Goal: Task Accomplishment & Management: Use online tool/utility

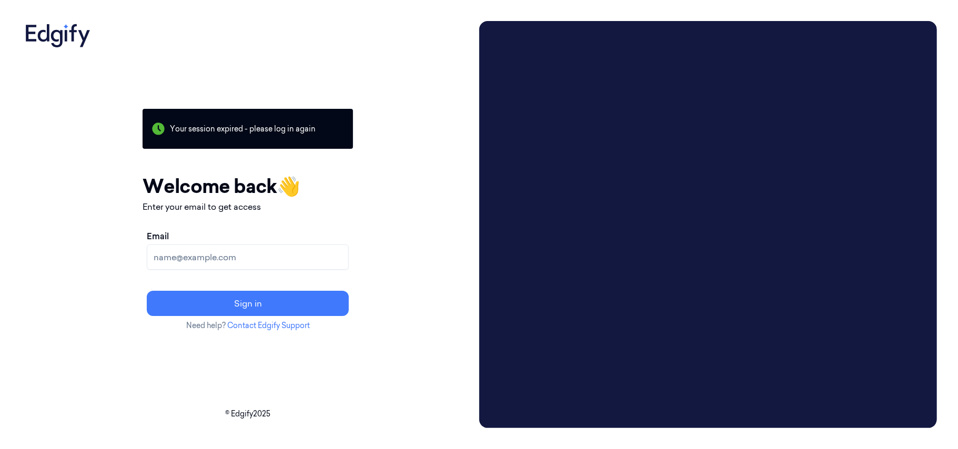
click at [287, 256] on input "Email" at bounding box center [248, 257] width 202 height 25
type input "korisetty.prem@indivillage.co"
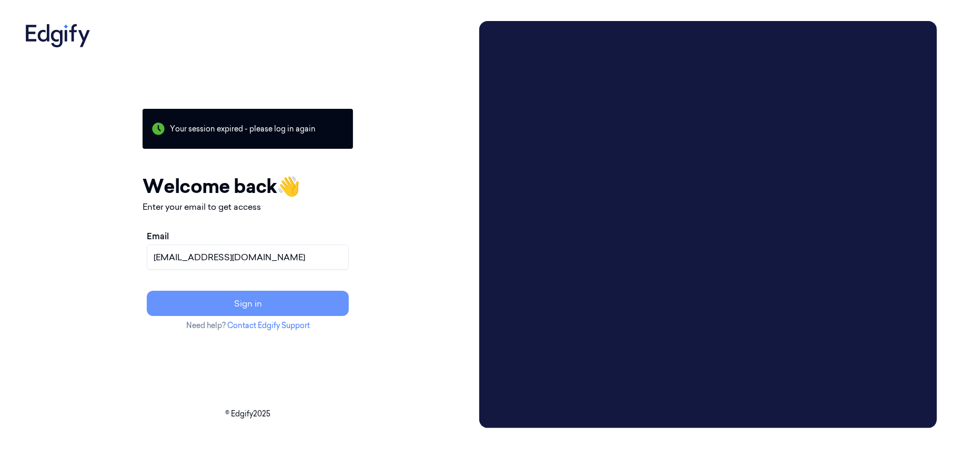
click at [295, 303] on button "Sign in" at bounding box center [248, 303] width 202 height 25
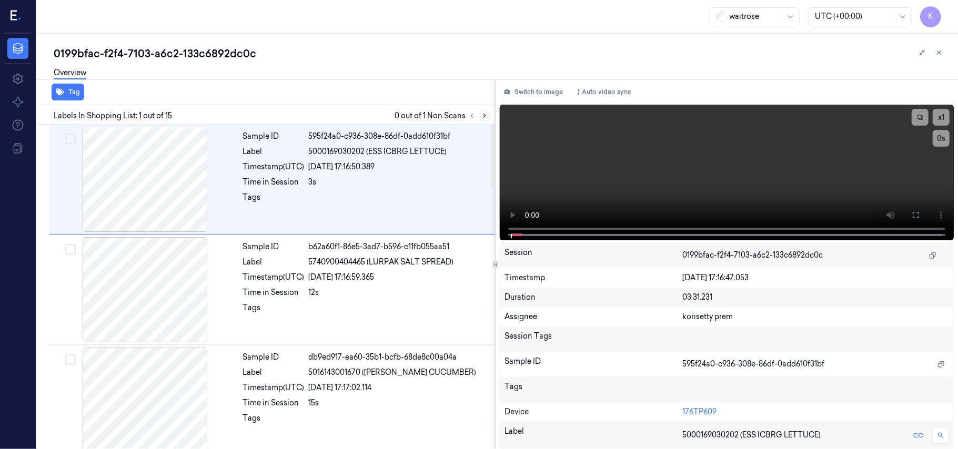
click at [485, 116] on icon at bounding box center [485, 116] width 2 height 4
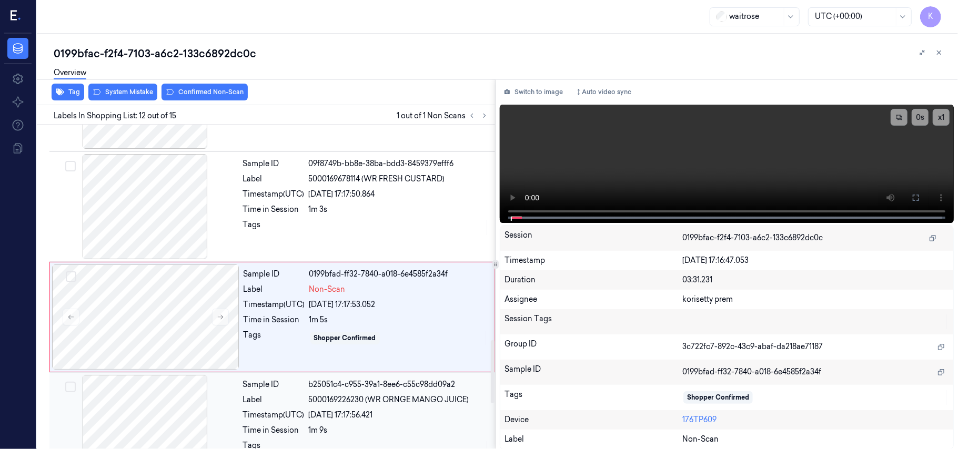
scroll to position [1111, 0]
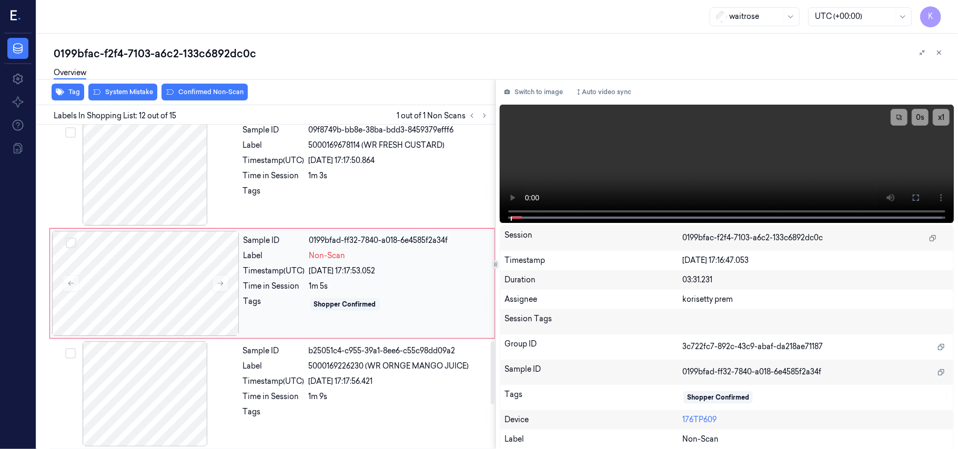
click at [383, 291] on div "1m 5s" at bounding box center [398, 286] width 179 height 11
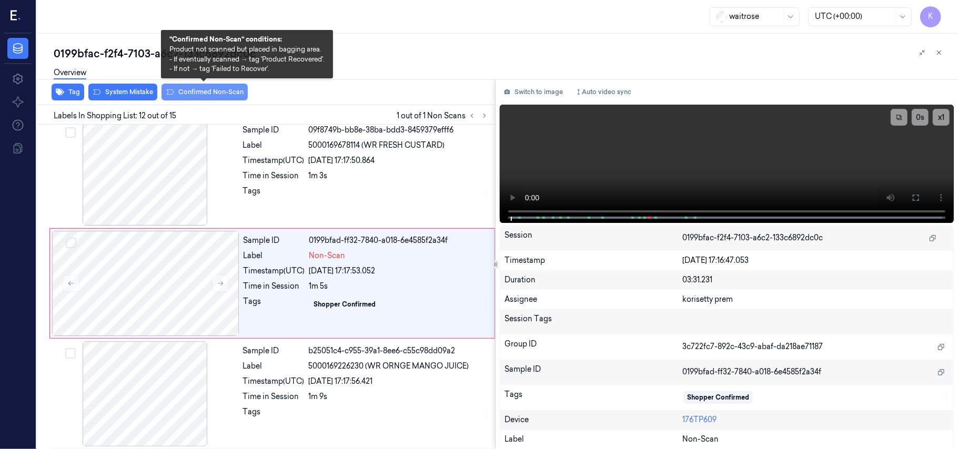
click at [203, 89] on button "Confirmed Non-Scan" at bounding box center [205, 92] width 86 height 17
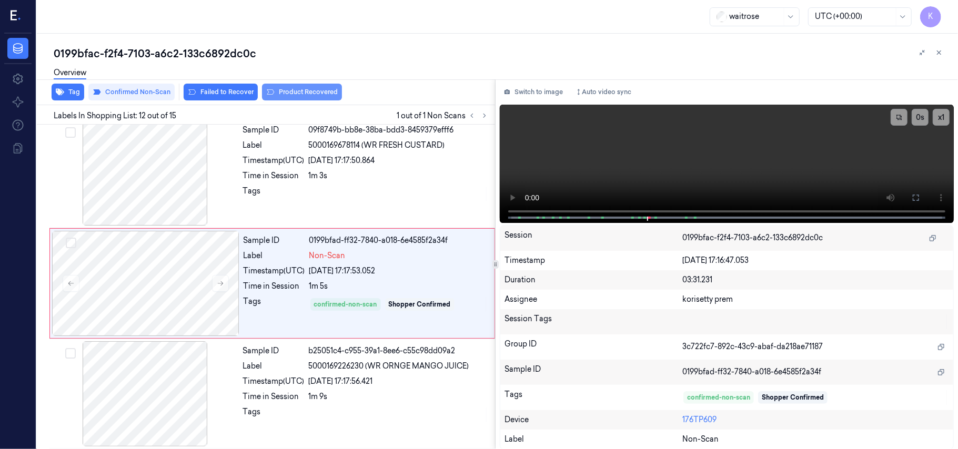
click at [289, 92] on button "Product Recovered" at bounding box center [302, 92] width 80 height 17
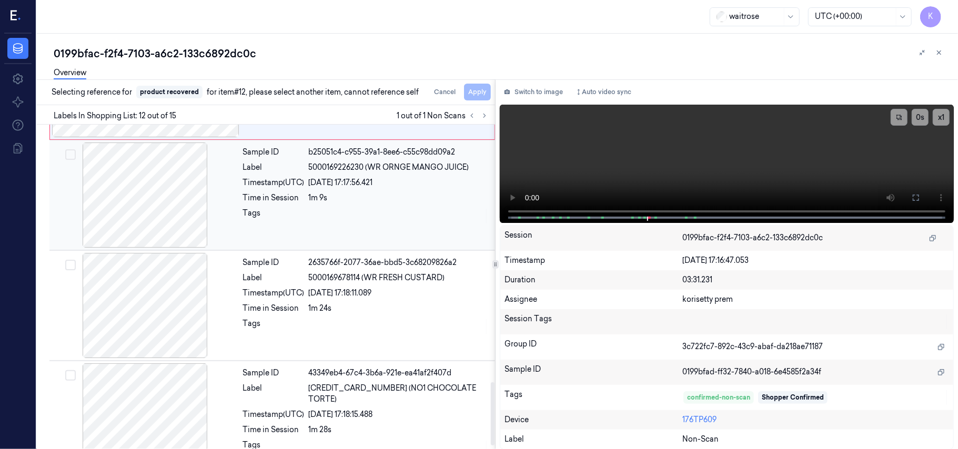
scroll to position [1322, 0]
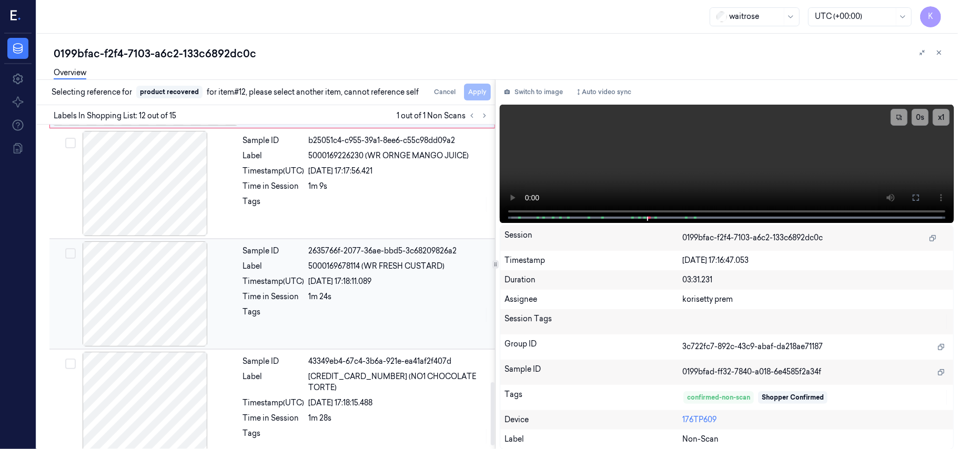
click at [429, 279] on div "Sample ID 2635766f-2077-36ae-bbd5-3c68209826a2 Label 5000169678114 (WR FRESH CU…" at bounding box center [366, 294] width 254 height 105
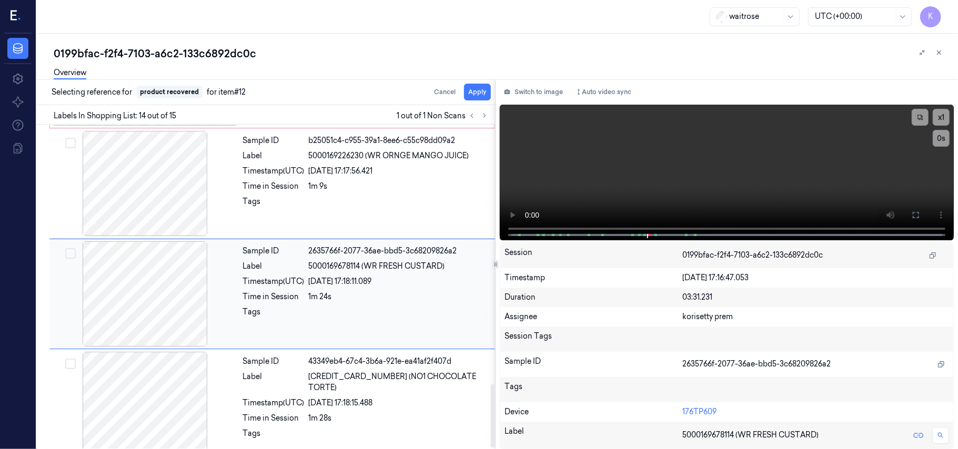
scroll to position [1333, 0]
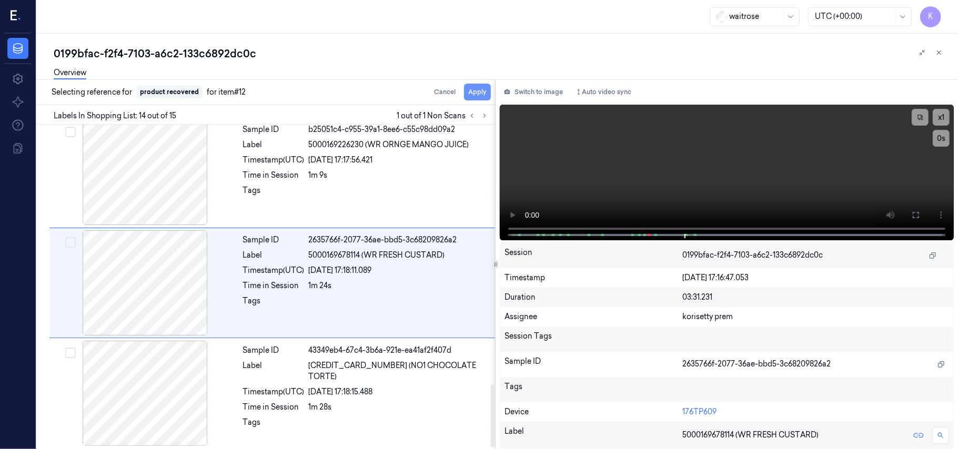
click at [479, 91] on button "Apply" at bounding box center [477, 92] width 27 height 17
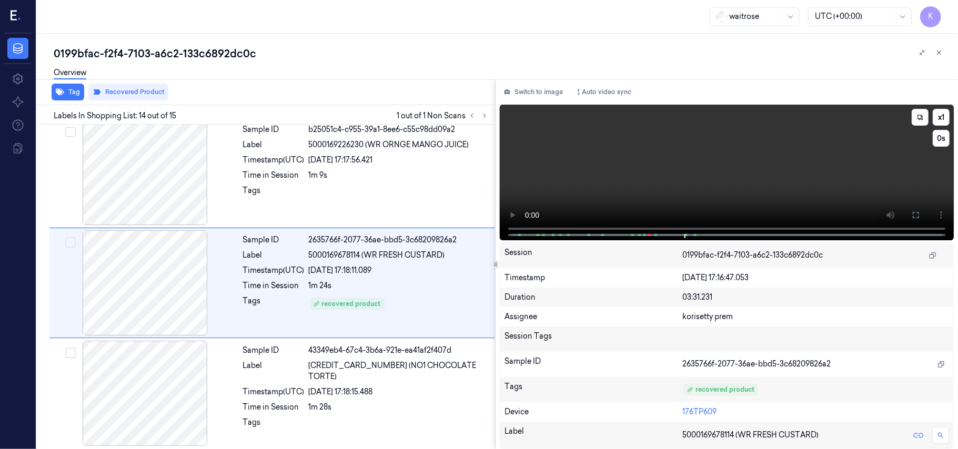
click at [730, 172] on video at bounding box center [727, 173] width 454 height 136
click at [779, 154] on video at bounding box center [727, 173] width 454 height 136
click at [385, 417] on div at bounding box center [399, 425] width 180 height 17
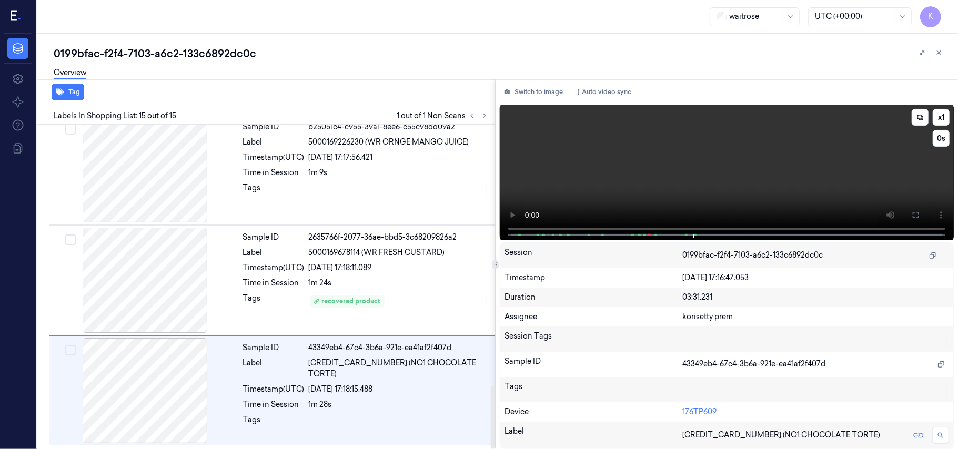
click at [777, 173] on video at bounding box center [727, 173] width 454 height 136
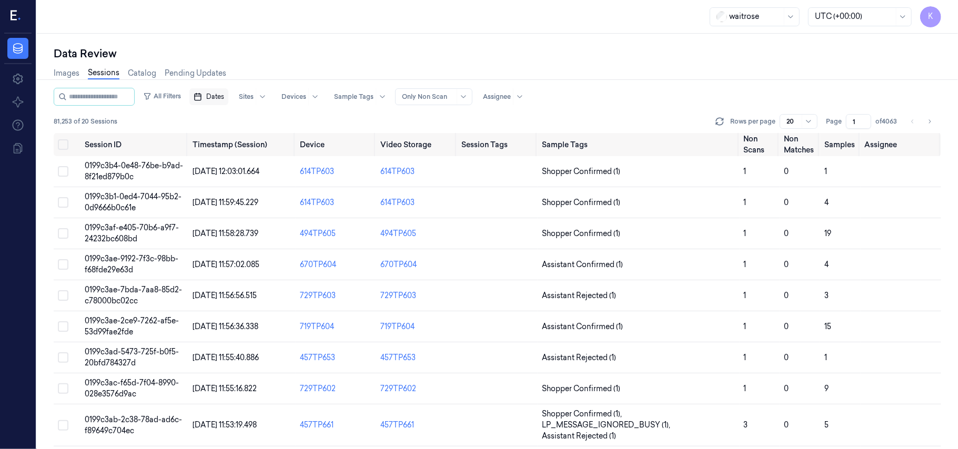
click at [199, 93] on line "button" at bounding box center [199, 94] width 0 height 2
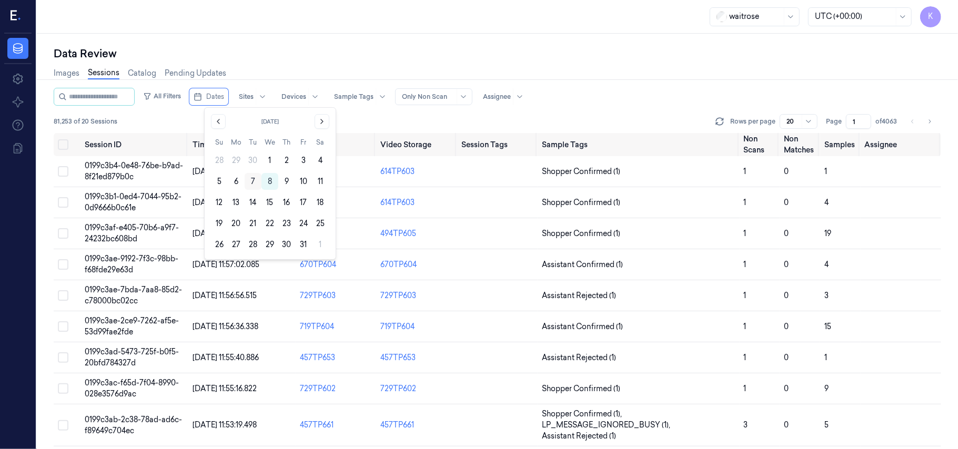
click at [255, 182] on button "7" at bounding box center [253, 181] width 17 height 17
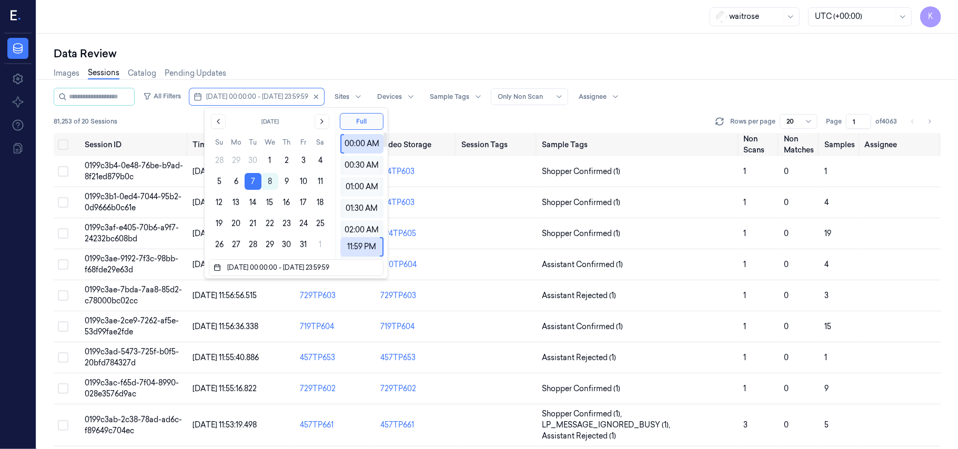
click at [478, 41] on div "Data Review Images Sessions Catalog Pending Updates All Filters 07/10/2025 00:0…" at bounding box center [498, 242] width 922 height 416
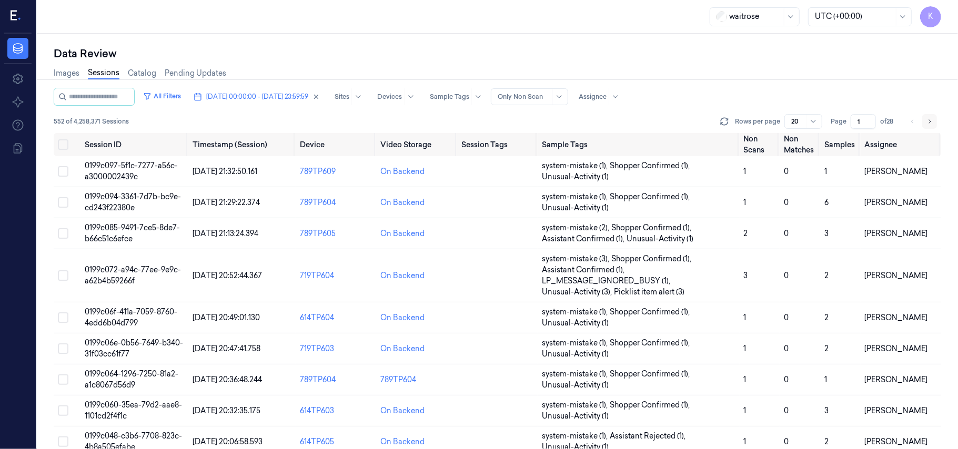
click at [933, 123] on icon "Go to next page" at bounding box center [930, 121] width 6 height 8
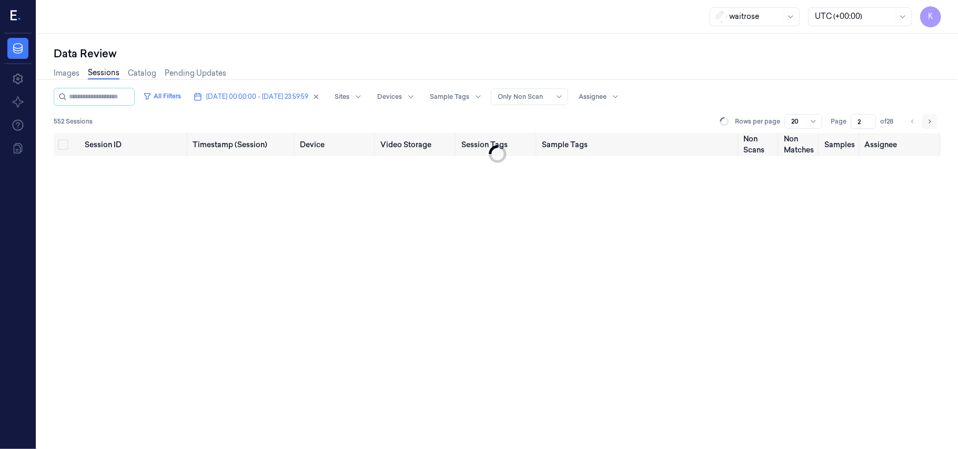
click at [933, 122] on icon "Go to next page" at bounding box center [930, 121] width 6 height 8
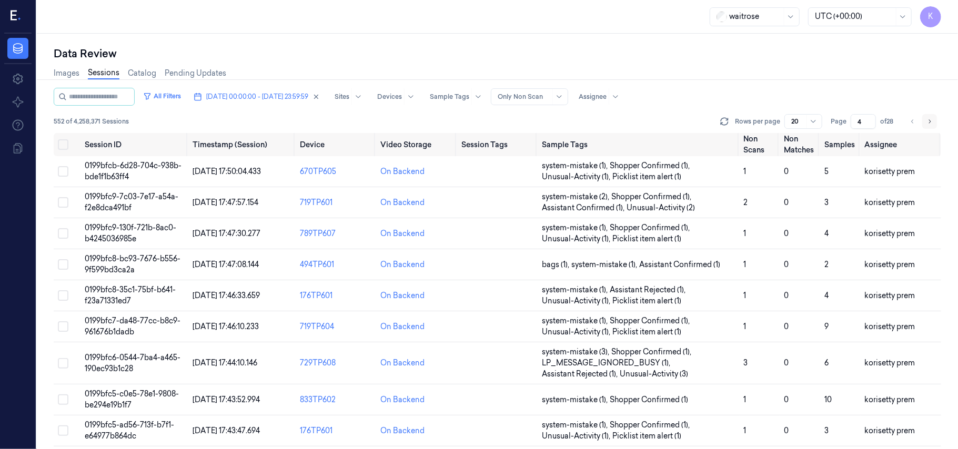
click at [933, 122] on icon "Go to next page" at bounding box center [930, 121] width 6 height 8
type input "5"
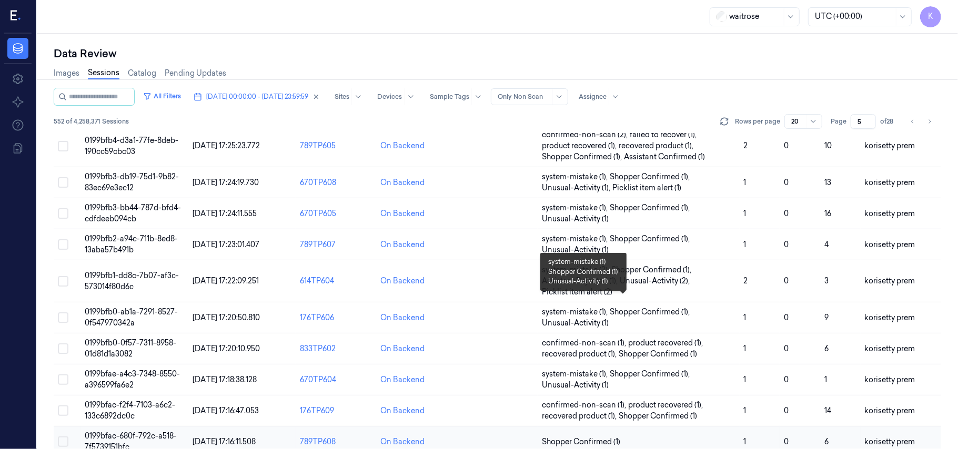
scroll to position [211, 0]
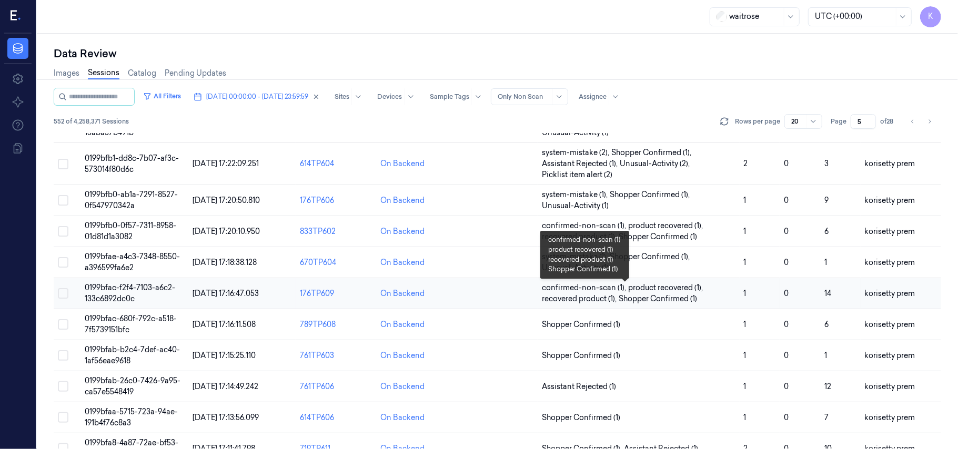
click at [663, 297] on span "Shopper Confirmed (1)" at bounding box center [658, 299] width 78 height 11
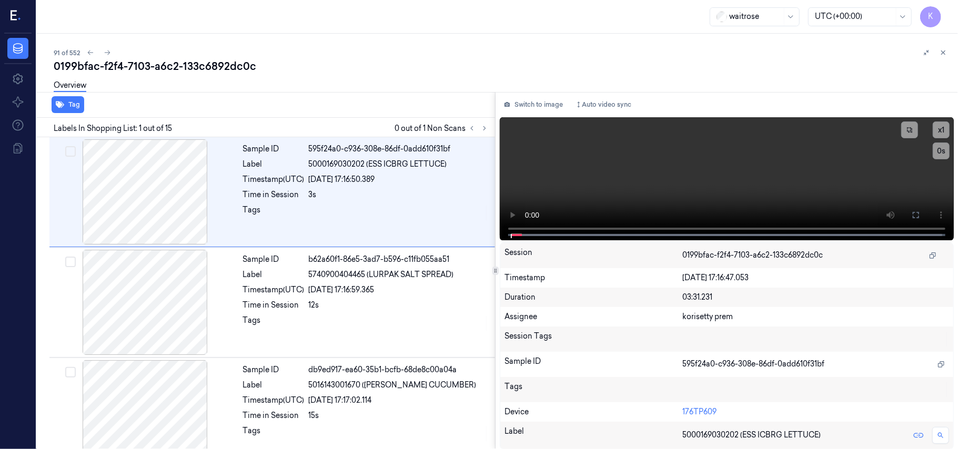
click at [446, 61] on div "0199bfac-f2f4-7103-a6c2-133c6892dc0c" at bounding box center [502, 66] width 896 height 15
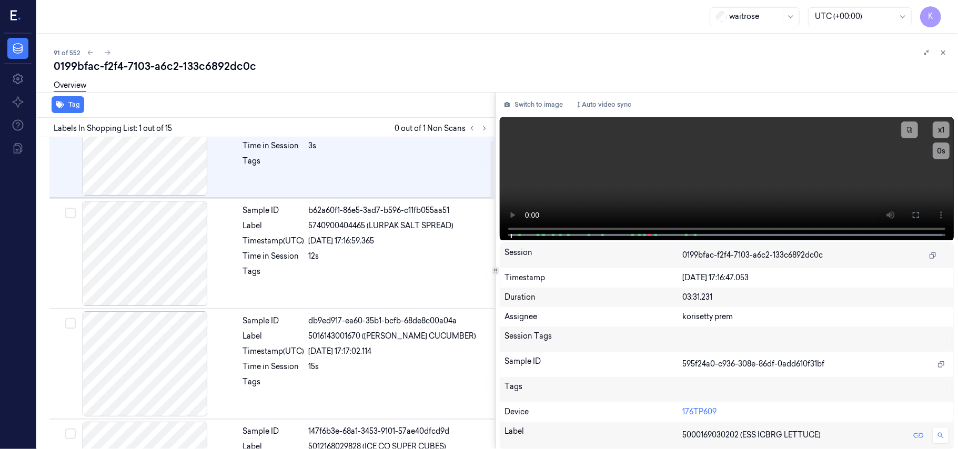
scroll to position [70, 0]
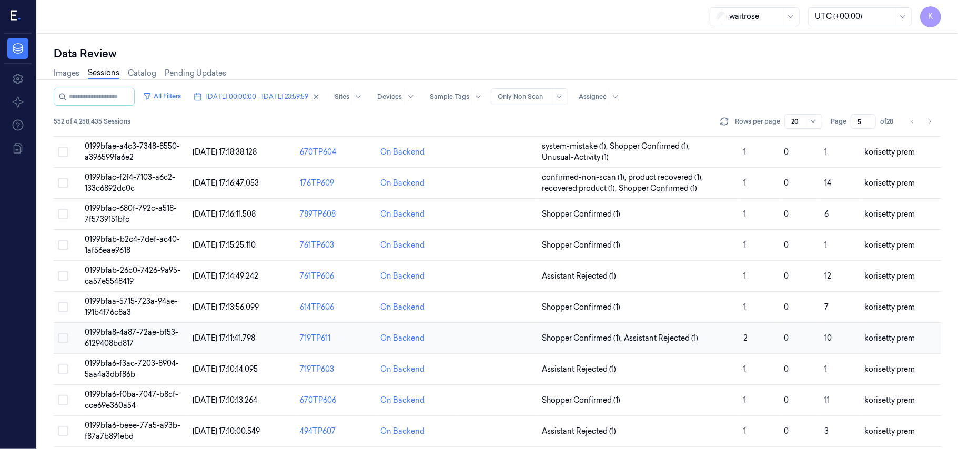
scroll to position [360, 0]
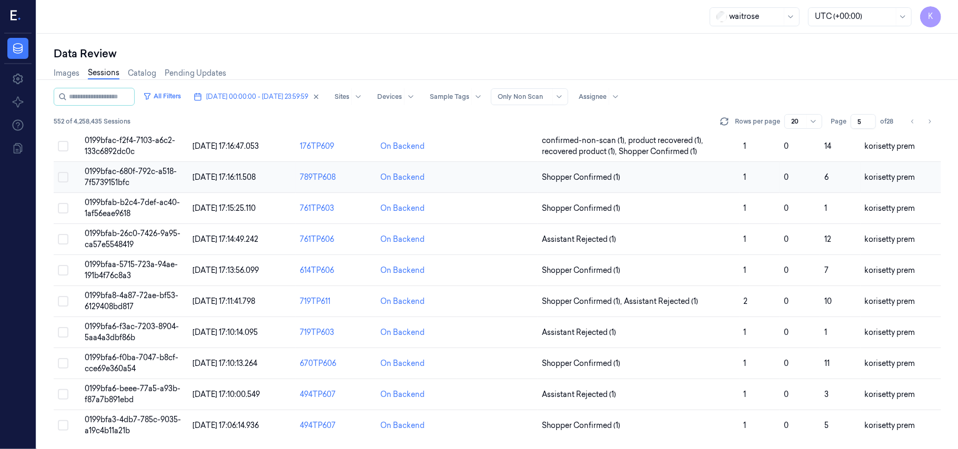
click at [628, 173] on span "Shopper Confirmed (1)" at bounding box center [638, 177] width 193 height 11
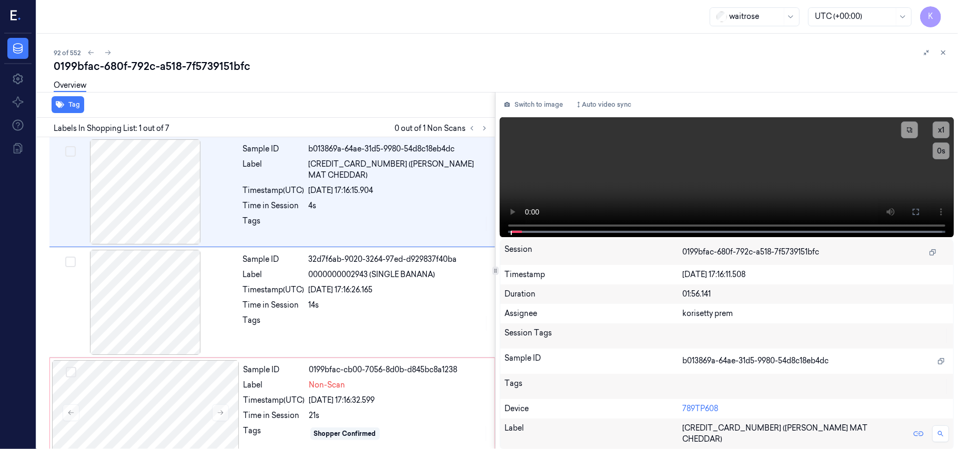
click at [436, 80] on div "Overview" at bounding box center [502, 87] width 896 height 27
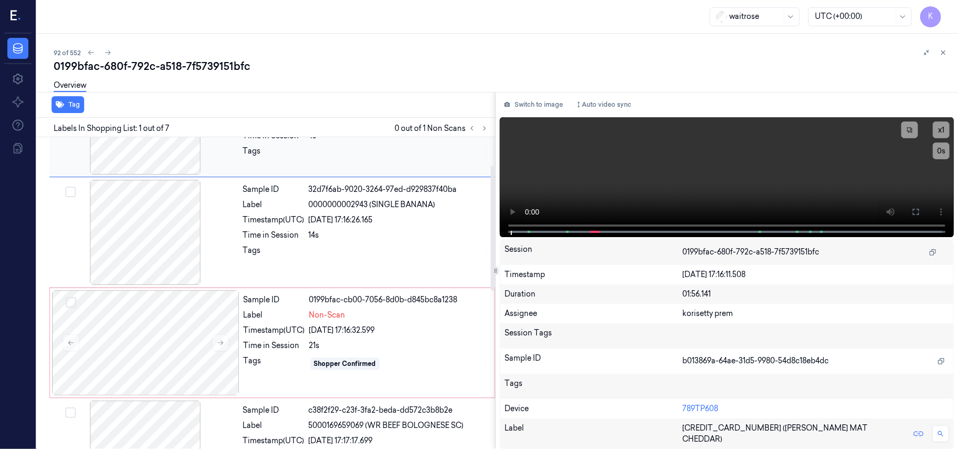
click at [323, 157] on div "Sample ID b013869a-64ae-31d5-9980-54d8c18eb4dc Label 5000169342701 (WR ESS MAT …" at bounding box center [366, 121] width 254 height 105
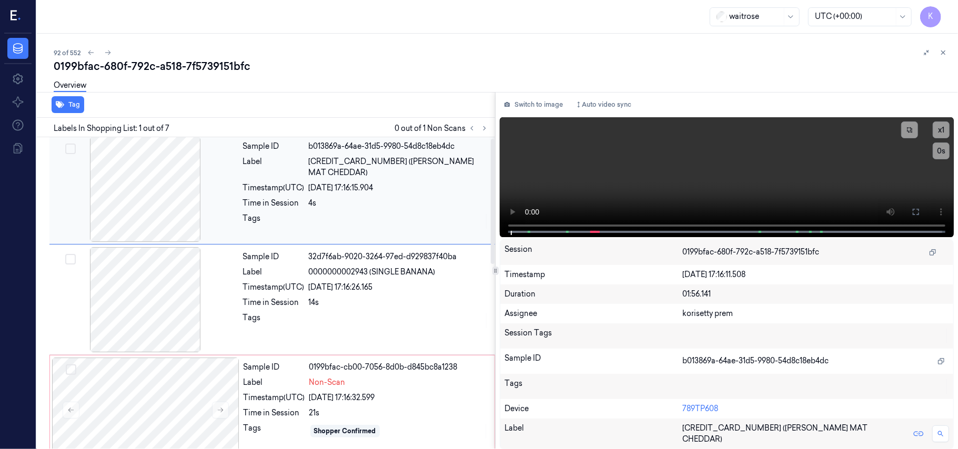
scroll to position [0, 0]
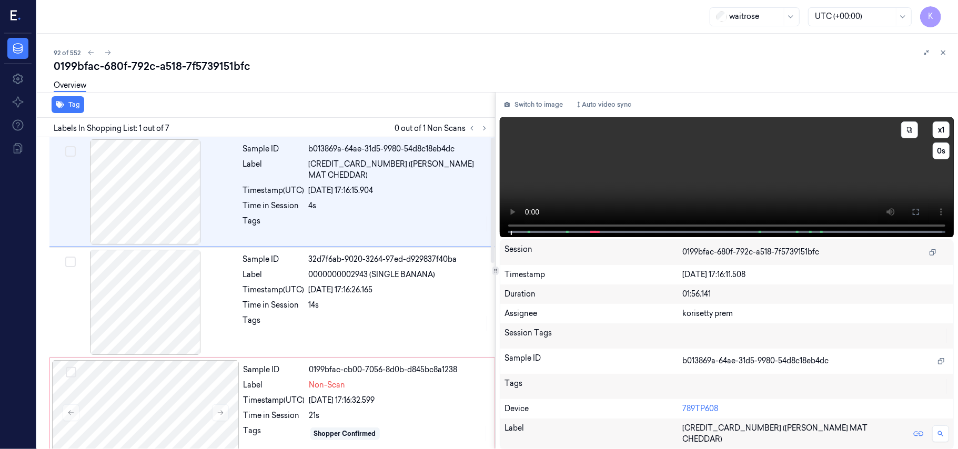
click at [775, 182] on video at bounding box center [727, 177] width 454 height 120
click at [913, 215] on icon at bounding box center [916, 212] width 8 height 8
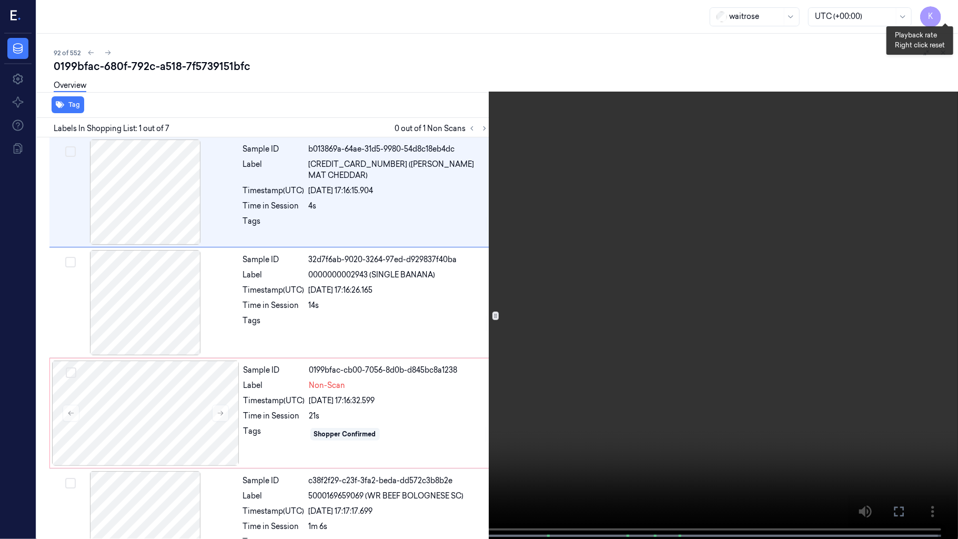
click at [940, 15] on button "x 1" at bounding box center [945, 12] width 17 height 17
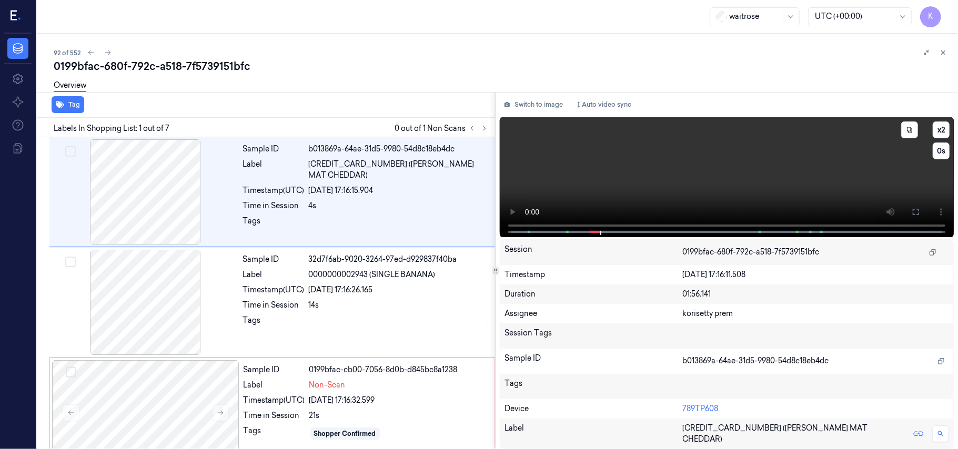
click at [758, 122] on video at bounding box center [727, 177] width 454 height 120
click at [337, 392] on div "Sample ID 0199bfac-cb00-7056-8d0b-d845bc8a1238 Label Non-Scan Timestamp (UTC) 0…" at bounding box center [365, 412] width 253 height 105
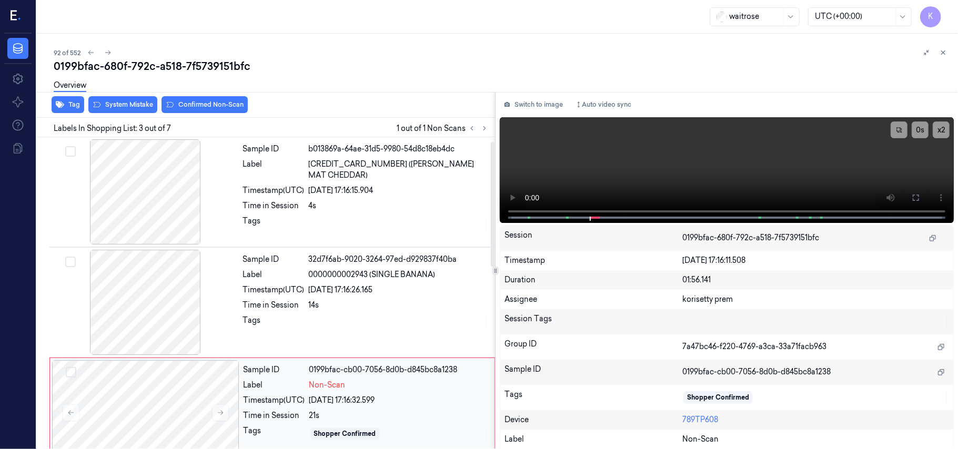
scroll to position [120, 0]
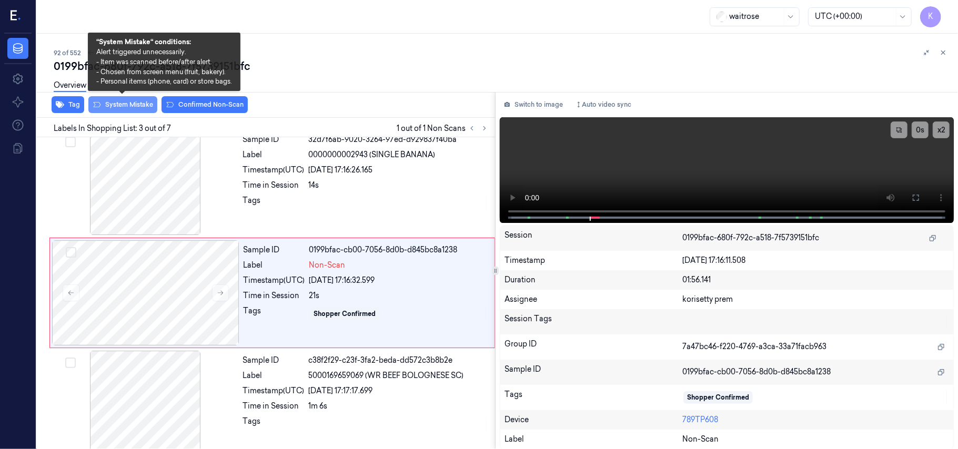
click at [139, 106] on button "System Mistake" at bounding box center [122, 104] width 69 height 17
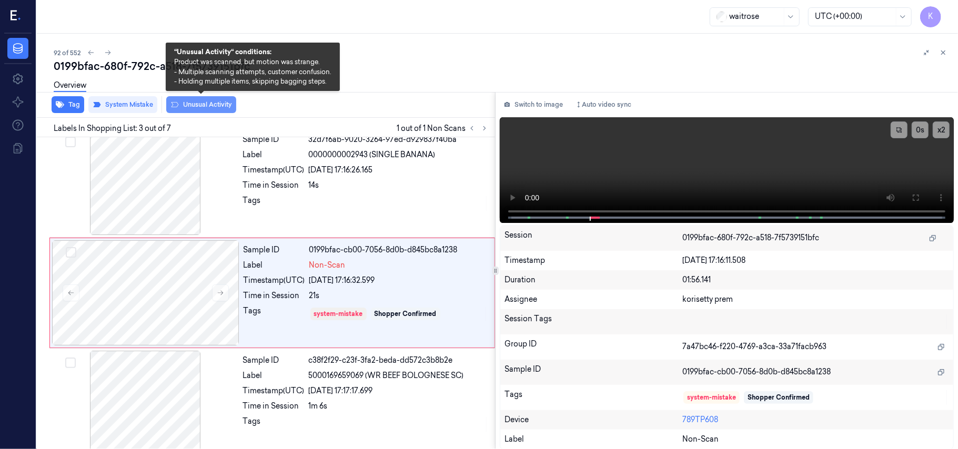
click at [203, 102] on button "Unusual Activity" at bounding box center [201, 104] width 70 height 17
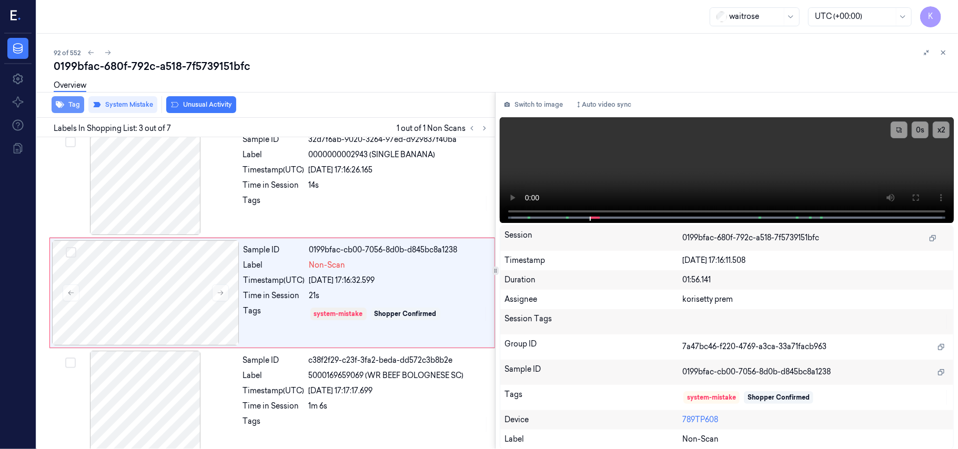
click at [60, 107] on icon "button" at bounding box center [60, 105] width 8 height 8
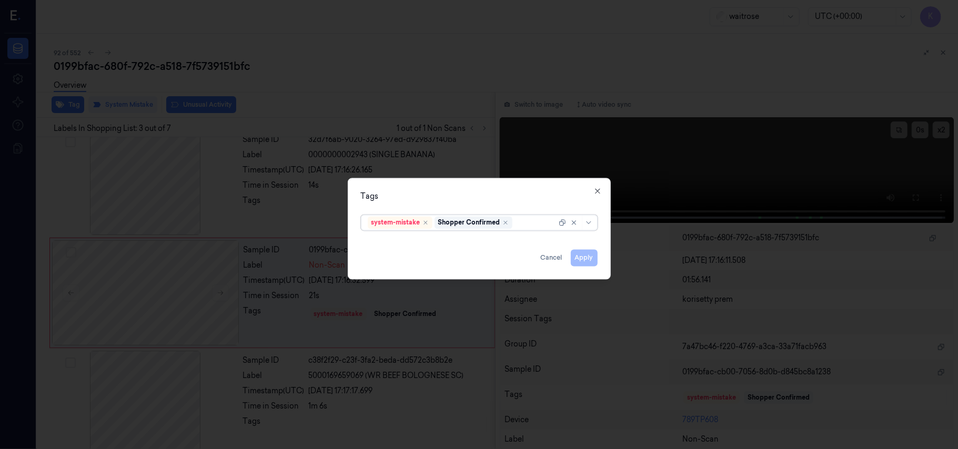
click at [531, 226] on div at bounding box center [536, 222] width 42 height 11
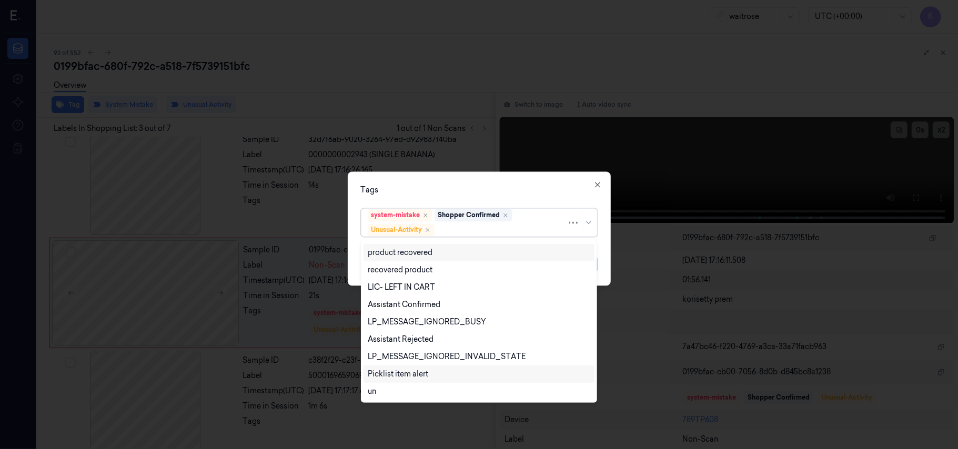
click at [403, 373] on div "Picklist item alert" at bounding box center [398, 374] width 61 height 11
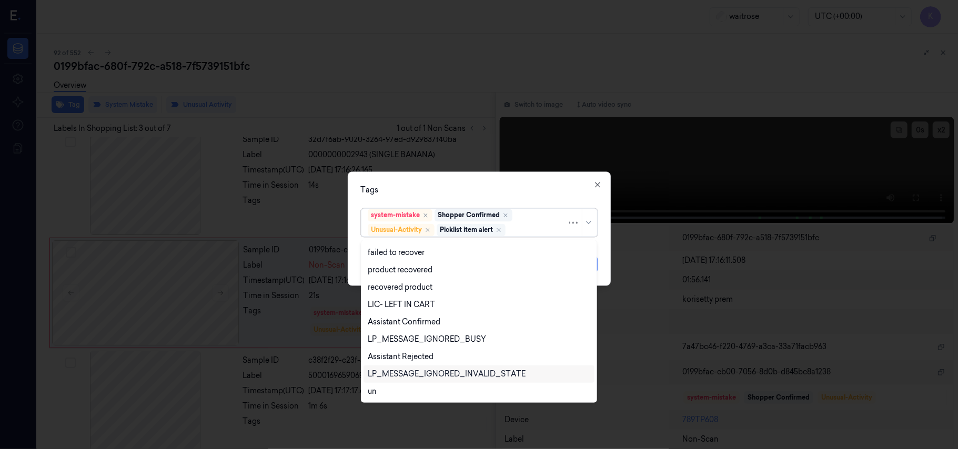
scroll to position [137, 0]
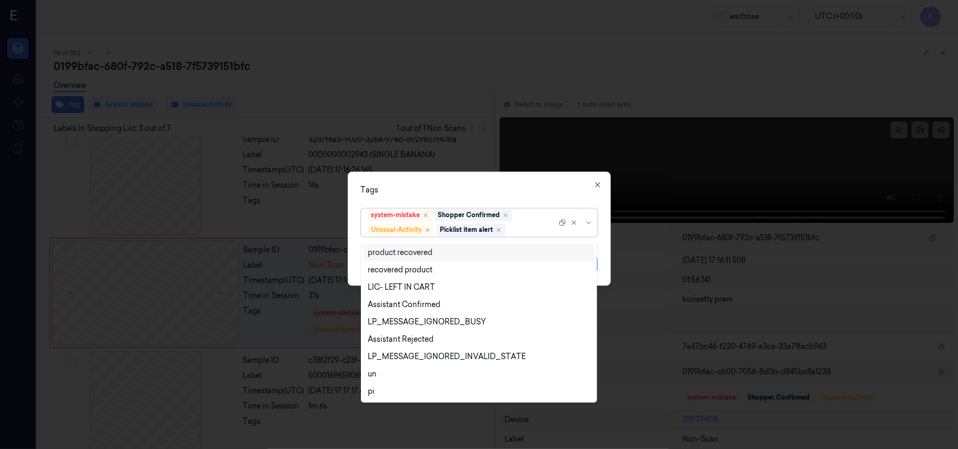
click at [509, 192] on div "Tags" at bounding box center [479, 190] width 237 height 11
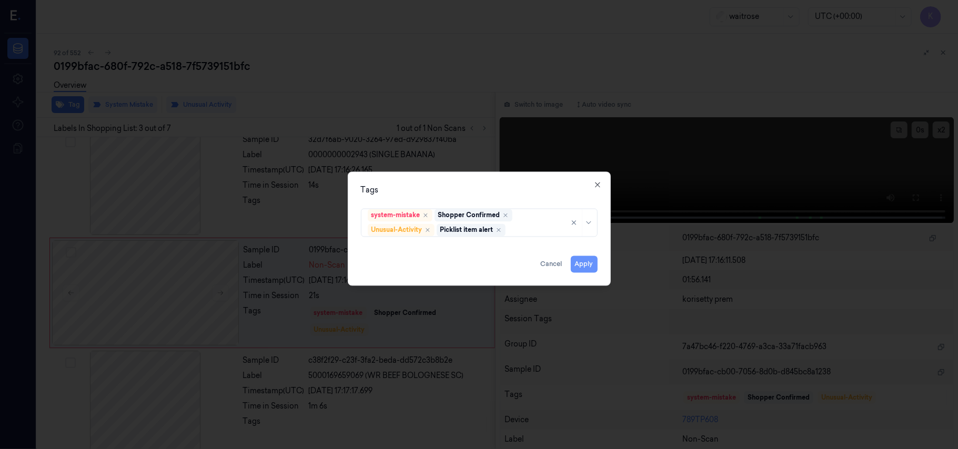
click at [584, 262] on button "Apply" at bounding box center [584, 264] width 27 height 17
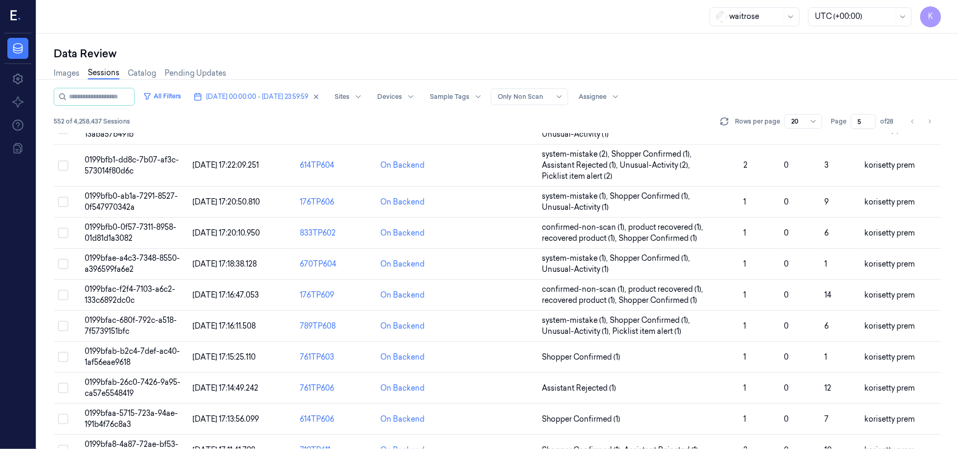
scroll to position [211, 0]
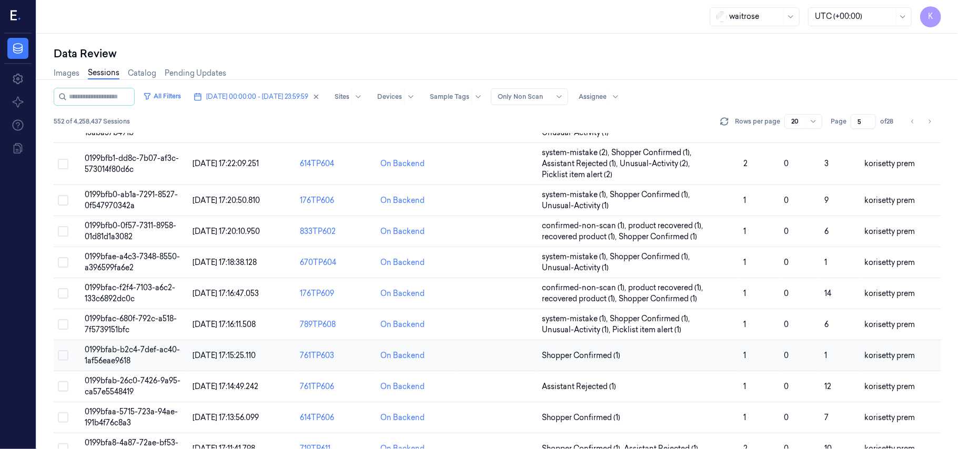
click at [630, 350] on td "Shopper Confirmed (1)" at bounding box center [639, 355] width 202 height 31
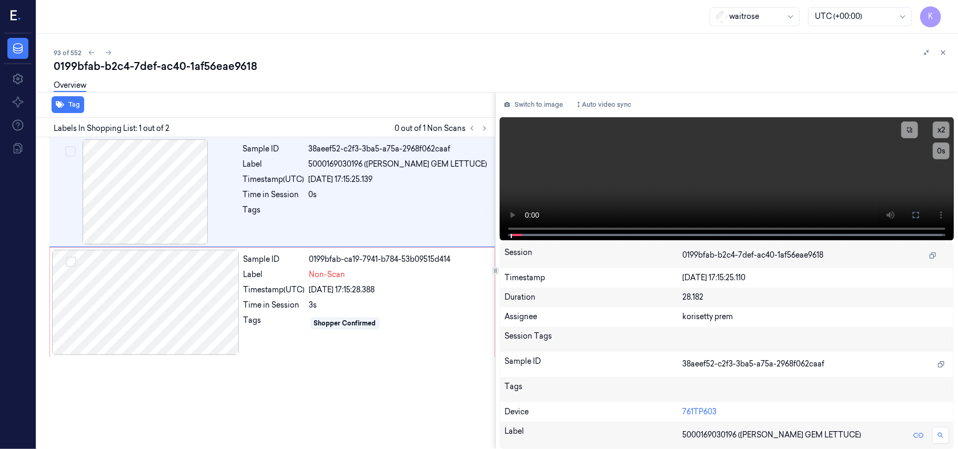
click at [426, 65] on div "0199bfab-b2c4-7def-ac40-1af56eae9618" at bounding box center [502, 66] width 896 height 15
click at [662, 164] on video at bounding box center [727, 178] width 454 height 123
click at [712, 168] on video at bounding box center [727, 178] width 454 height 123
click at [319, 302] on div "3s" at bounding box center [398, 305] width 179 height 11
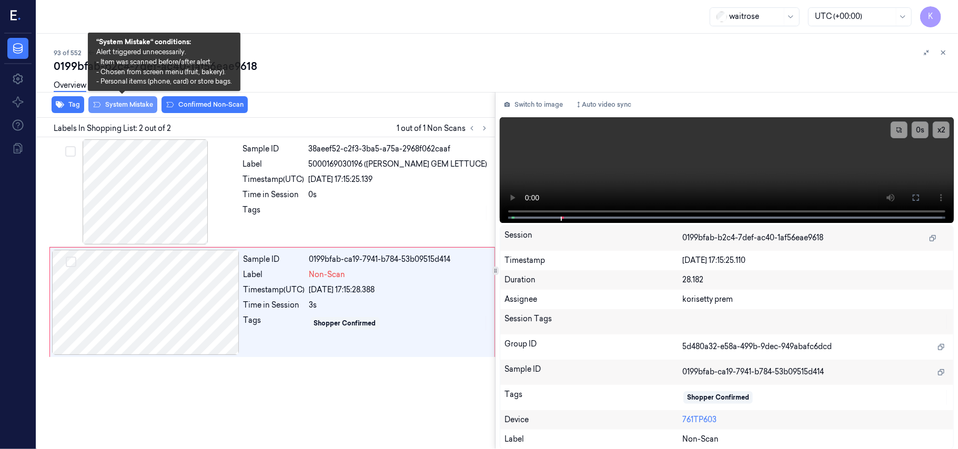
click at [135, 108] on button "System Mistake" at bounding box center [122, 104] width 69 height 17
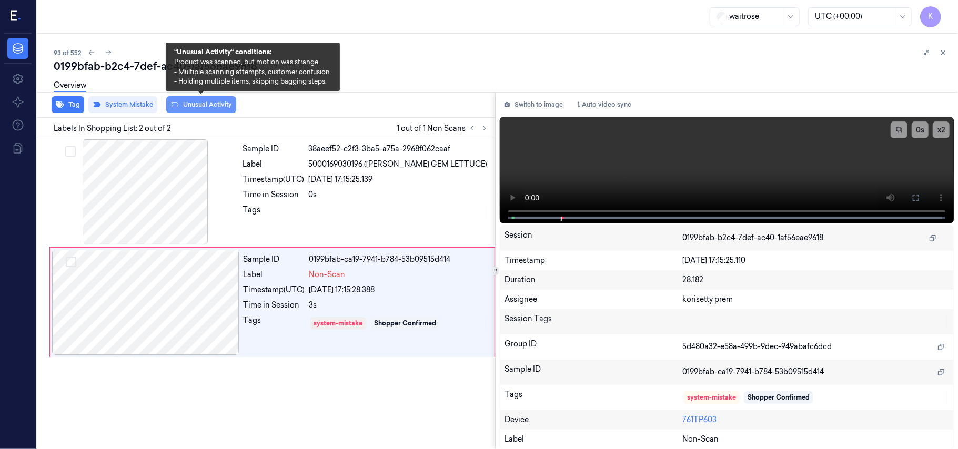
click at [199, 106] on button "Unusual Activity" at bounding box center [201, 104] width 70 height 17
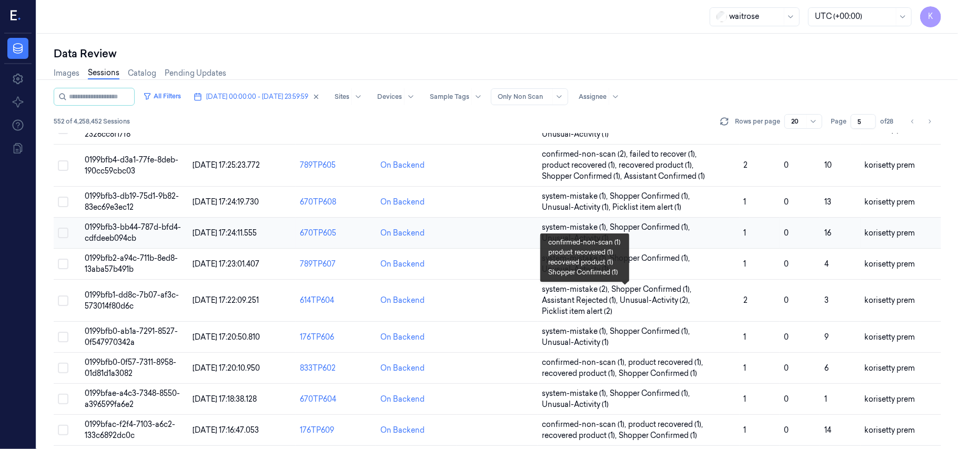
scroll to position [281, 0]
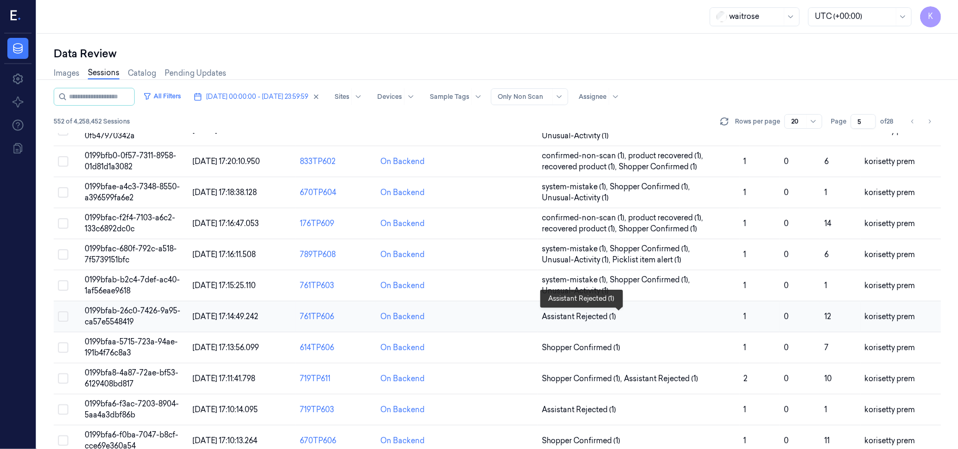
click at [592, 318] on span "Assistant Rejected (1)" at bounding box center [579, 317] width 74 height 11
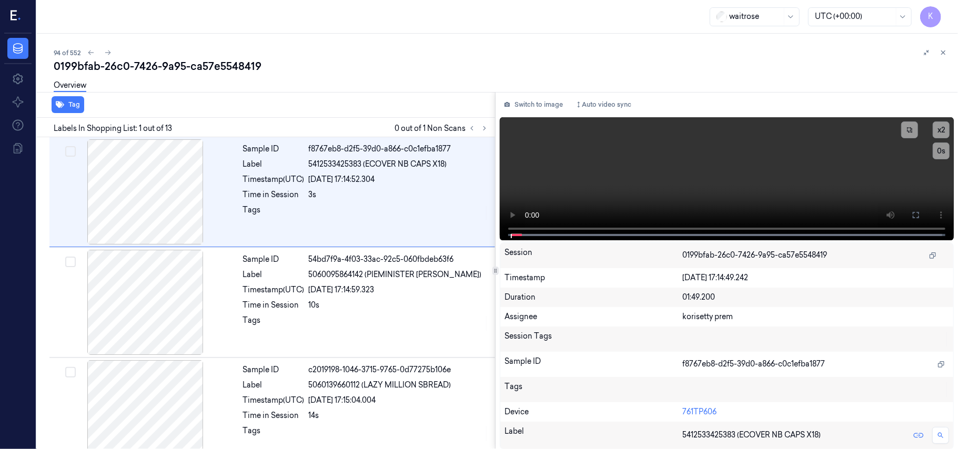
click at [422, 47] on div "94 of 552" at bounding box center [502, 52] width 896 height 13
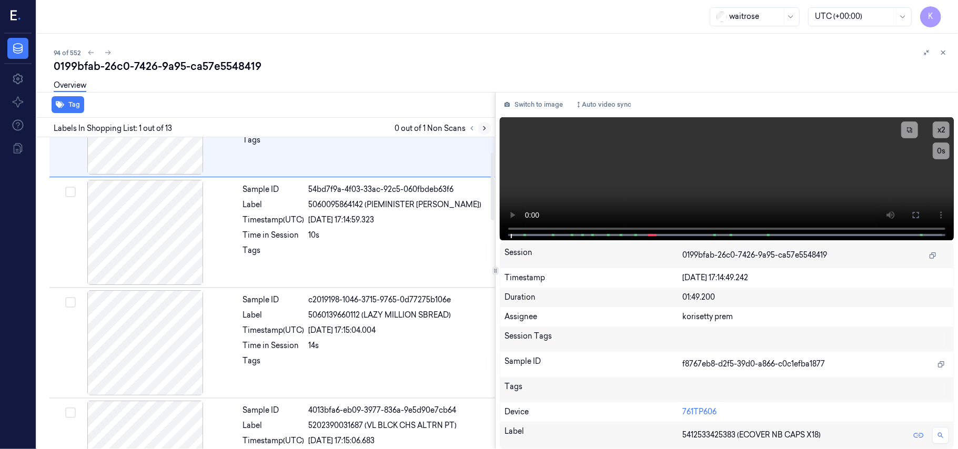
click at [482, 128] on icon at bounding box center [484, 128] width 7 height 7
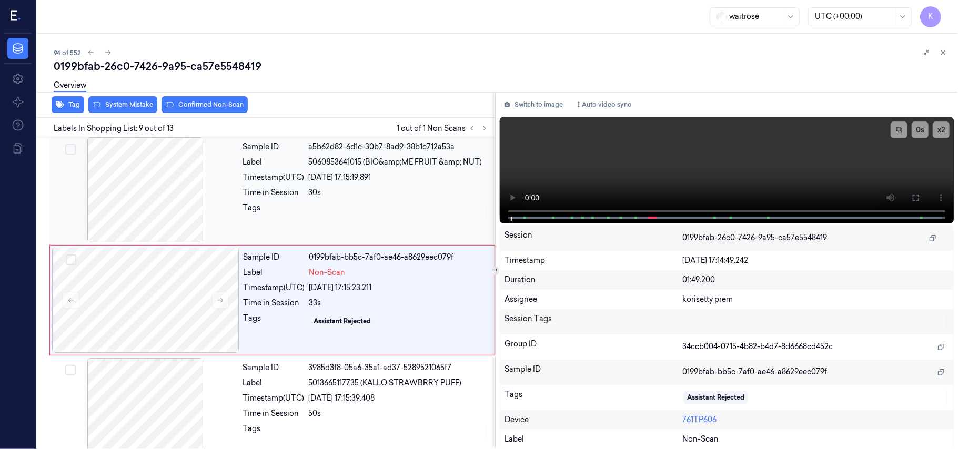
scroll to position [785, 0]
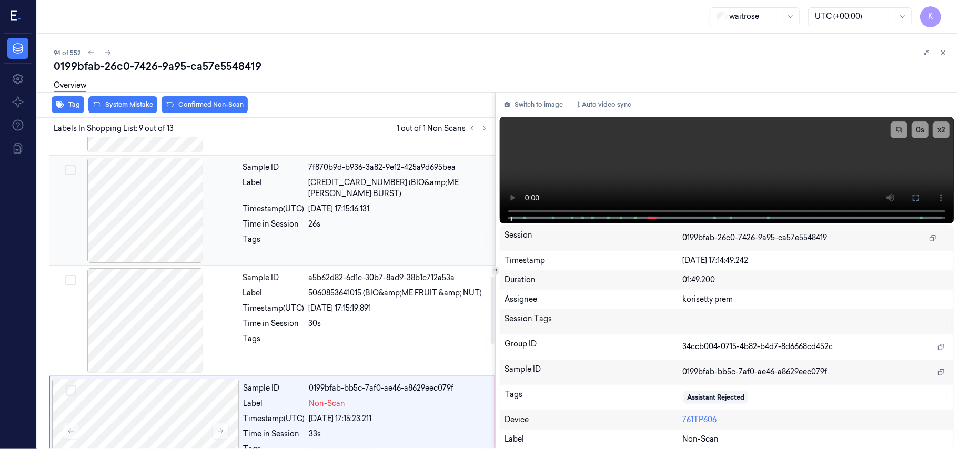
click at [373, 204] on div "07/10/2025 17:15:16.131" at bounding box center [399, 209] width 180 height 11
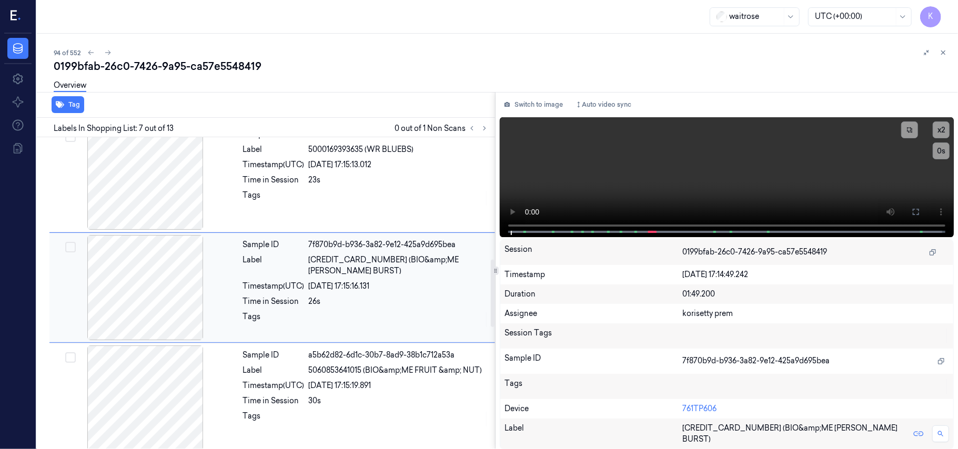
scroll to position [563, 0]
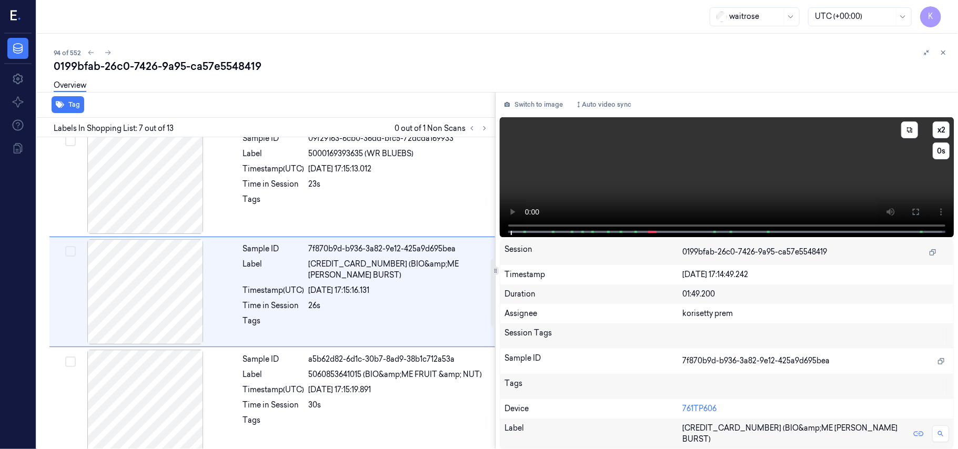
click at [622, 186] on video at bounding box center [727, 177] width 454 height 120
click at [853, 191] on video at bounding box center [727, 177] width 454 height 120
click at [366, 301] on div "26s" at bounding box center [399, 306] width 180 height 11
click at [793, 189] on video at bounding box center [727, 177] width 454 height 120
click at [402, 408] on div "30s" at bounding box center [399, 405] width 180 height 11
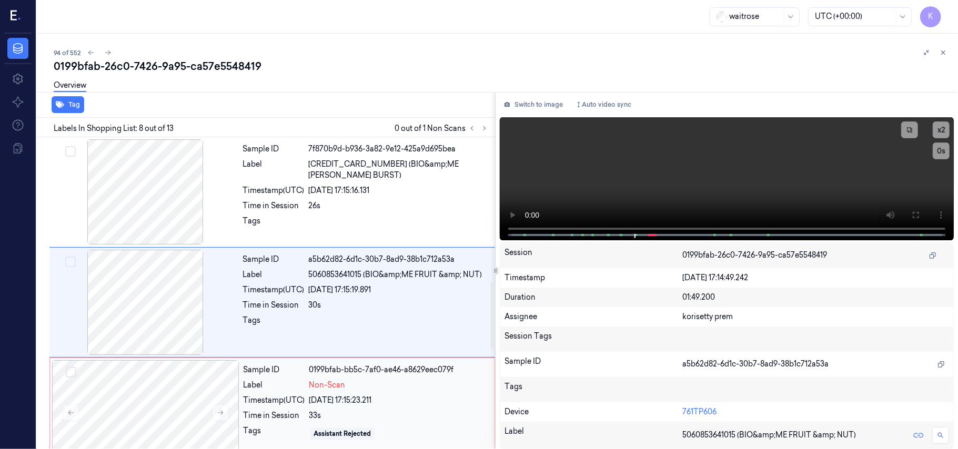
scroll to position [674, 0]
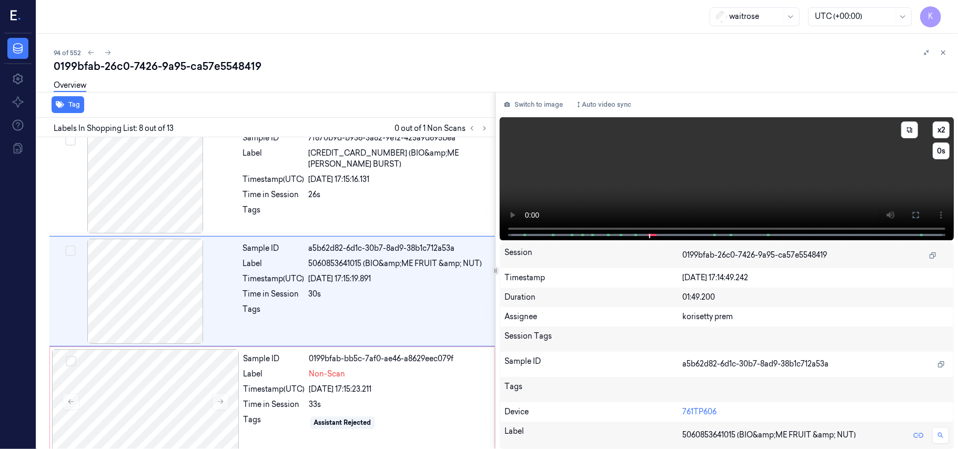
click at [760, 175] on video at bounding box center [727, 178] width 454 height 123
click at [946, 132] on button "x 2" at bounding box center [941, 130] width 17 height 17
click at [946, 132] on button "x 4" at bounding box center [941, 130] width 17 height 17
click at [332, 189] on div "26s" at bounding box center [399, 194] width 180 height 11
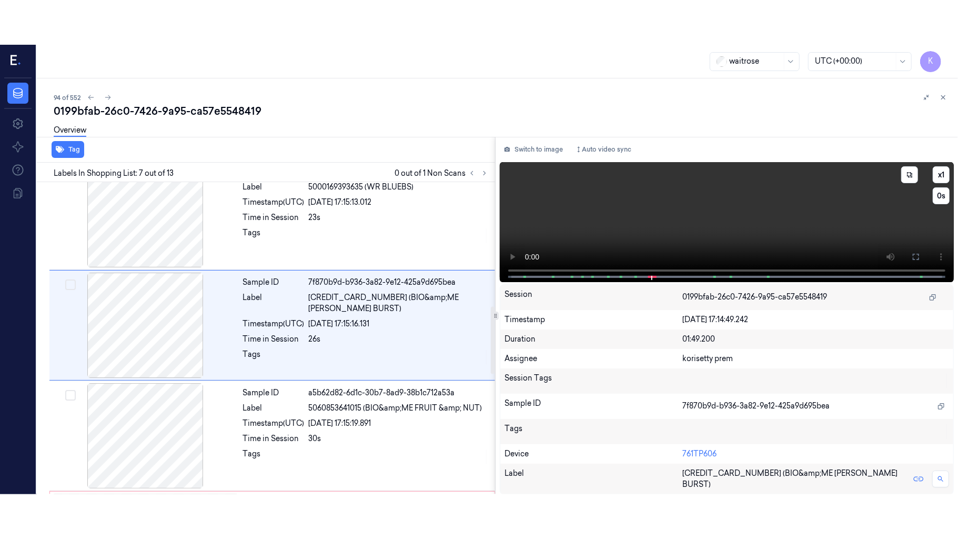
scroll to position [563, 0]
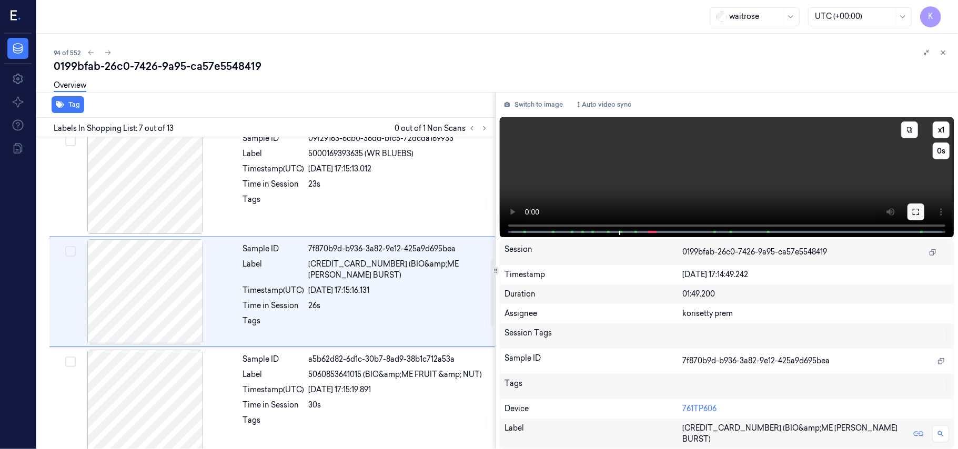
click at [916, 211] on icon at bounding box center [916, 212] width 8 height 8
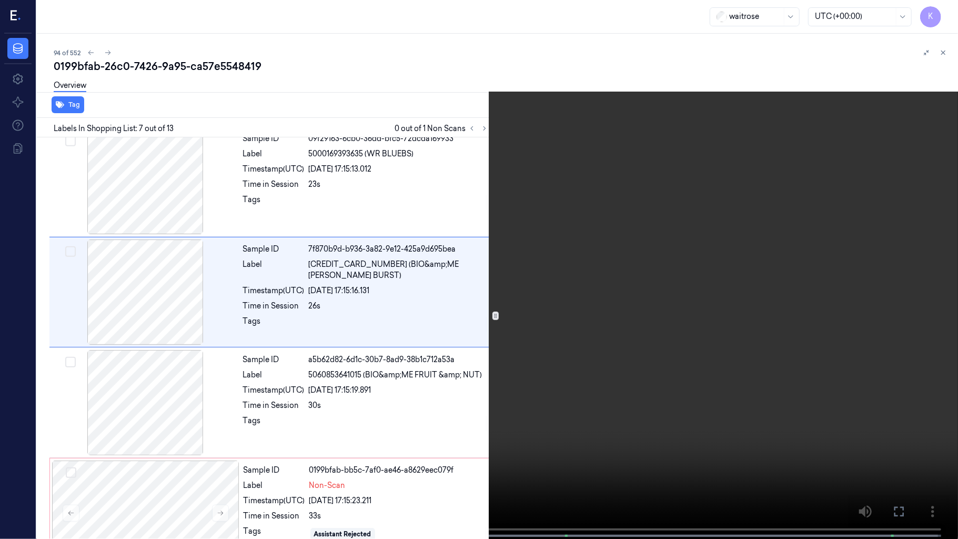
click at [678, 323] on video at bounding box center [479, 270] width 958 height 541
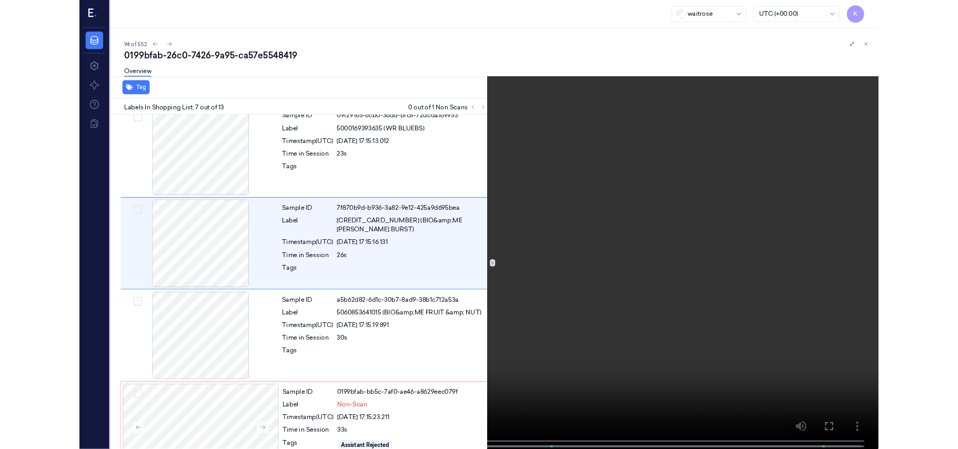
scroll to position [519, 0]
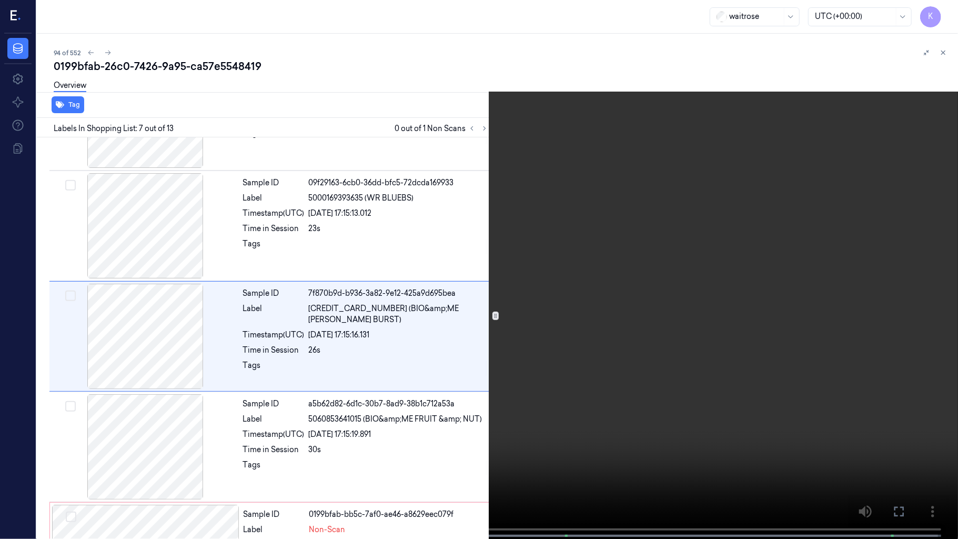
click at [459, 361] on video at bounding box center [479, 270] width 958 height 541
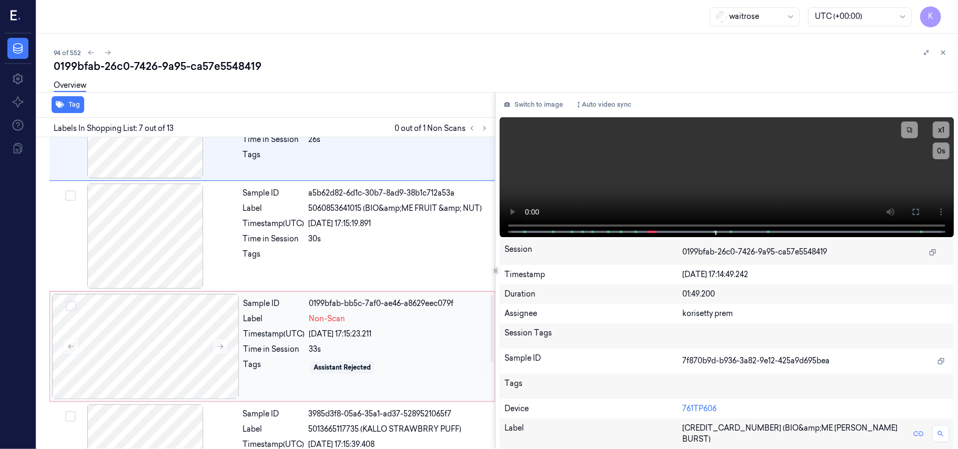
click at [385, 333] on div "07/10/2025 17:15:23.211" at bounding box center [398, 334] width 179 height 11
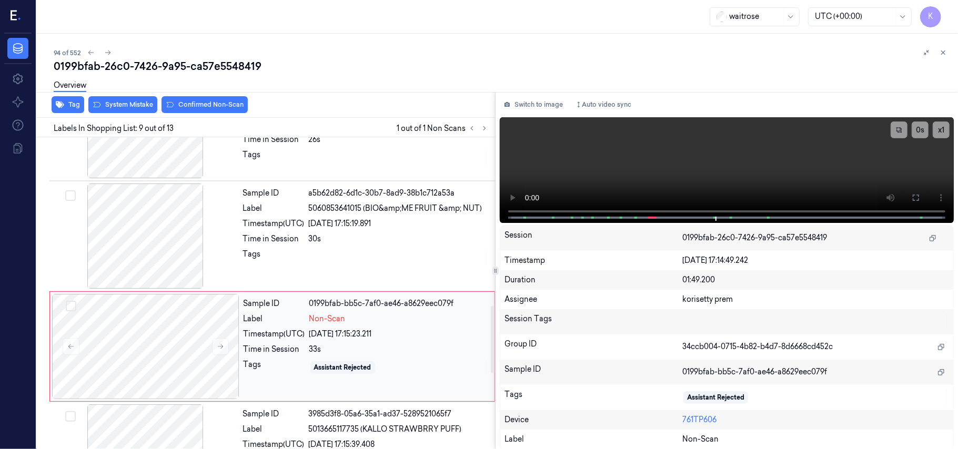
scroll to position [785, 0]
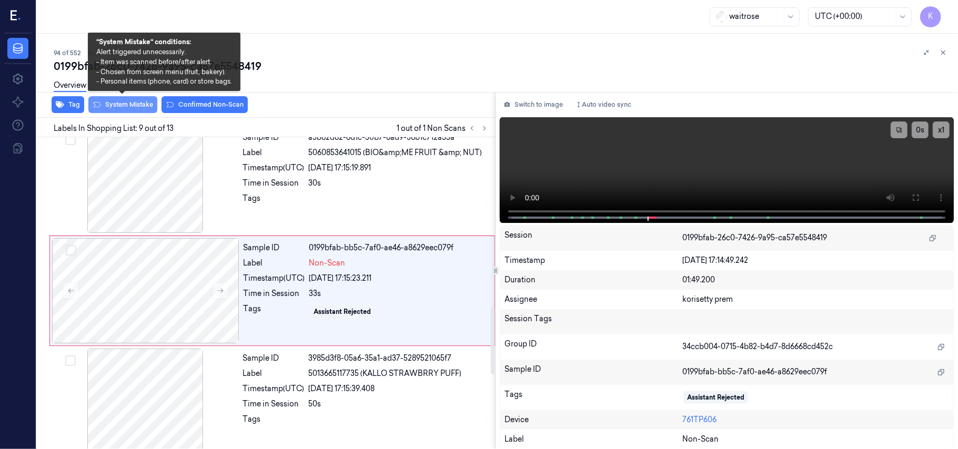
click at [142, 101] on button "System Mistake" at bounding box center [122, 104] width 69 height 17
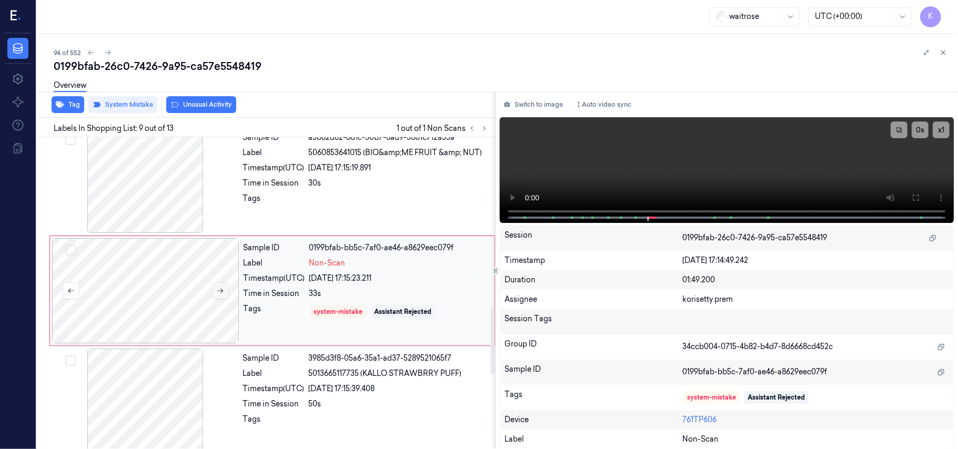
click at [224, 295] on icon at bounding box center [220, 290] width 7 height 7
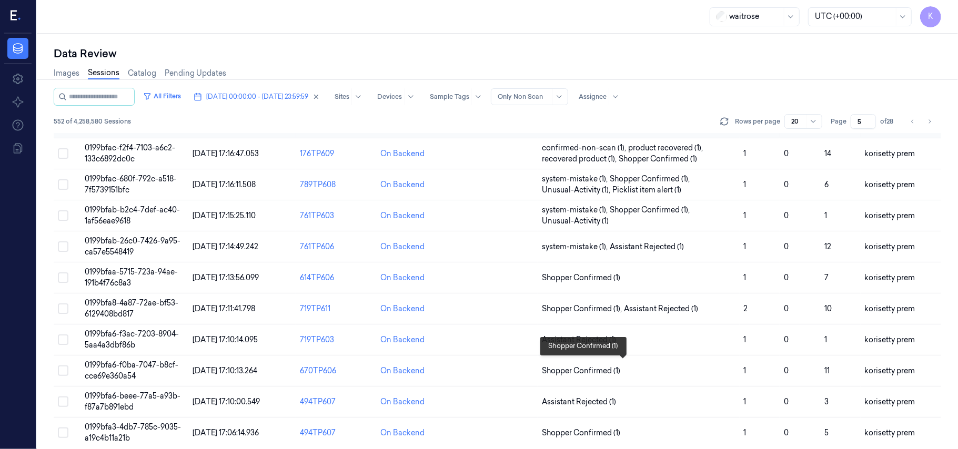
scroll to position [360, 0]
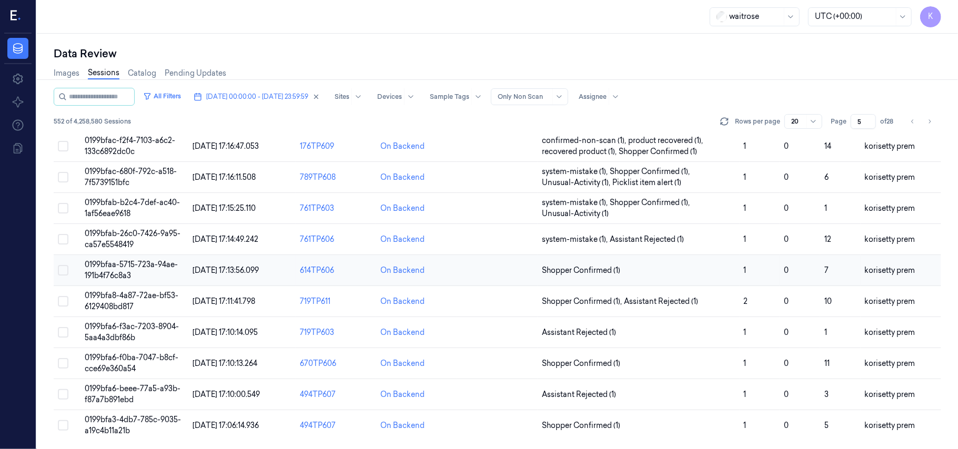
click at [623, 268] on span "Shopper Confirmed (1)" at bounding box center [638, 270] width 193 height 11
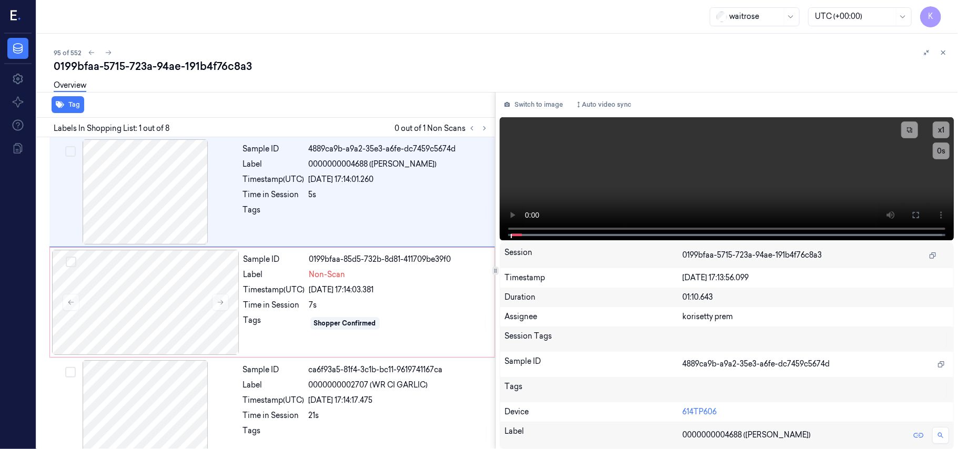
click at [385, 38] on div "95 of 552 0199bfaa-5715-723a-94ae-191b4f76c8a3 Overview Tag Labels In Shopping …" at bounding box center [498, 242] width 922 height 416
click at [697, 166] on video at bounding box center [727, 178] width 454 height 123
click at [693, 184] on video at bounding box center [727, 178] width 454 height 123
click at [386, 303] on div "7s" at bounding box center [398, 305] width 179 height 11
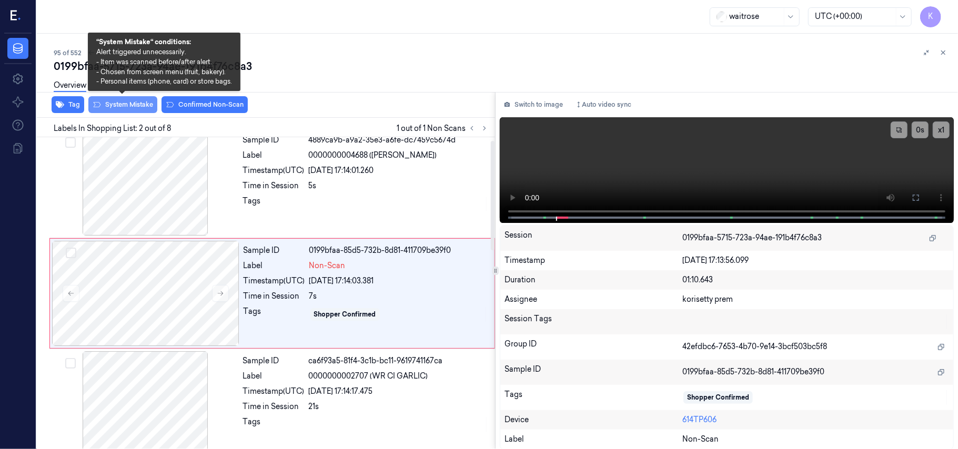
click at [146, 109] on button "System Mistake" at bounding box center [122, 104] width 69 height 17
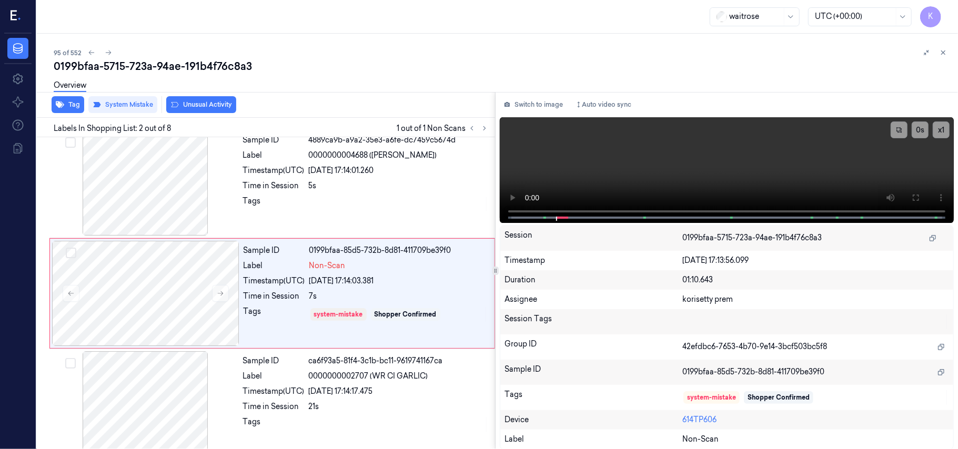
click at [217, 98] on div "Overview" at bounding box center [502, 87] width 896 height 27
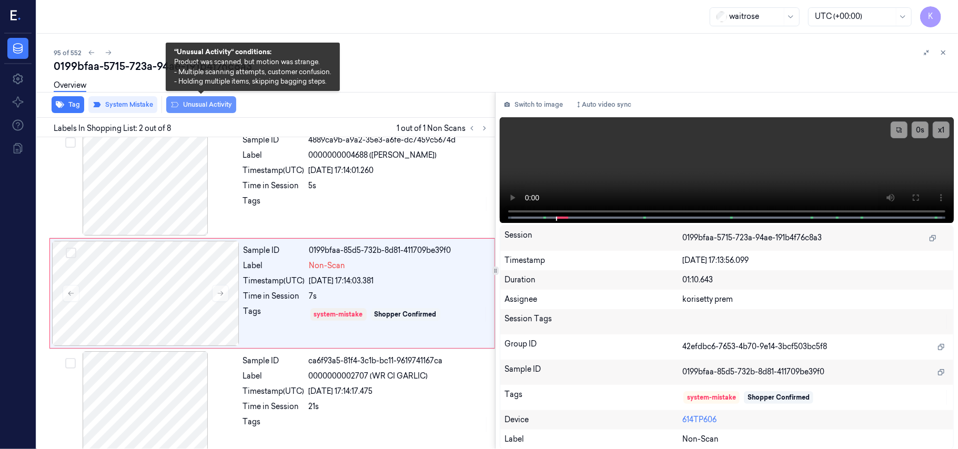
click at [214, 105] on button "Unusual Activity" at bounding box center [201, 104] width 70 height 17
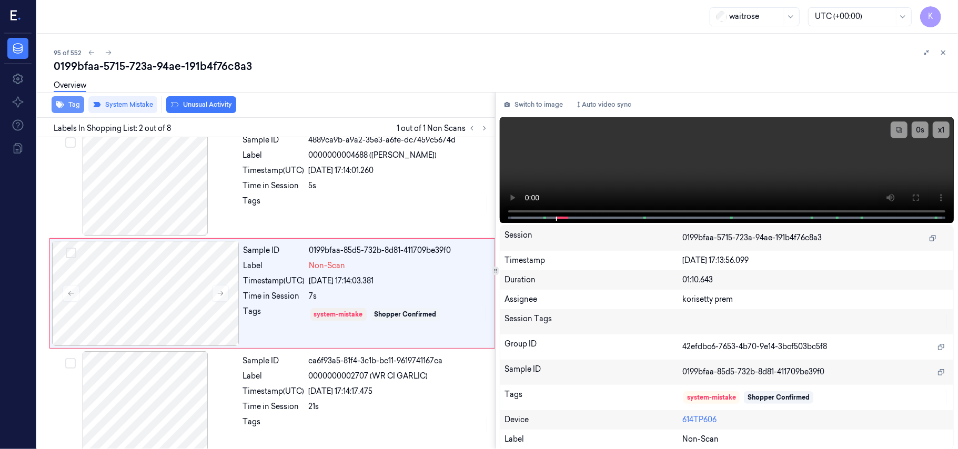
click at [66, 101] on button "Tag" at bounding box center [68, 104] width 33 height 17
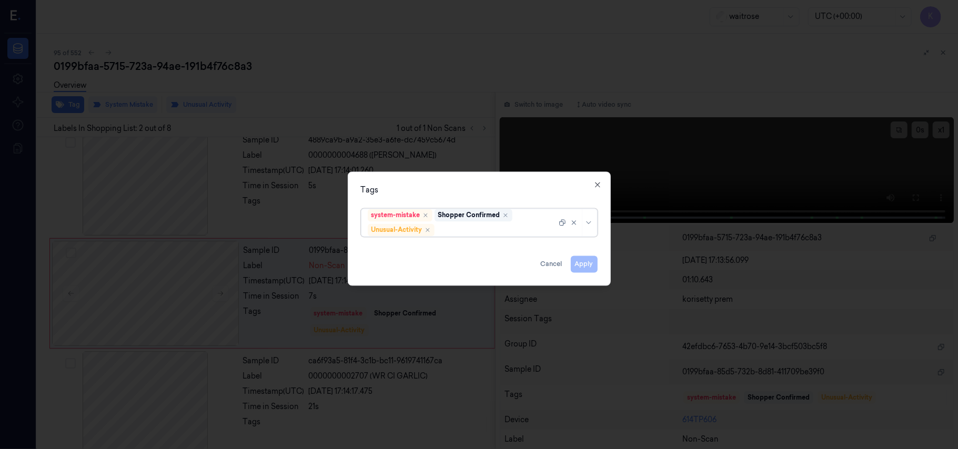
click at [499, 237] on div "system-mistake Shopper Confirmed Unusual-Activity" at bounding box center [479, 223] width 237 height 28
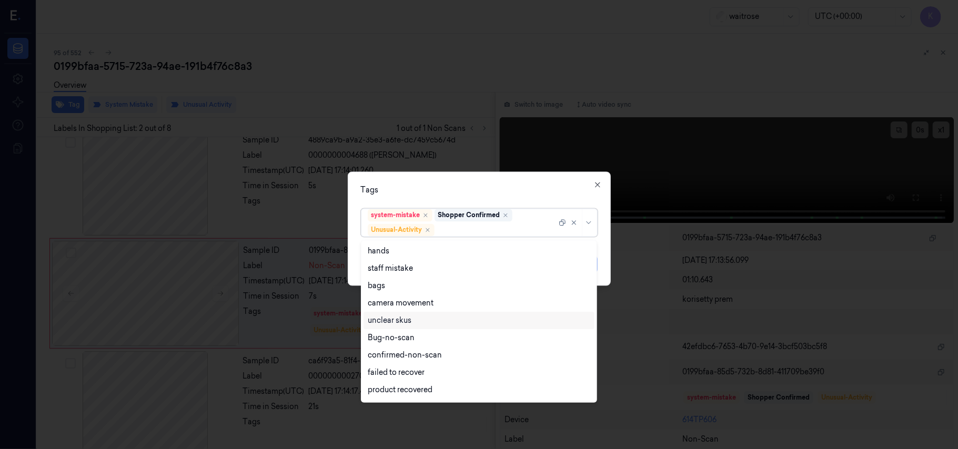
scroll to position [137, 0]
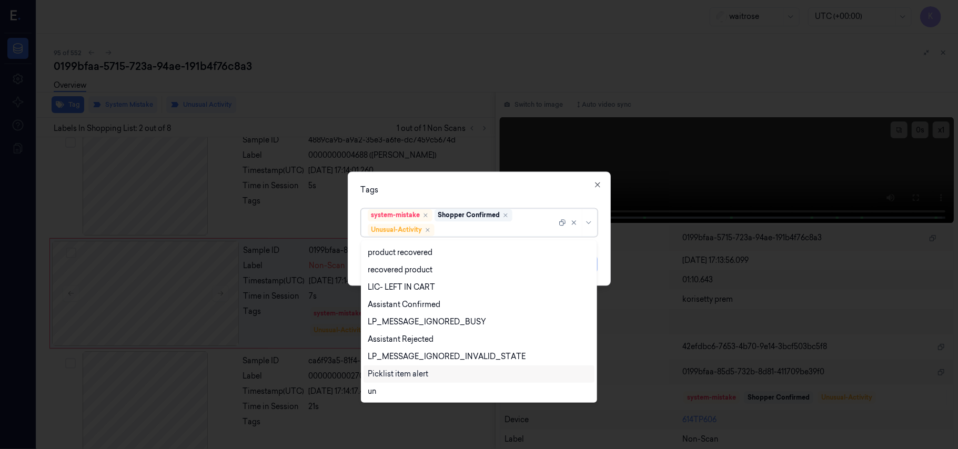
click at [403, 375] on div "Picklist item alert" at bounding box center [398, 374] width 61 height 11
click at [495, 188] on div "Tags" at bounding box center [479, 190] width 237 height 11
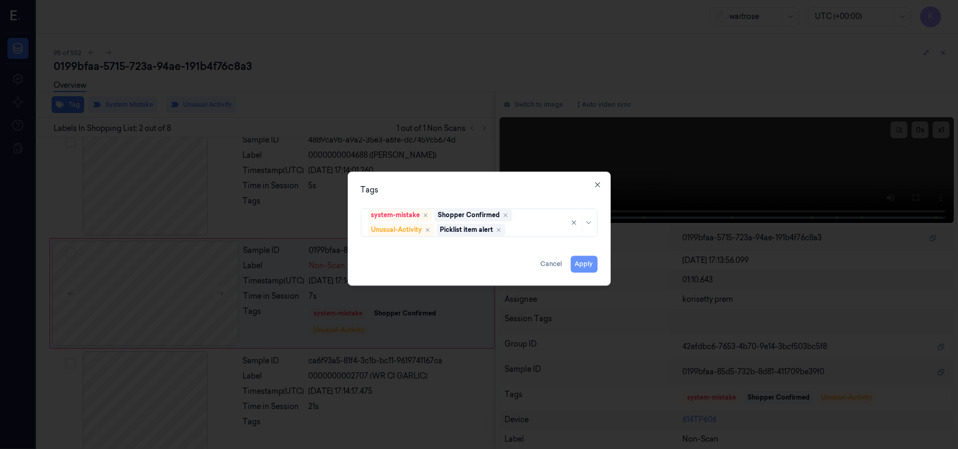
click at [581, 264] on button "Apply" at bounding box center [584, 264] width 27 height 17
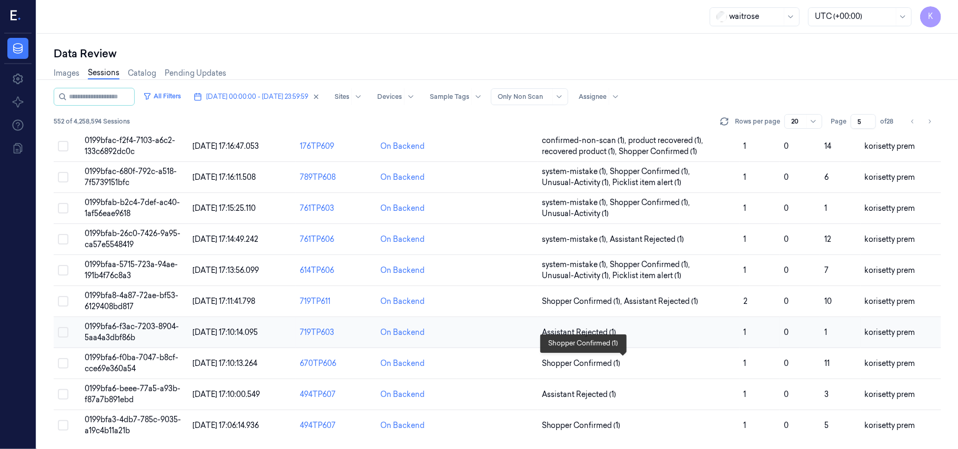
scroll to position [360, 0]
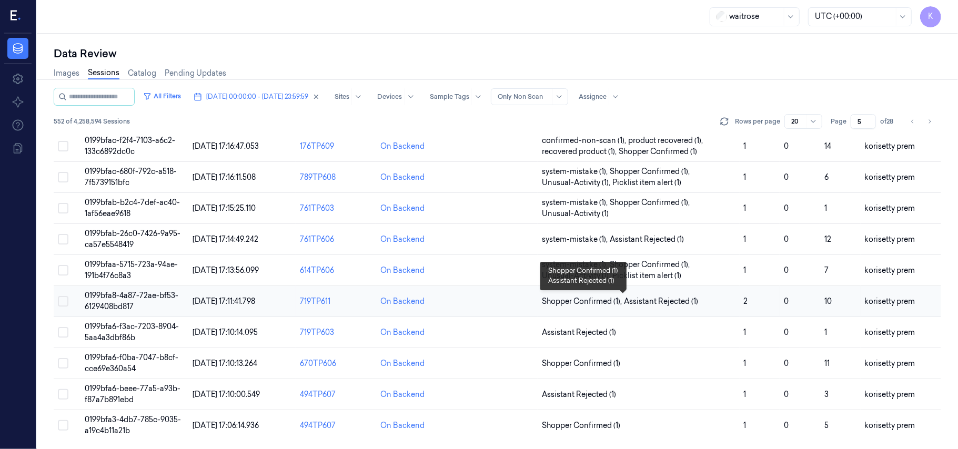
click at [636, 299] on span "Assistant Rejected (1)" at bounding box center [661, 301] width 74 height 11
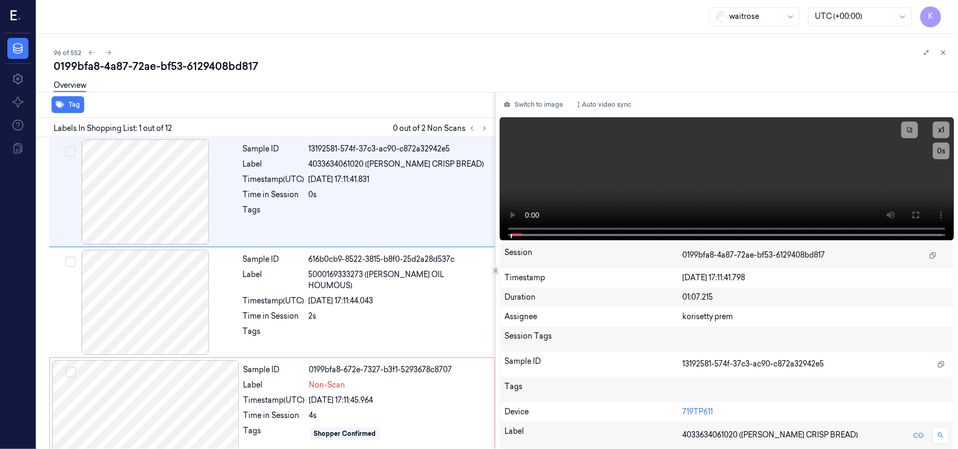
click at [407, 89] on div "Overview" at bounding box center [502, 87] width 896 height 27
click at [478, 132] on div at bounding box center [478, 128] width 25 height 13
click at [481, 131] on icon at bounding box center [484, 128] width 7 height 7
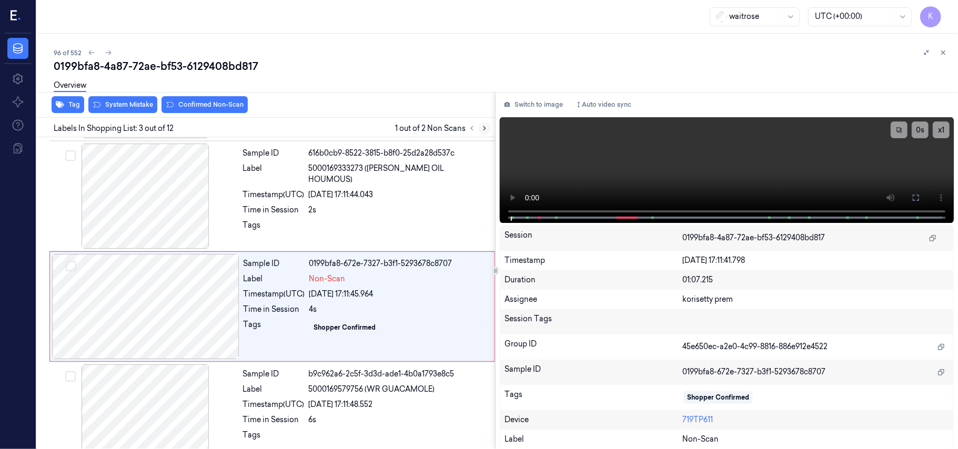
scroll to position [120, 0]
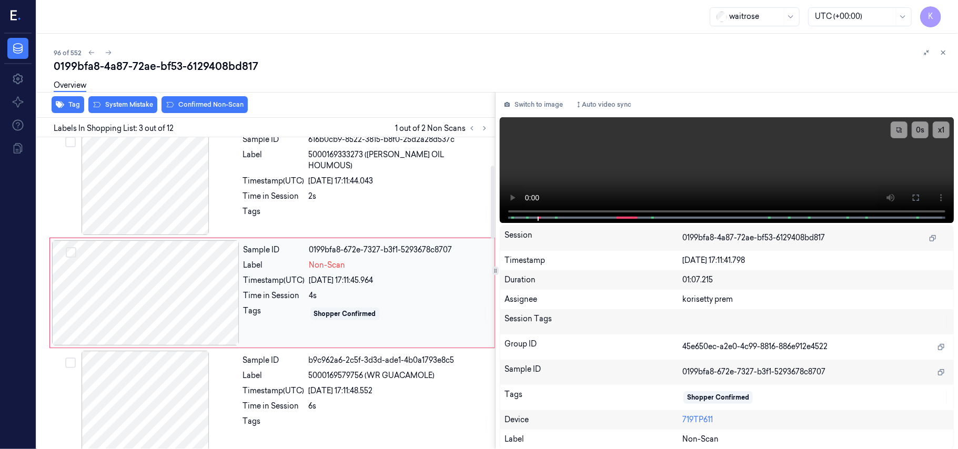
click at [188, 304] on div at bounding box center [145, 293] width 187 height 105
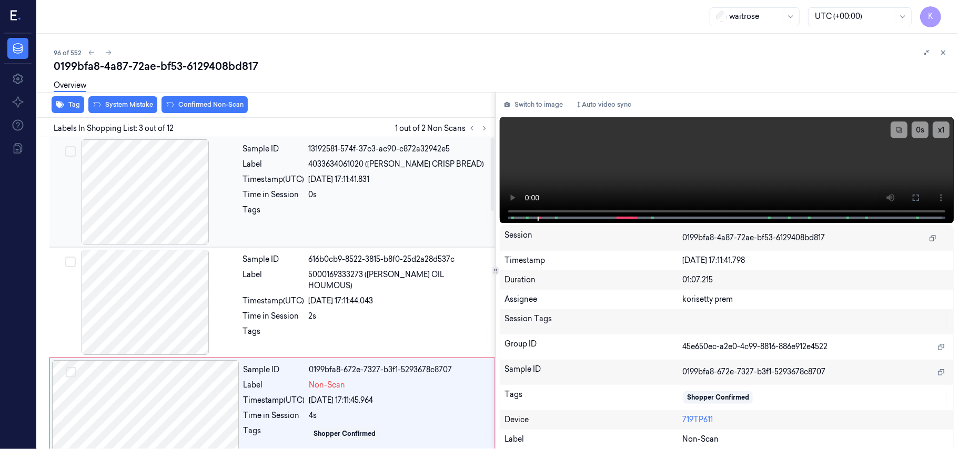
click at [379, 172] on div "Sample ID 13192581-574f-37c3-ac90-c872a32942e5 Label 4033634061020 (KARG CRISP …" at bounding box center [366, 191] width 254 height 105
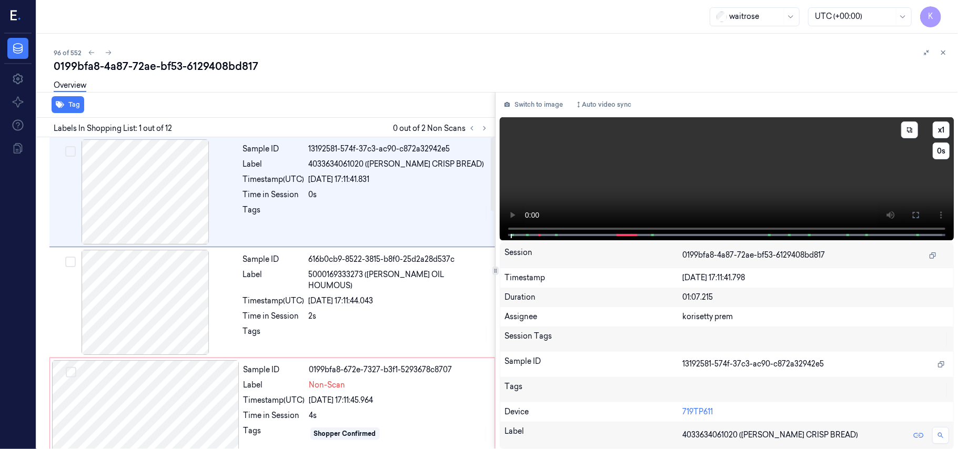
click at [821, 196] on video at bounding box center [727, 178] width 454 height 123
click at [921, 216] on button at bounding box center [916, 215] width 17 height 17
click at [627, 143] on video at bounding box center [727, 178] width 454 height 123
click at [321, 299] on div "Sample ID 616b0cb9-8522-3815-b8f0-25d2a28d537c Label 5000169333273 (WR OLIVE OI…" at bounding box center [366, 302] width 254 height 105
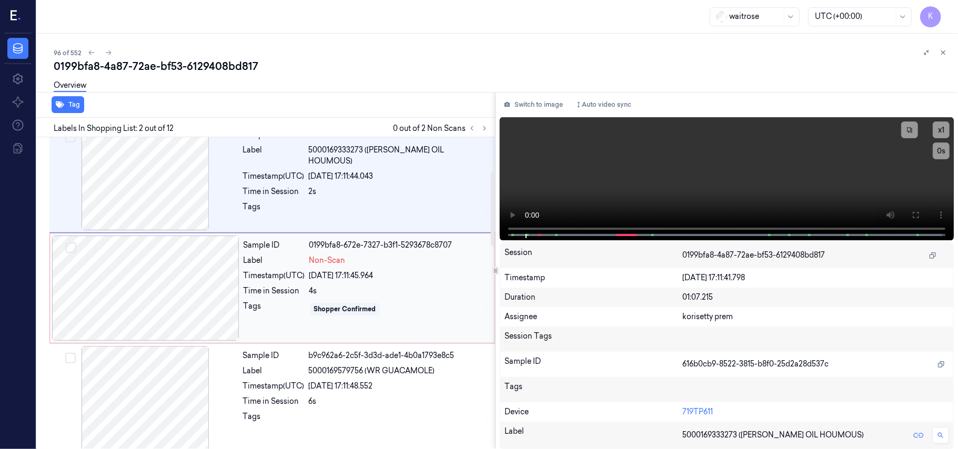
scroll to position [149, 0]
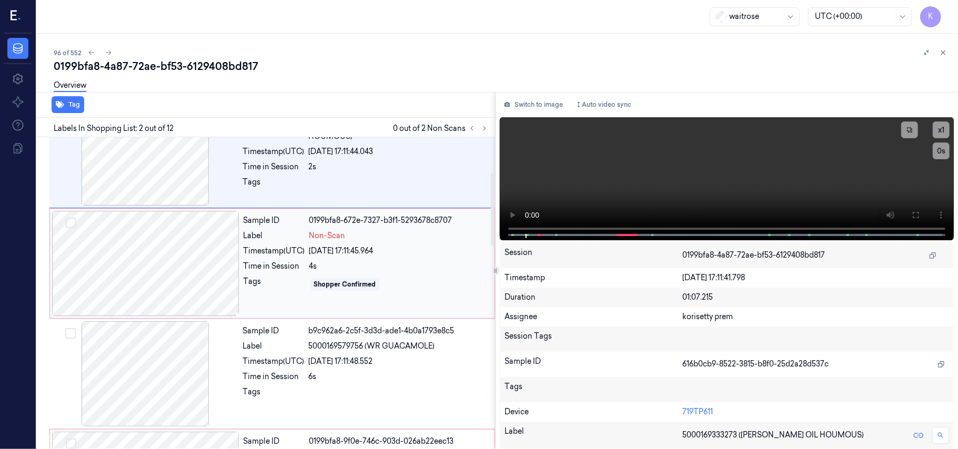
click at [348, 226] on div "0199bfa8-672e-7327-b3f1-5293678c8707" at bounding box center [398, 220] width 179 height 11
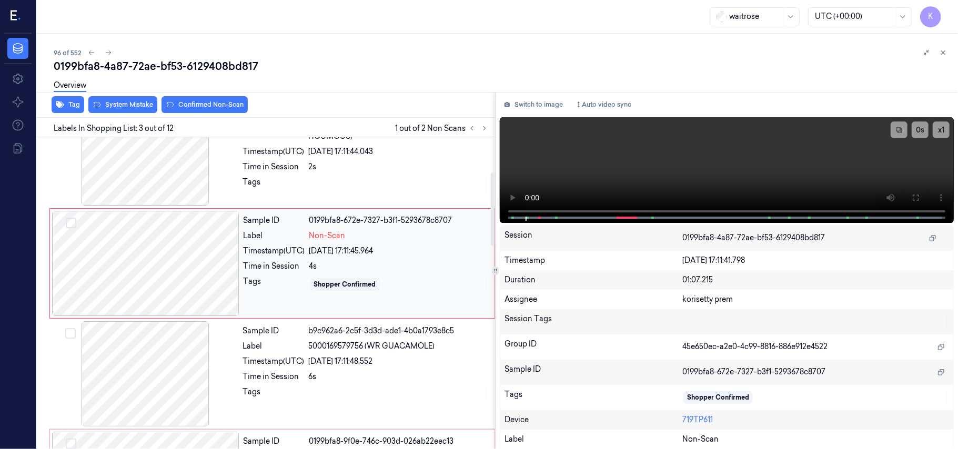
scroll to position [120, 0]
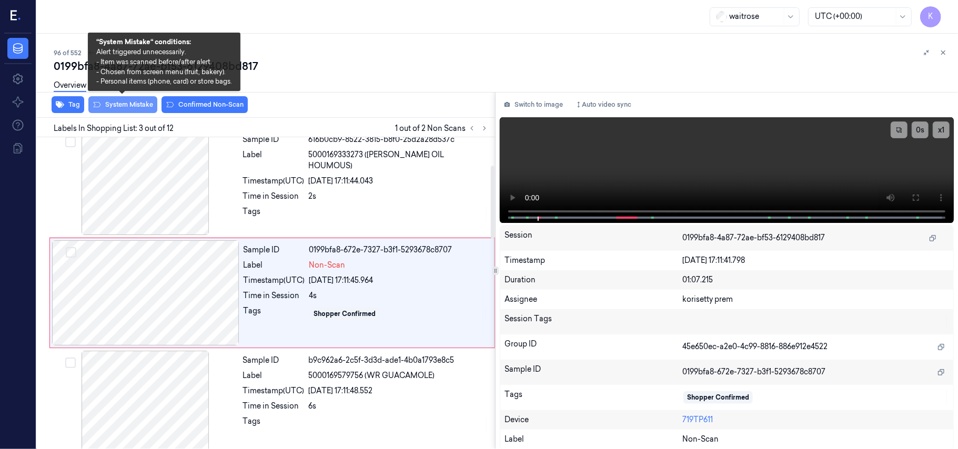
click at [119, 106] on button "System Mistake" at bounding box center [122, 104] width 69 height 17
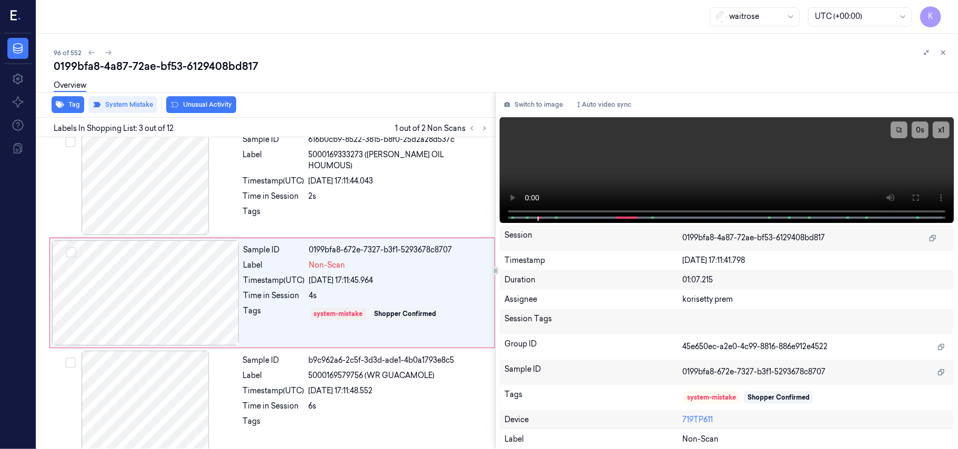
click at [194, 103] on button "Unusual Activity" at bounding box center [201, 104] width 70 height 17
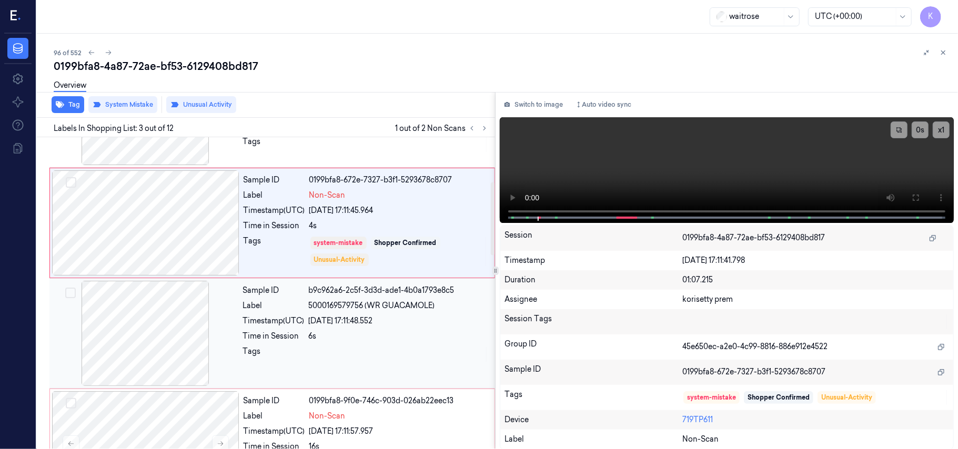
click at [390, 321] on div "07/10/2025 17:11:48.552" at bounding box center [399, 321] width 180 height 11
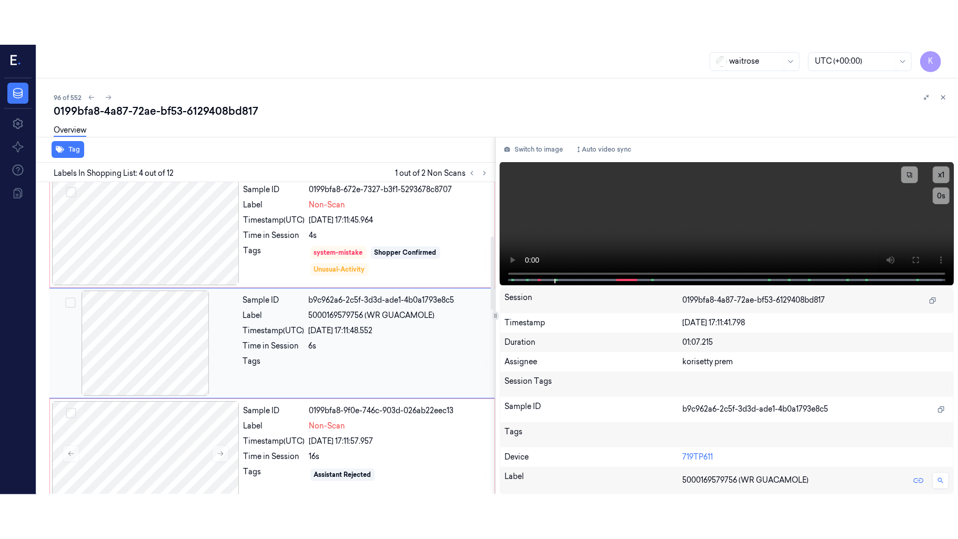
scroll to position [231, 0]
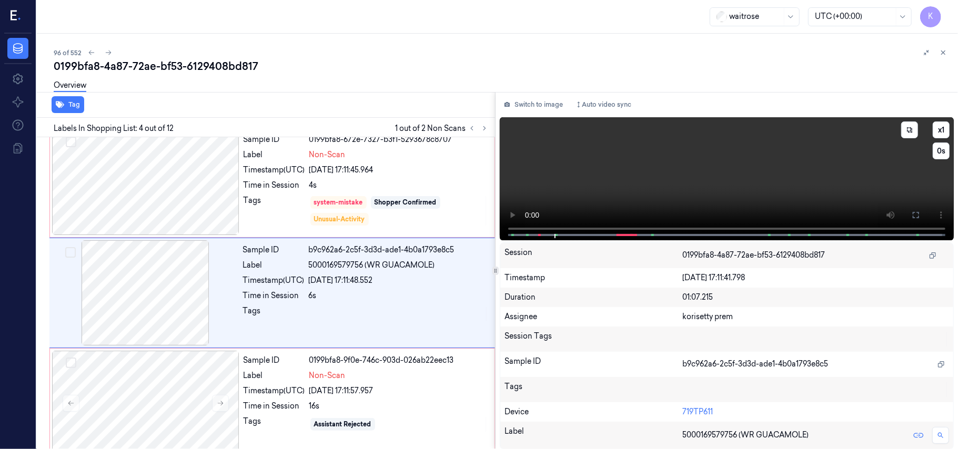
click at [793, 184] on video at bounding box center [727, 178] width 454 height 123
click at [922, 217] on button at bounding box center [916, 215] width 17 height 17
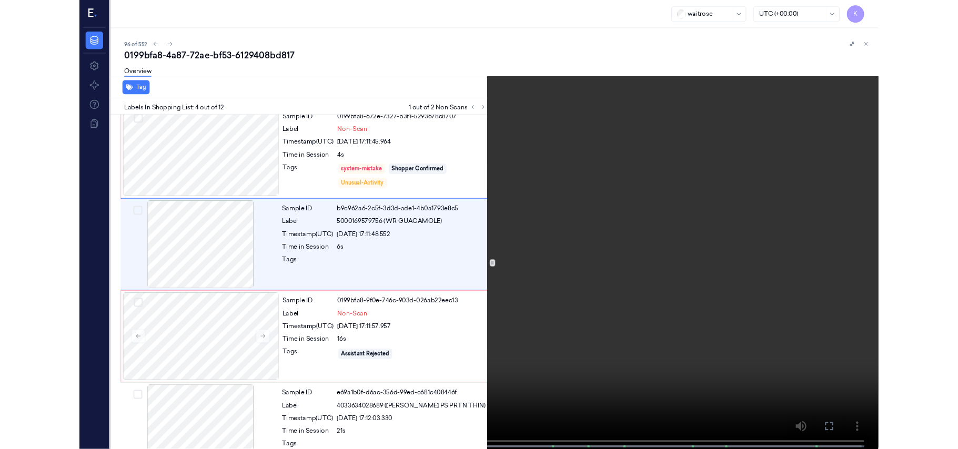
scroll to position [186, 0]
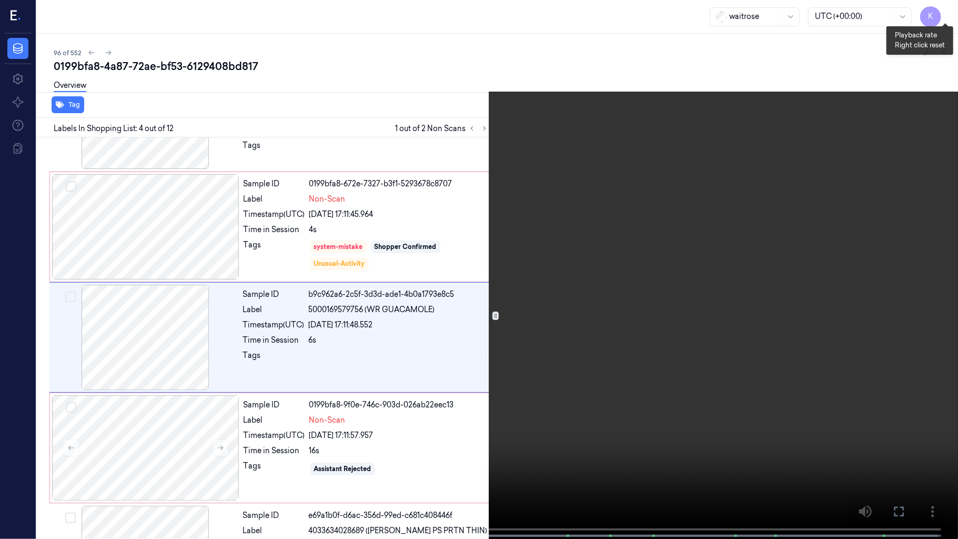
click at [947, 17] on button "x 1" at bounding box center [945, 12] width 17 height 17
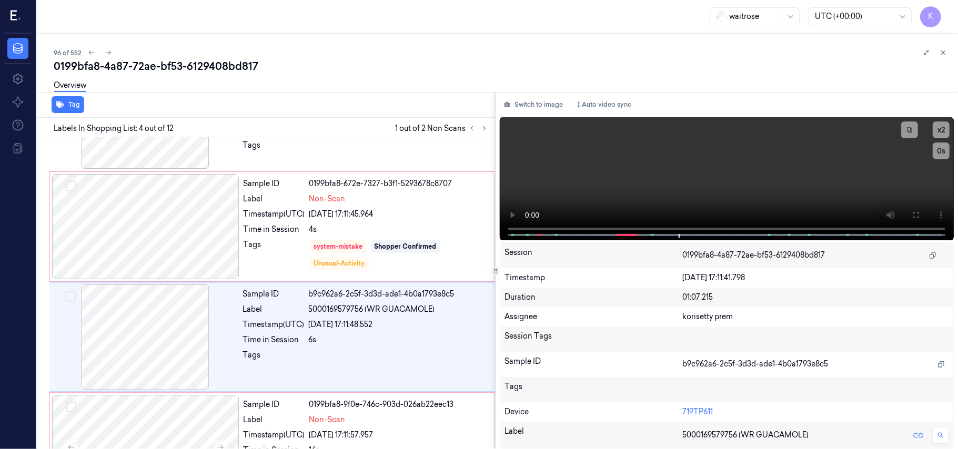
click at [714, 106] on div "Switch to image Auto video sync" at bounding box center [727, 104] width 454 height 17
click at [690, 169] on video at bounding box center [727, 178] width 454 height 123
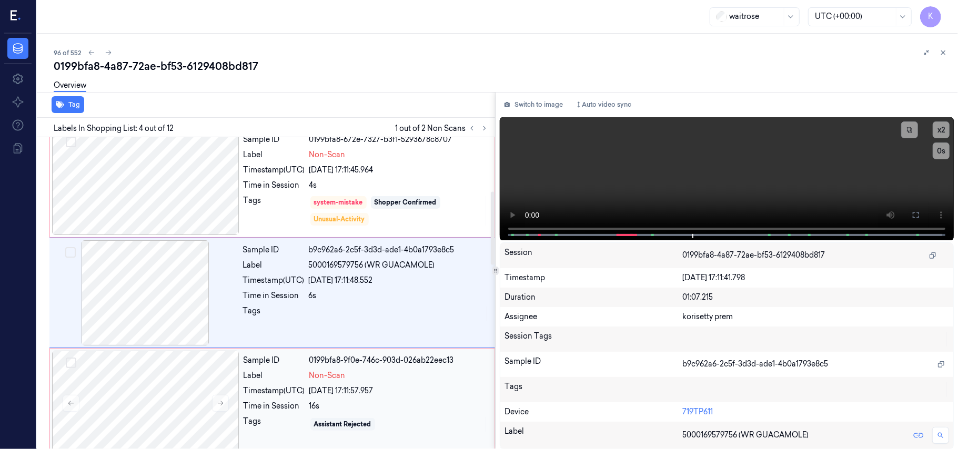
click at [318, 390] on div "07/10/2025 17:11:57.957" at bounding box center [398, 391] width 179 height 11
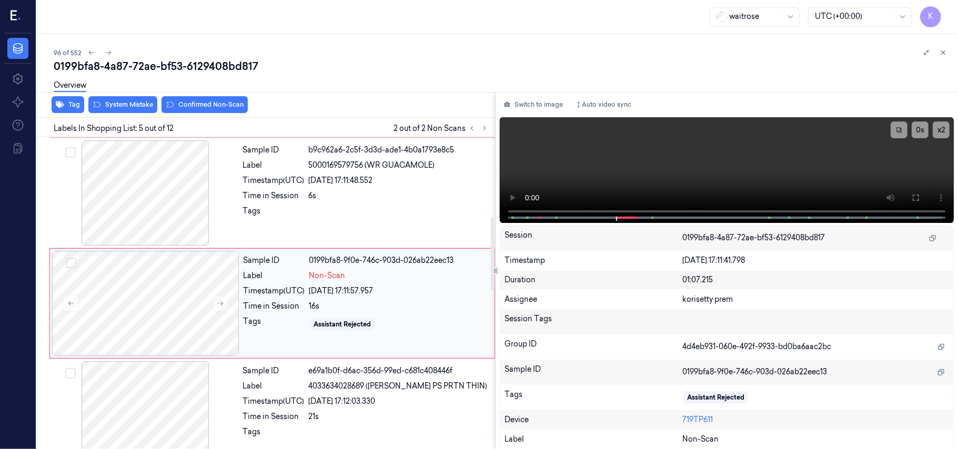
scroll to position [342, 0]
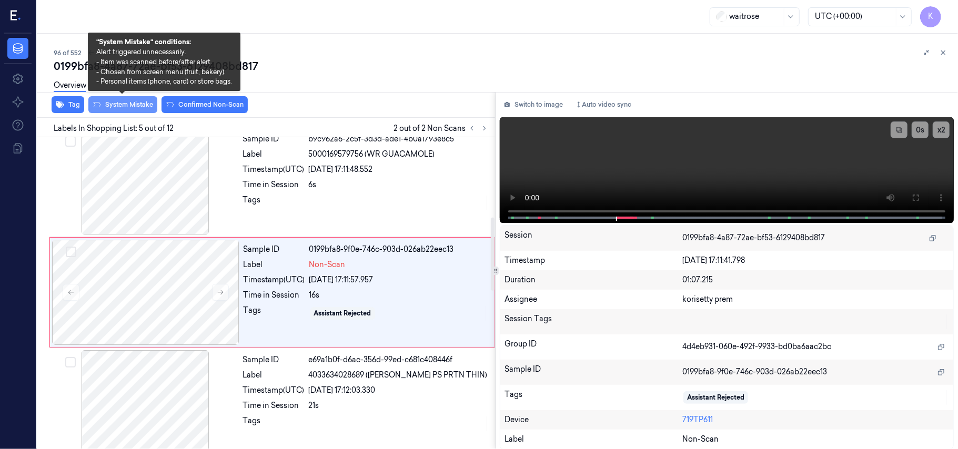
click at [124, 102] on button "System Mistake" at bounding box center [122, 104] width 69 height 17
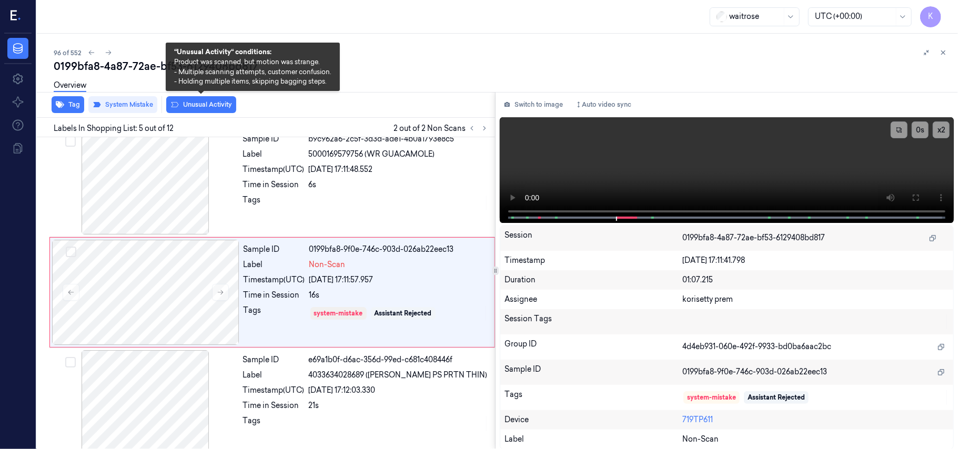
click at [178, 106] on icon at bounding box center [175, 105] width 8 height 8
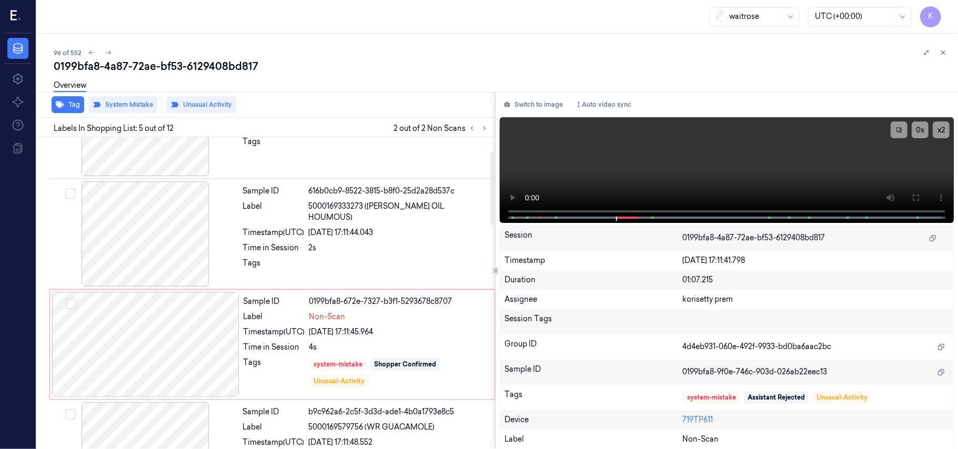
scroll to position [61, 0]
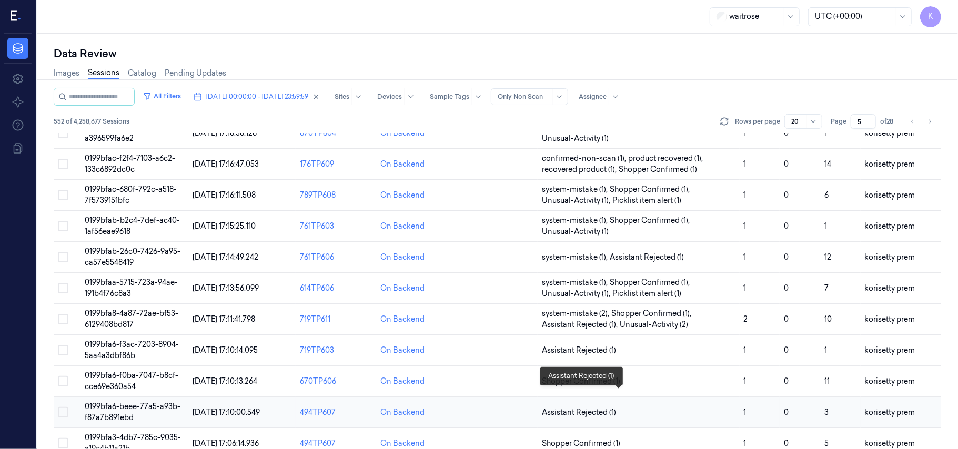
scroll to position [360, 0]
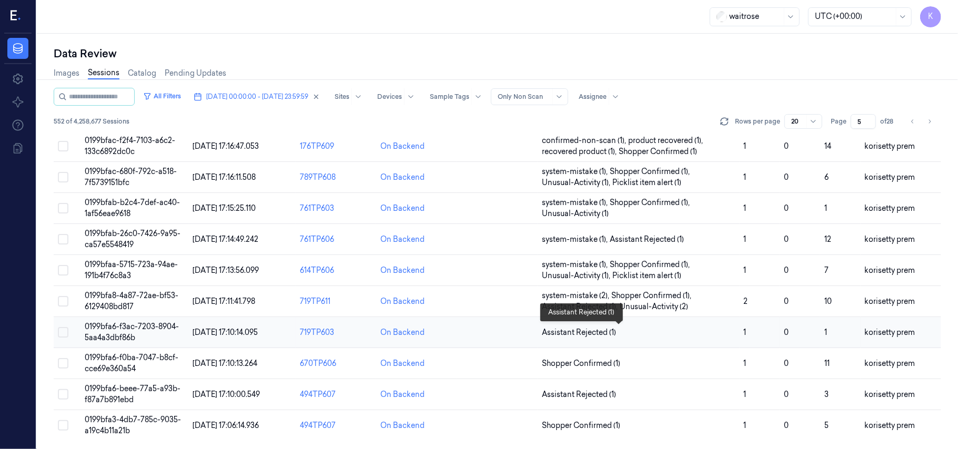
click at [641, 332] on span "Assistant Rejected (1)" at bounding box center [638, 332] width 193 height 11
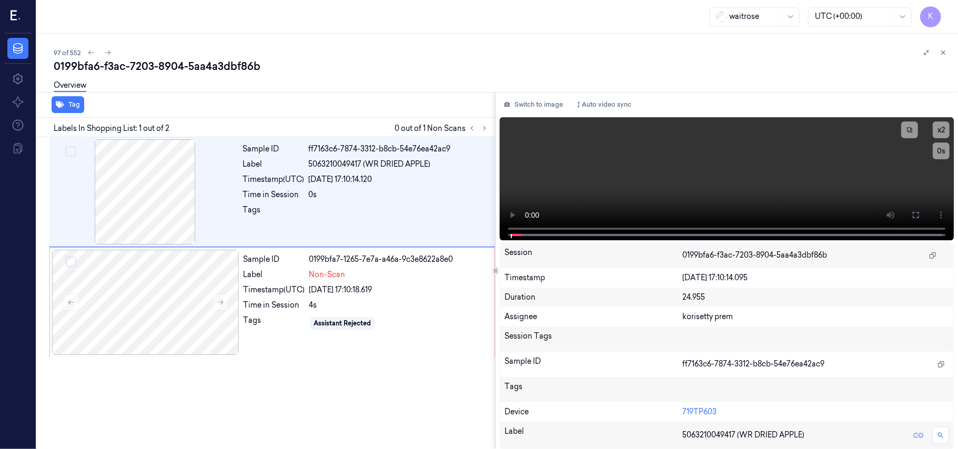
click at [419, 76] on div "Overview" at bounding box center [502, 87] width 896 height 27
click at [698, 192] on video at bounding box center [727, 178] width 454 height 123
click at [698, 173] on video at bounding box center [727, 178] width 454 height 123
click at [268, 303] on div "Time in Session" at bounding box center [275, 305] width 62 height 11
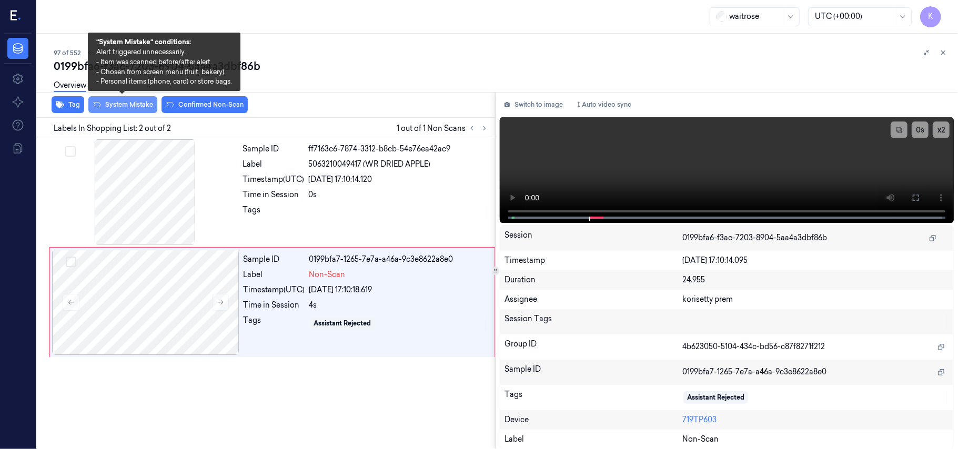
click at [127, 104] on button "System Mistake" at bounding box center [122, 104] width 69 height 17
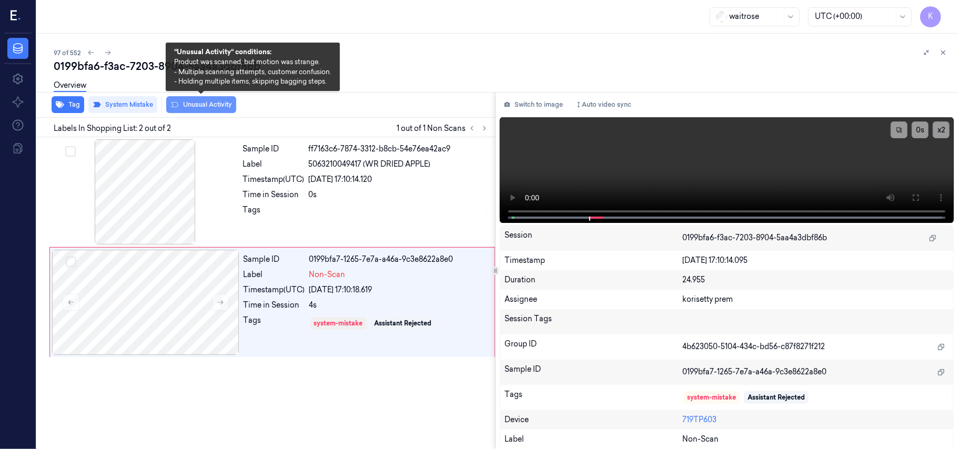
click at [188, 112] on button "Unusual Activity" at bounding box center [201, 104] width 70 height 17
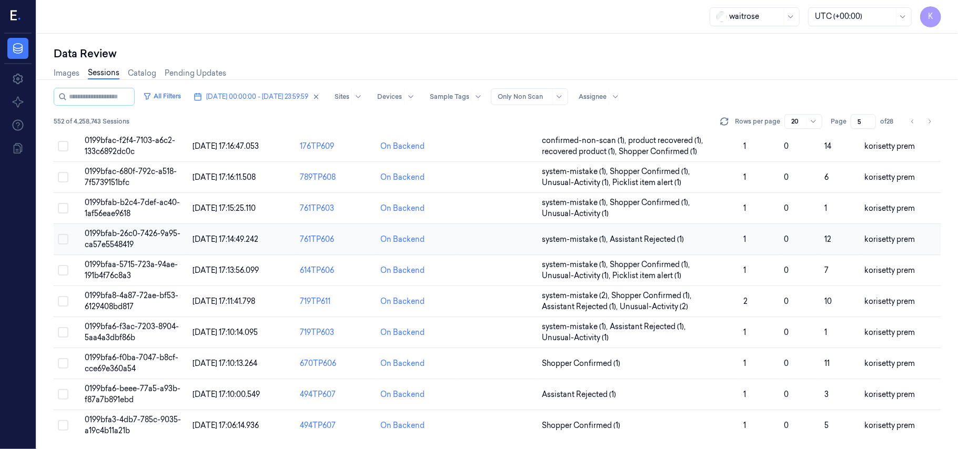
scroll to position [360, 0]
click at [605, 362] on span "Shopper Confirmed (1)" at bounding box center [581, 363] width 78 height 11
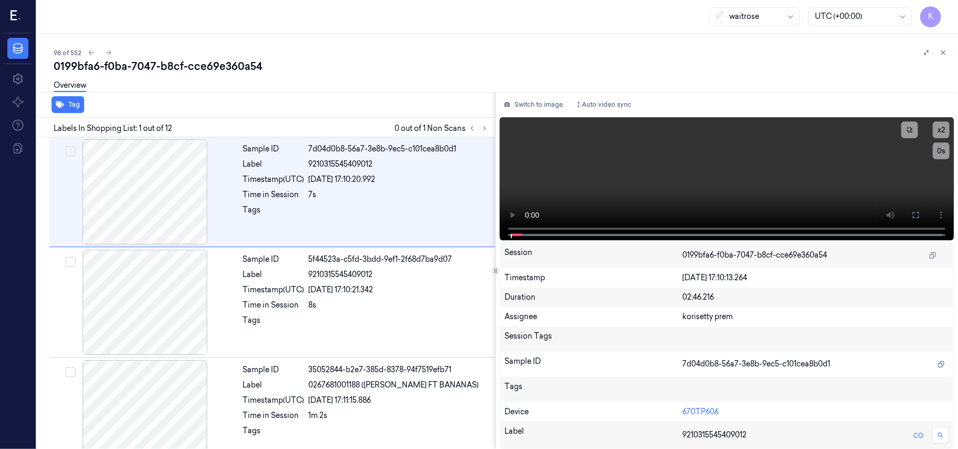
click at [399, 48] on div "98 of 552" at bounding box center [502, 52] width 896 height 13
click at [484, 128] on icon at bounding box center [484, 128] width 7 height 7
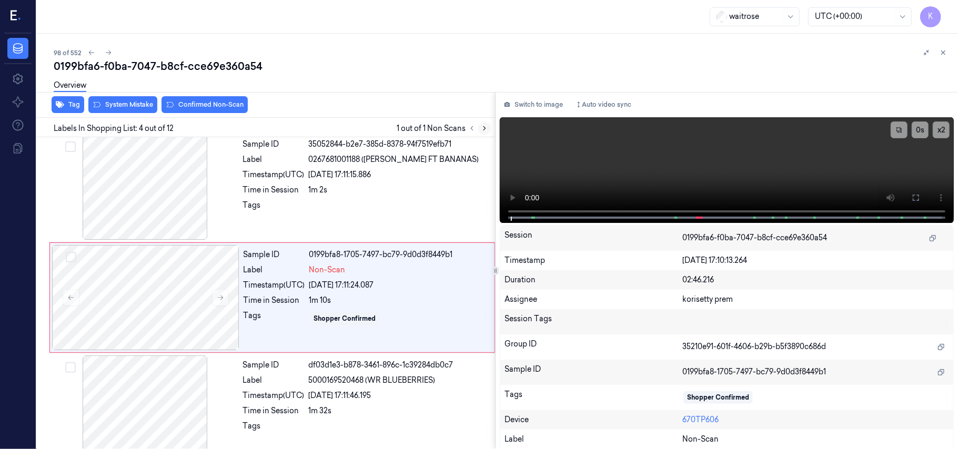
scroll to position [231, 0]
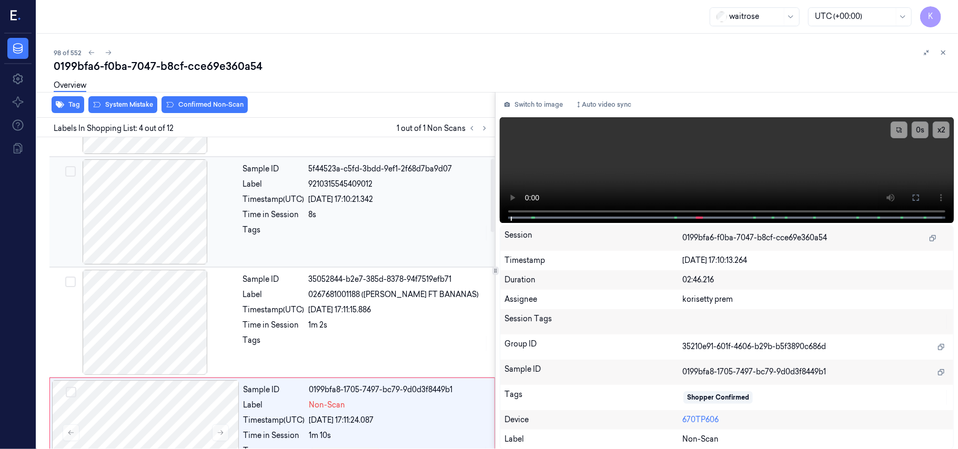
click at [393, 198] on div "07/10/2025 17:10:21.342" at bounding box center [399, 199] width 180 height 11
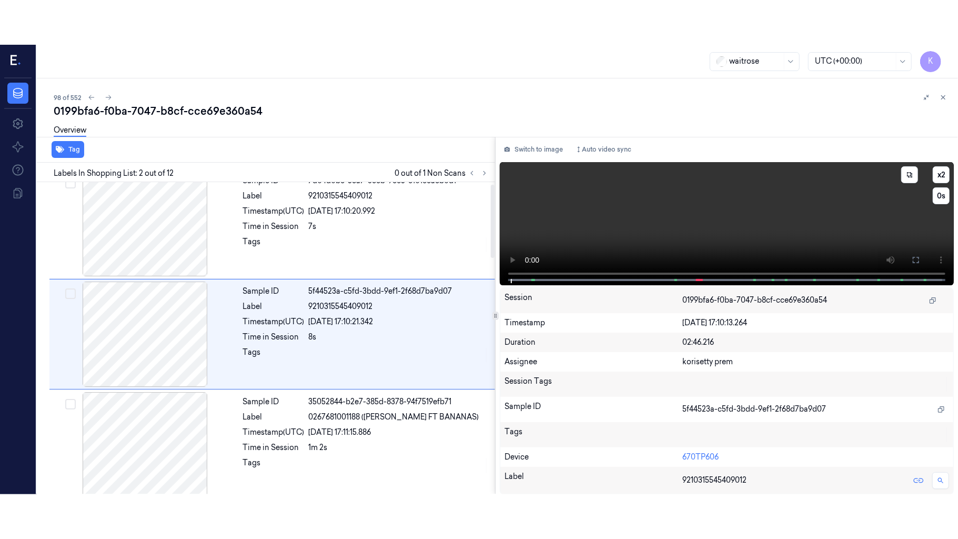
scroll to position [9, 0]
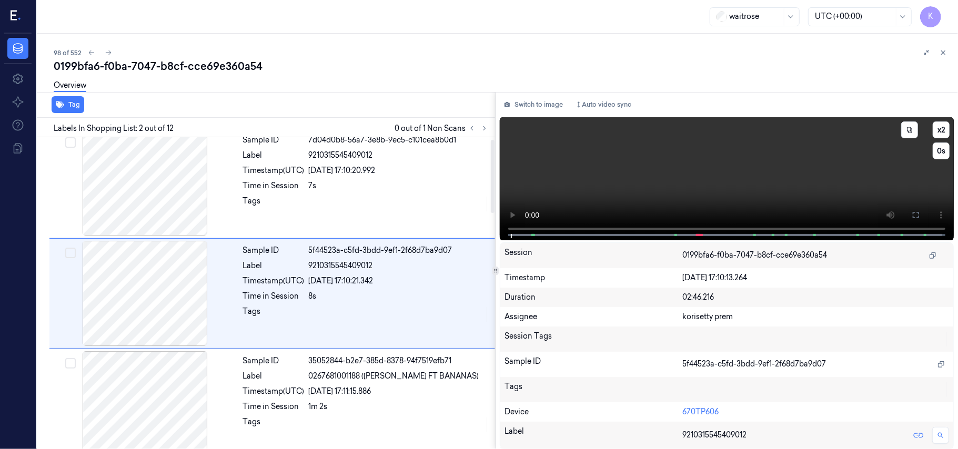
click at [813, 180] on video at bounding box center [727, 178] width 454 height 123
click at [713, 197] on video at bounding box center [727, 178] width 454 height 123
click at [942, 129] on button "x 2" at bounding box center [941, 130] width 17 height 17
click at [914, 213] on icon at bounding box center [916, 215] width 8 height 8
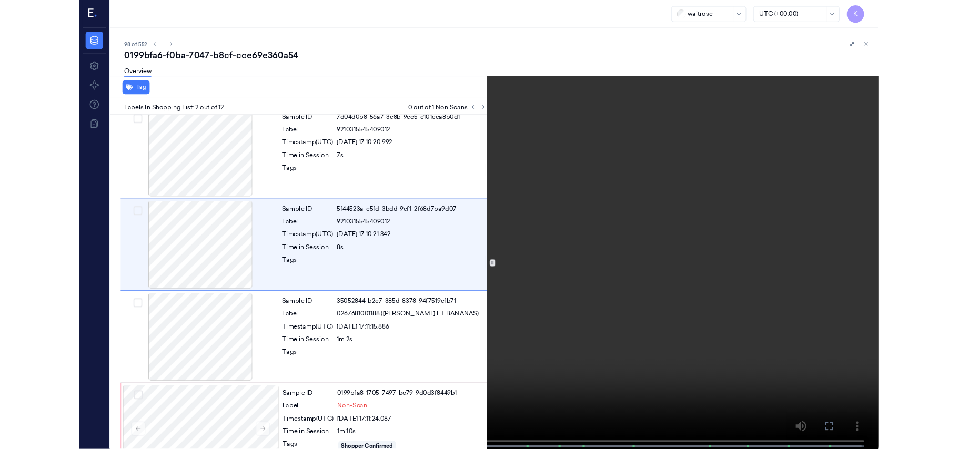
scroll to position [0, 0]
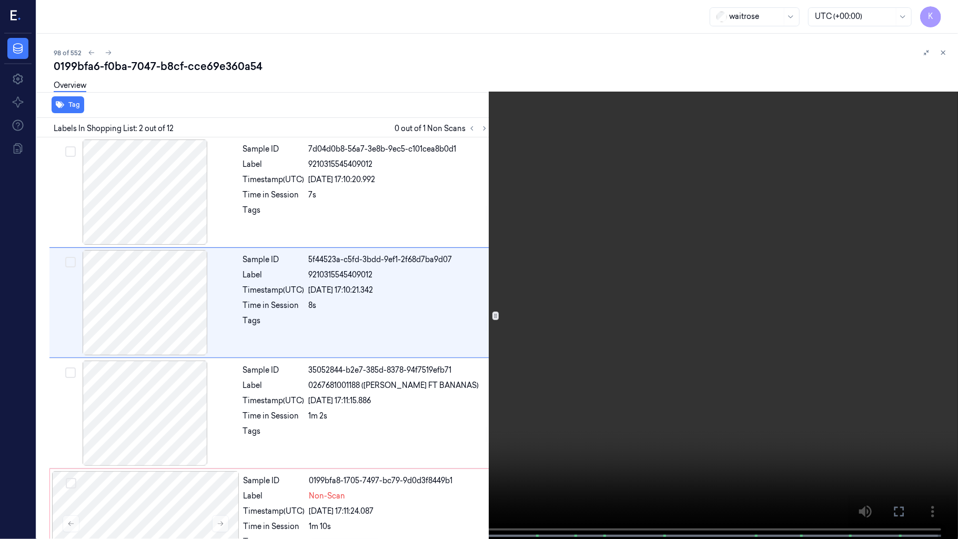
click at [798, 211] on video at bounding box center [479, 270] width 958 height 541
click at [659, 298] on video at bounding box center [479, 270] width 958 height 541
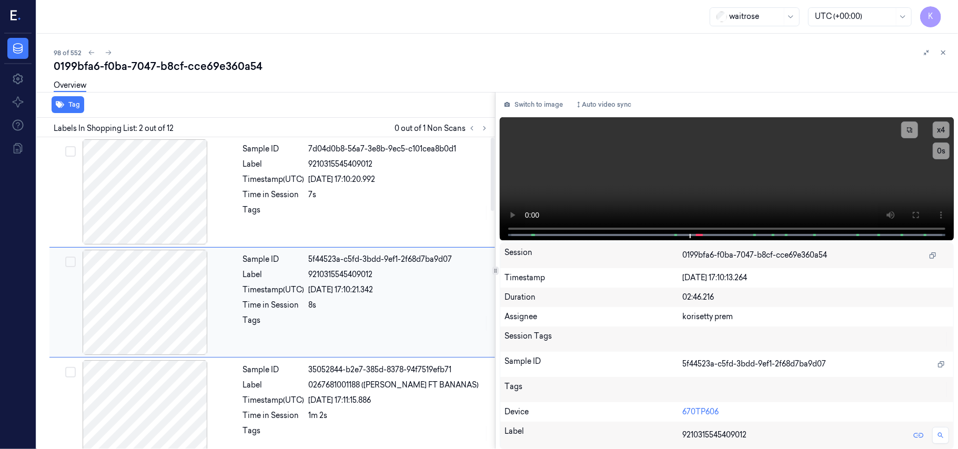
click at [380, 289] on div "07/10/2025 17:10:21.342" at bounding box center [399, 290] width 180 height 11
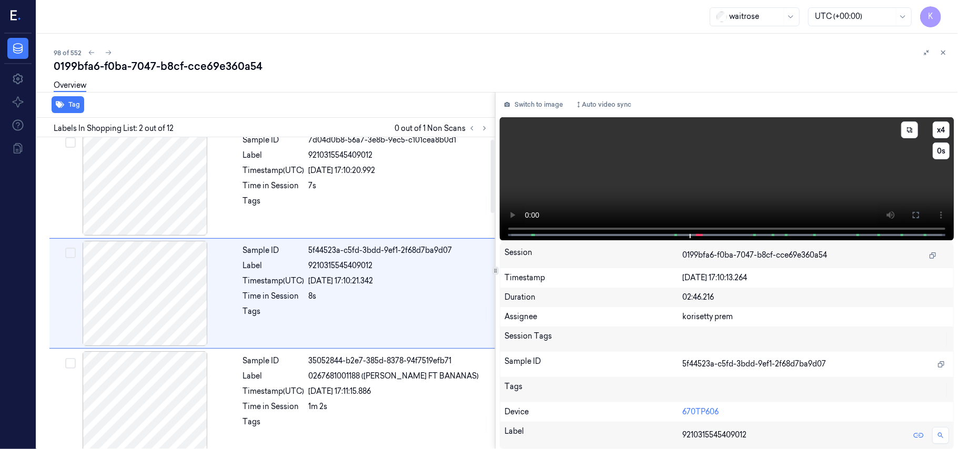
click at [718, 148] on video at bounding box center [727, 178] width 454 height 123
click at [682, 169] on video at bounding box center [727, 178] width 454 height 123
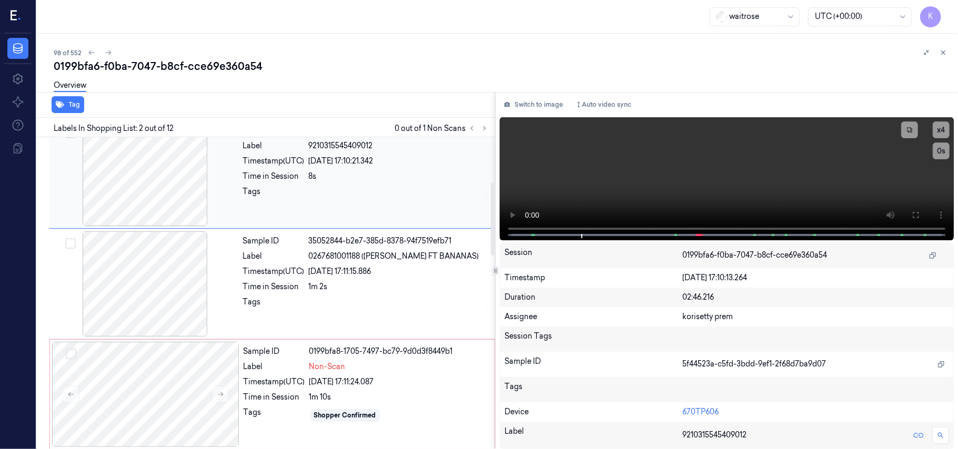
scroll to position [211, 0]
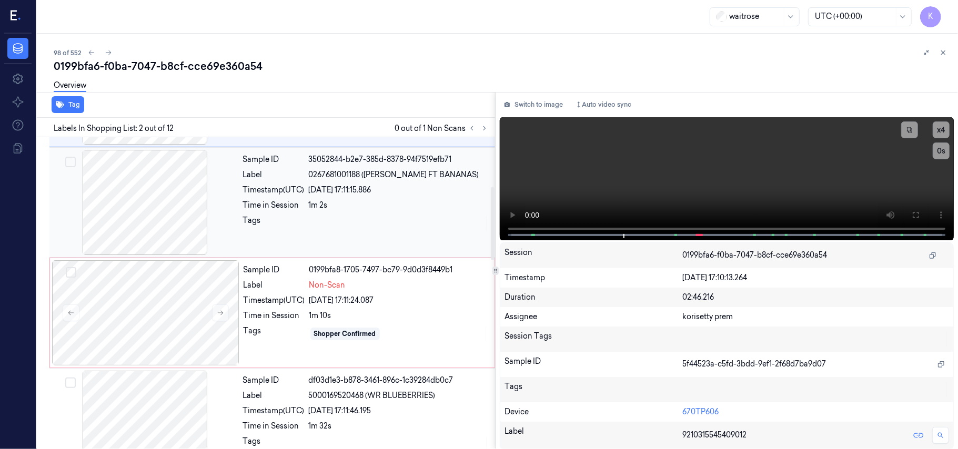
click at [377, 205] on div "1m 2s" at bounding box center [399, 205] width 180 height 11
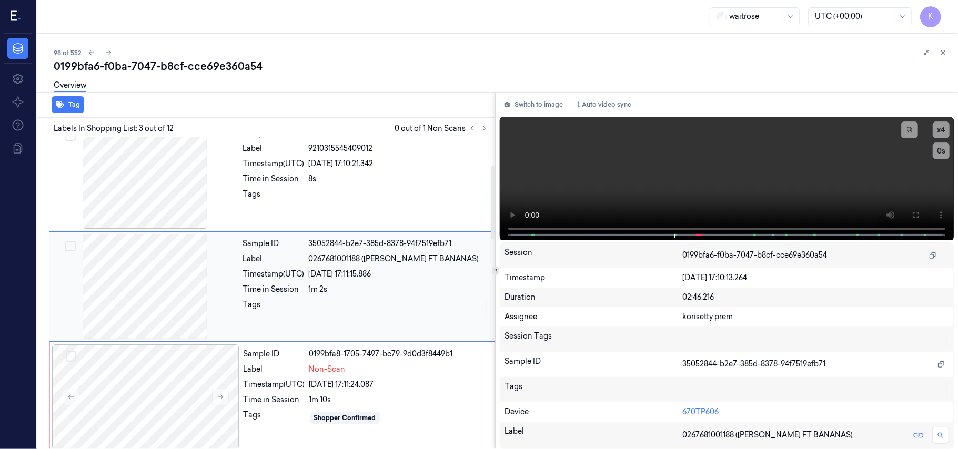
scroll to position [120, 0]
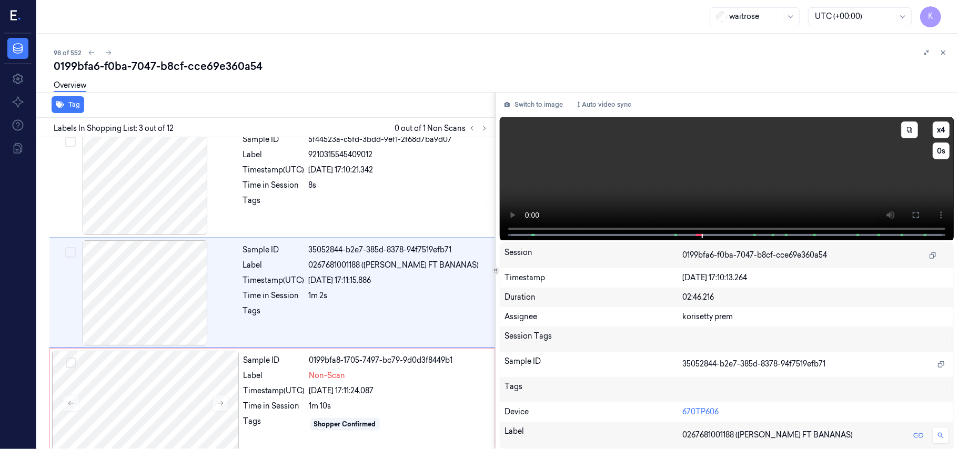
click at [835, 183] on video at bounding box center [727, 178] width 454 height 123
click at [755, 165] on video at bounding box center [727, 178] width 454 height 123
click at [346, 396] on div "07/10/2025 17:11:24.087" at bounding box center [398, 391] width 179 height 11
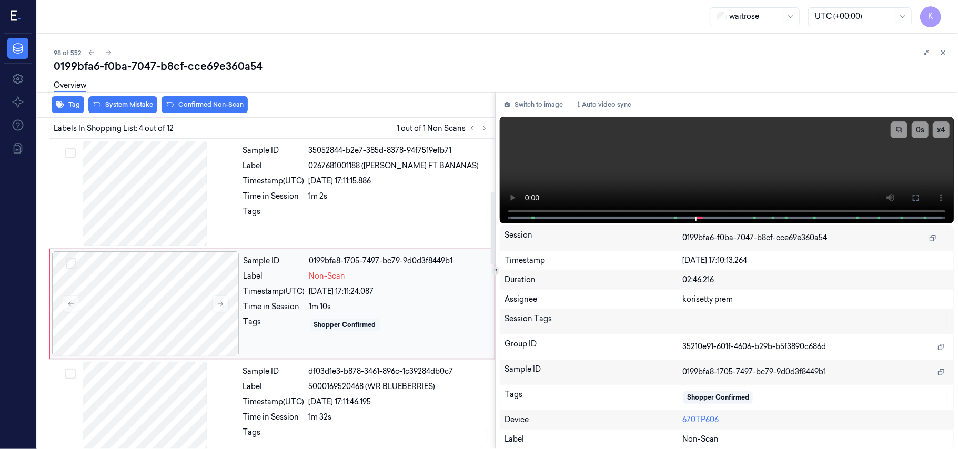
scroll to position [231, 0]
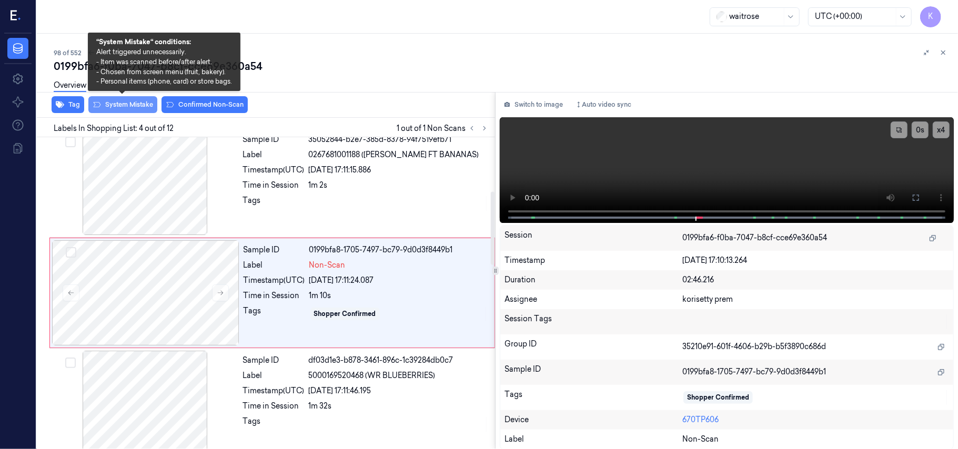
click at [111, 102] on button "System Mistake" at bounding box center [122, 104] width 69 height 17
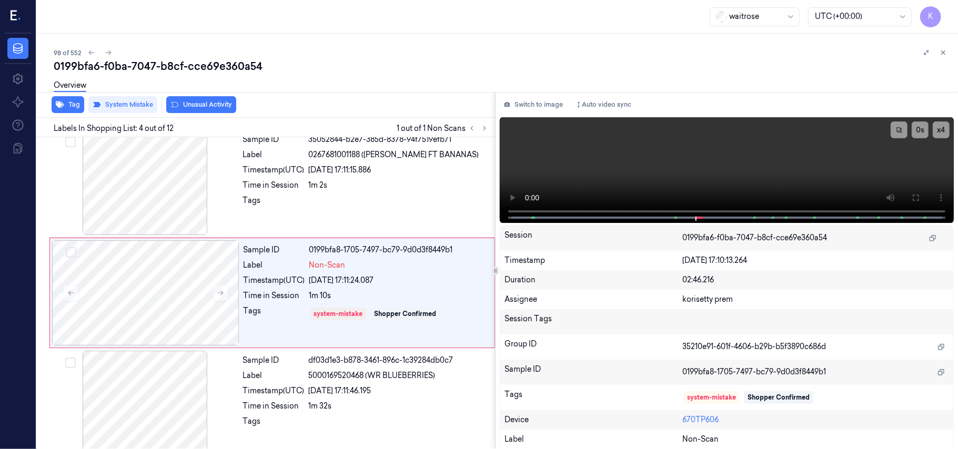
click at [179, 102] on button "Unusual Activity" at bounding box center [201, 104] width 70 height 17
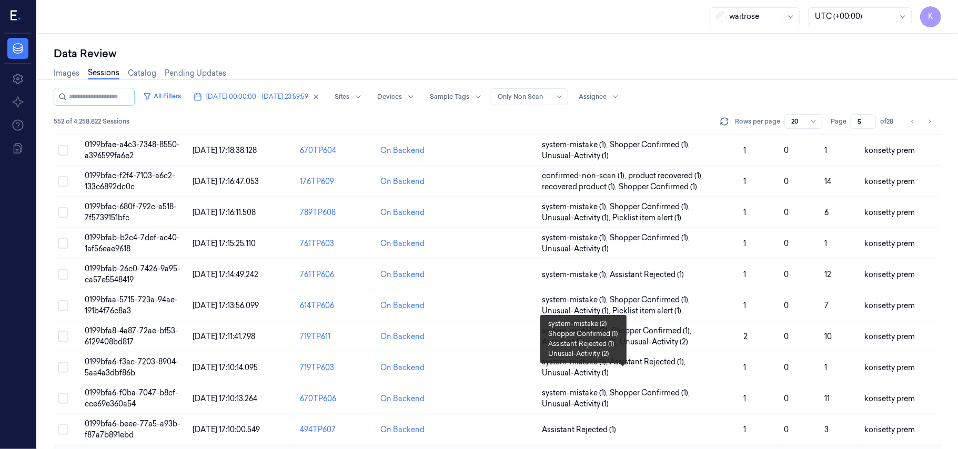
scroll to position [360, 0]
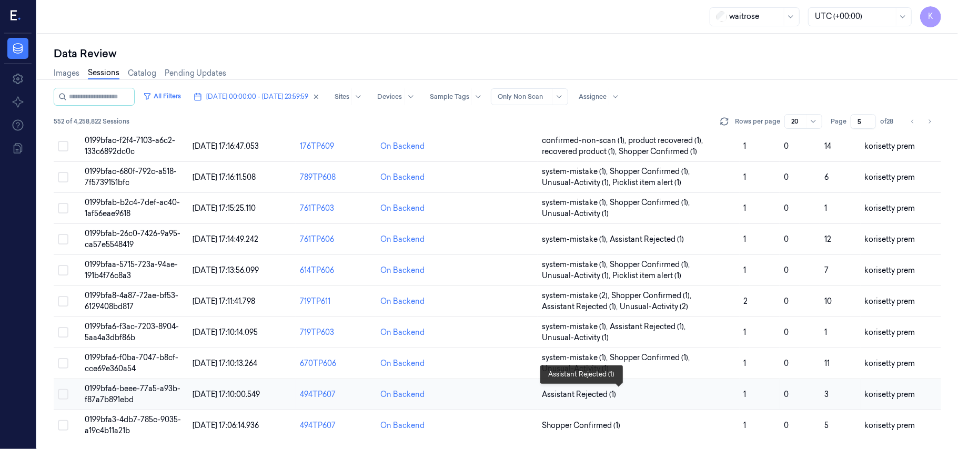
click at [646, 394] on span "Assistant Rejected (1)" at bounding box center [638, 394] width 193 height 11
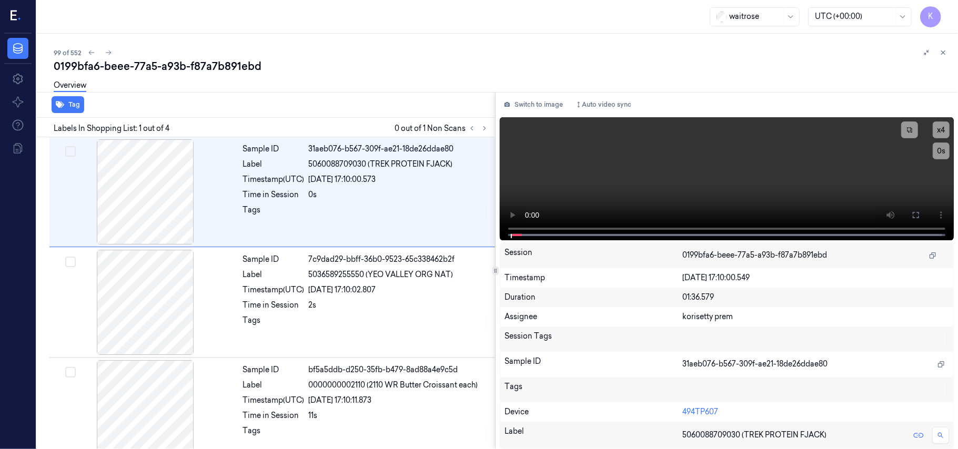
click at [422, 75] on div "Overview" at bounding box center [502, 87] width 896 height 27
click at [487, 129] on icon at bounding box center [484, 128] width 7 height 7
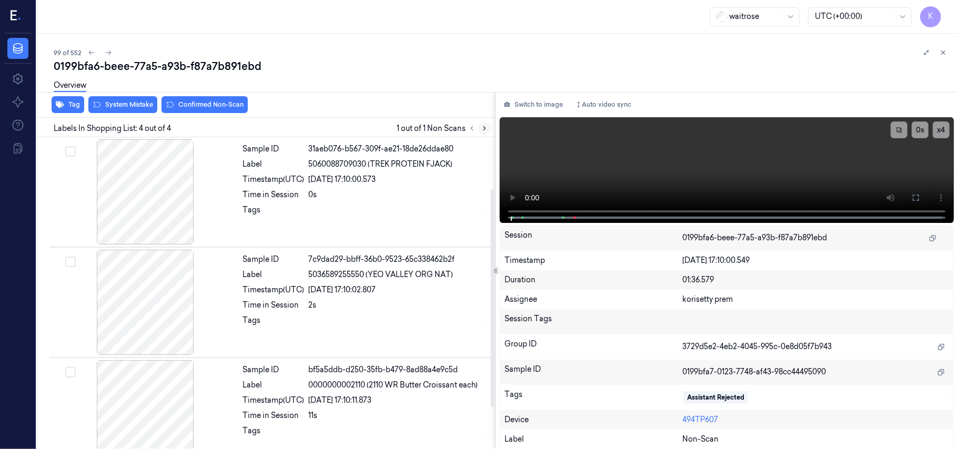
scroll to position [134, 0]
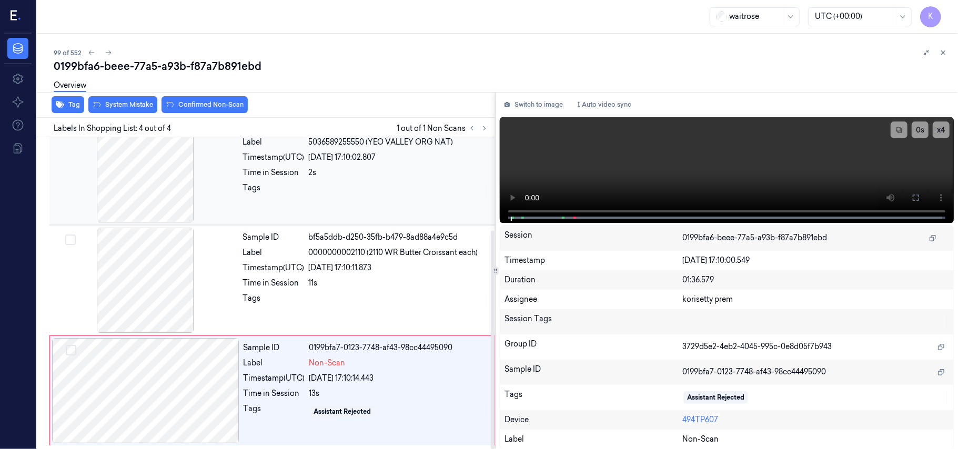
click at [402, 179] on div "Sample ID 7c9dad29-bbff-36b0-9523-65c338462b2f Label 5036589255550 (YEO VALLEY …" at bounding box center [366, 169] width 254 height 105
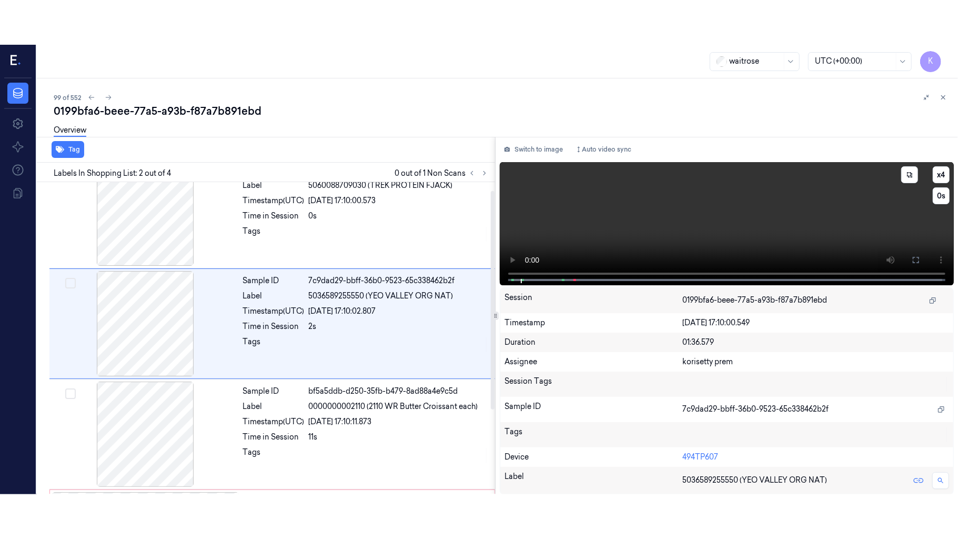
scroll to position [9, 0]
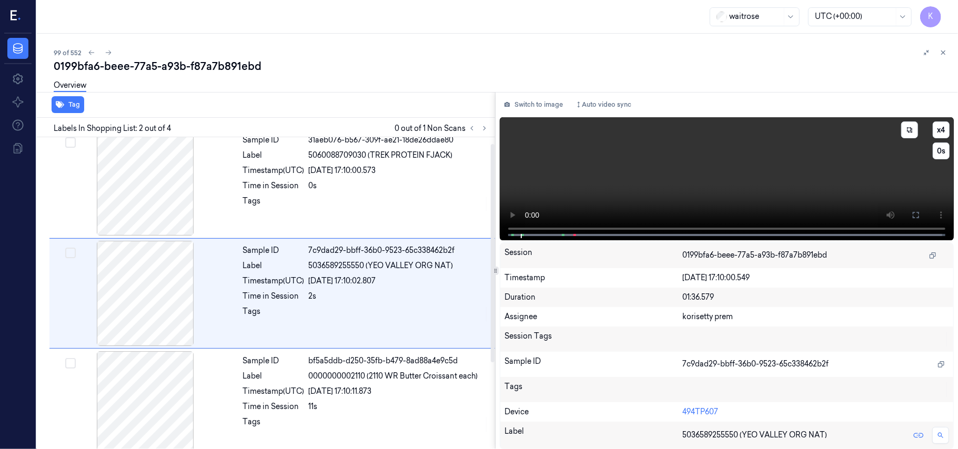
click at [727, 174] on video at bounding box center [727, 178] width 454 height 123
click at [920, 215] on button at bounding box center [916, 215] width 17 height 17
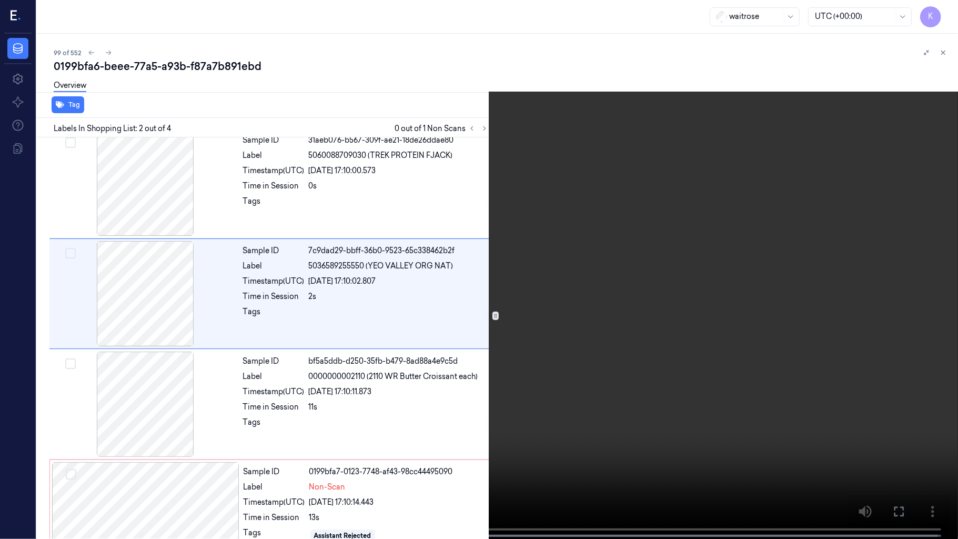
click at [691, 248] on video at bounding box center [479, 270] width 958 height 541
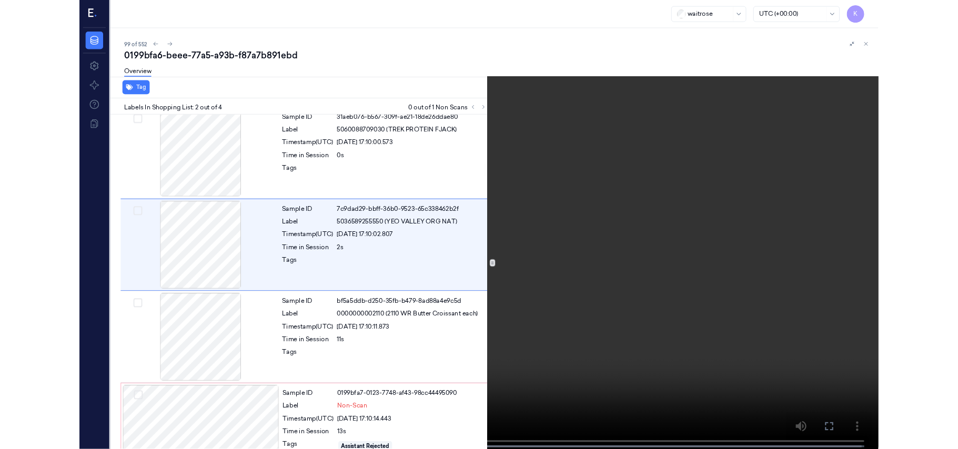
scroll to position [0, 0]
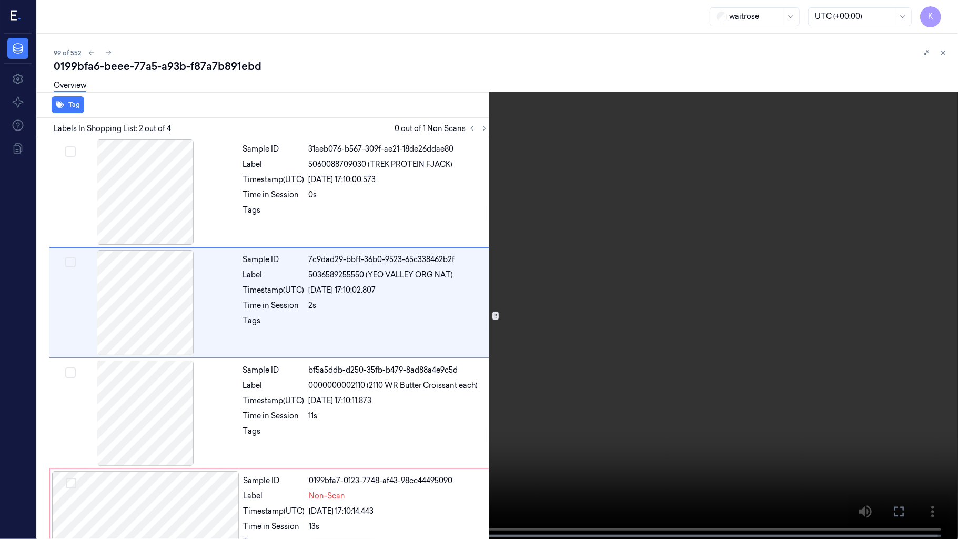
click at [955, 15] on video at bounding box center [479, 270] width 958 height 541
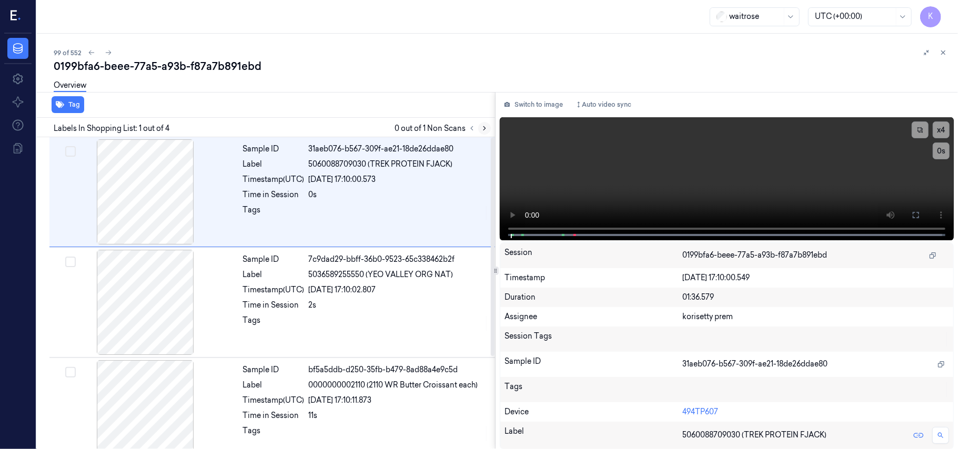
click at [480, 131] on button at bounding box center [484, 128] width 13 height 13
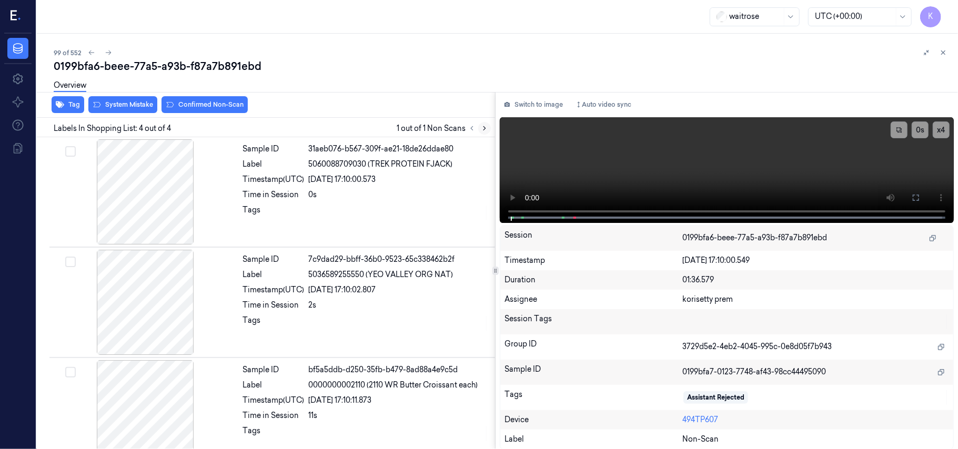
scroll to position [134, 0]
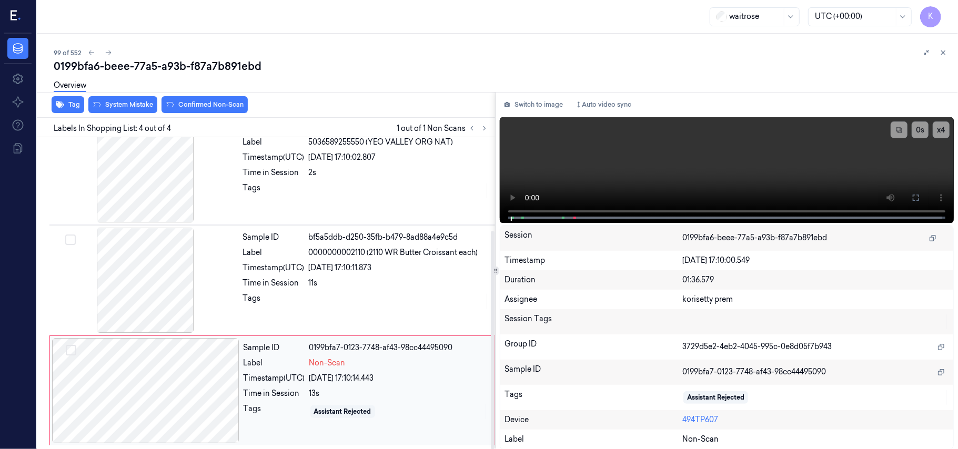
click at [271, 404] on div "Tags" at bounding box center [275, 412] width 62 height 17
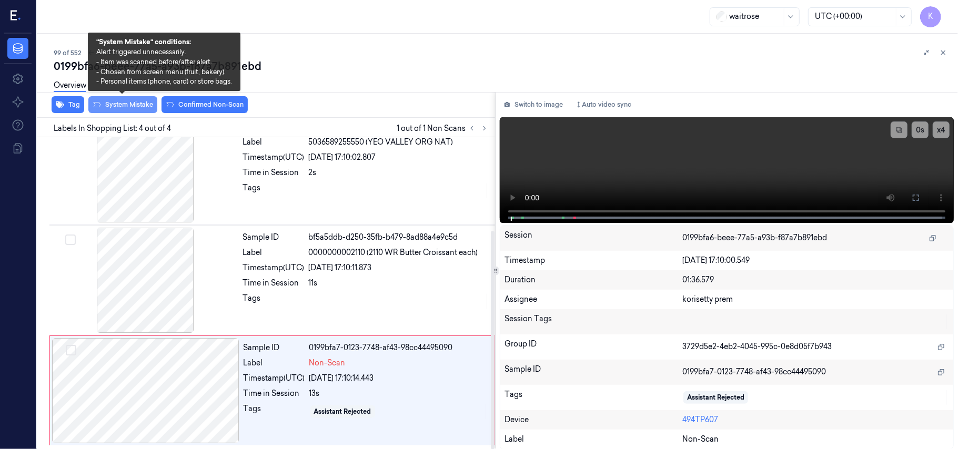
click at [142, 100] on button "System Mistake" at bounding box center [122, 104] width 69 height 17
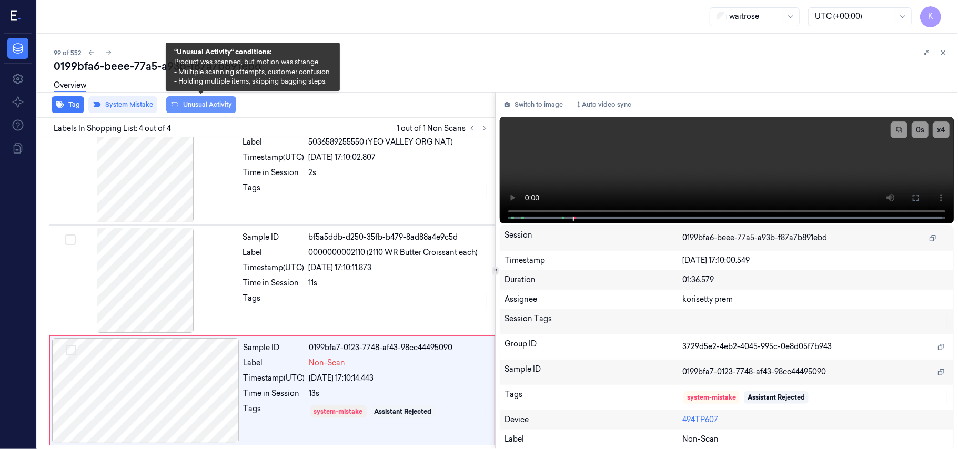
click at [213, 107] on button "Unusual Activity" at bounding box center [201, 104] width 70 height 17
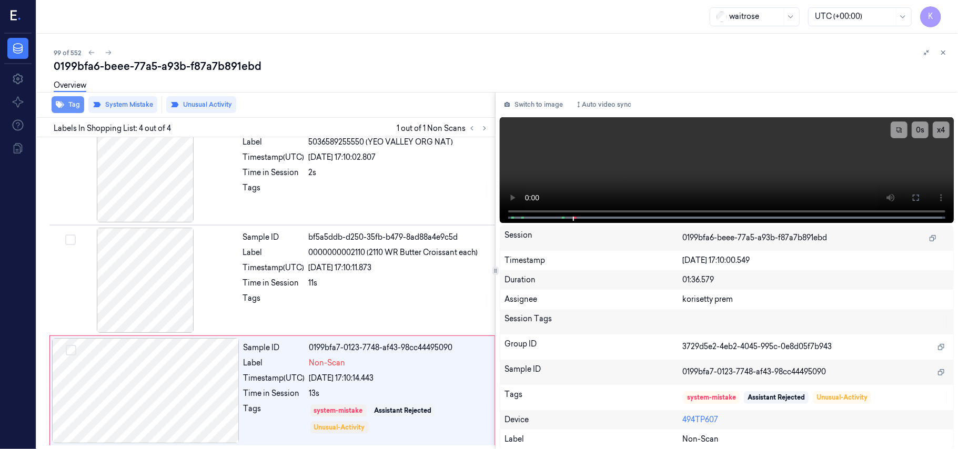
click at [78, 105] on button "Tag" at bounding box center [68, 104] width 33 height 17
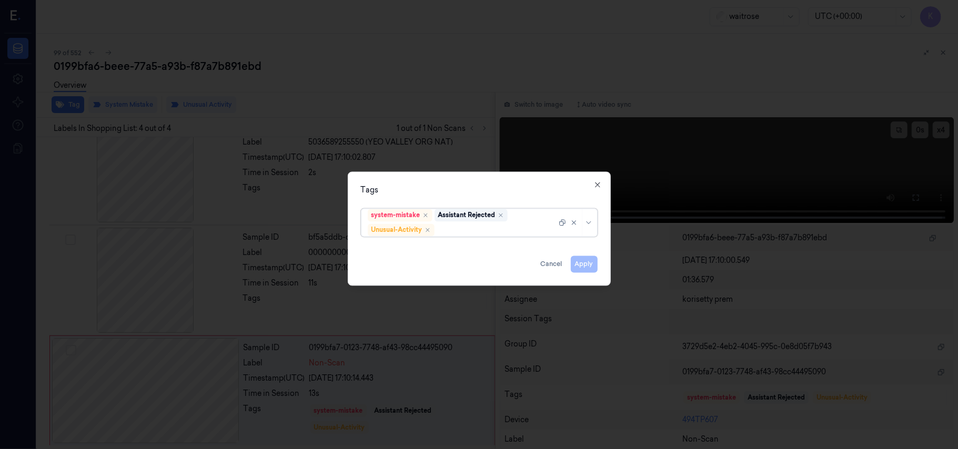
click at [519, 231] on div at bounding box center [497, 230] width 120 height 11
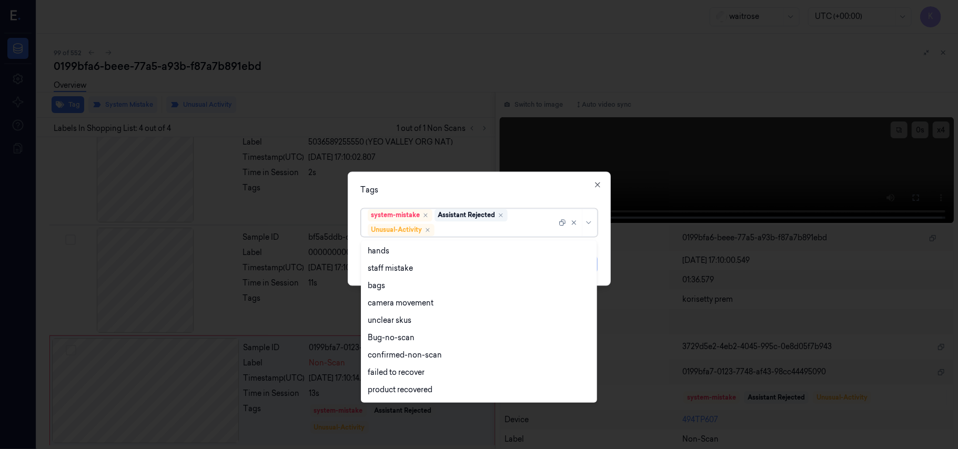
scroll to position [137, 0]
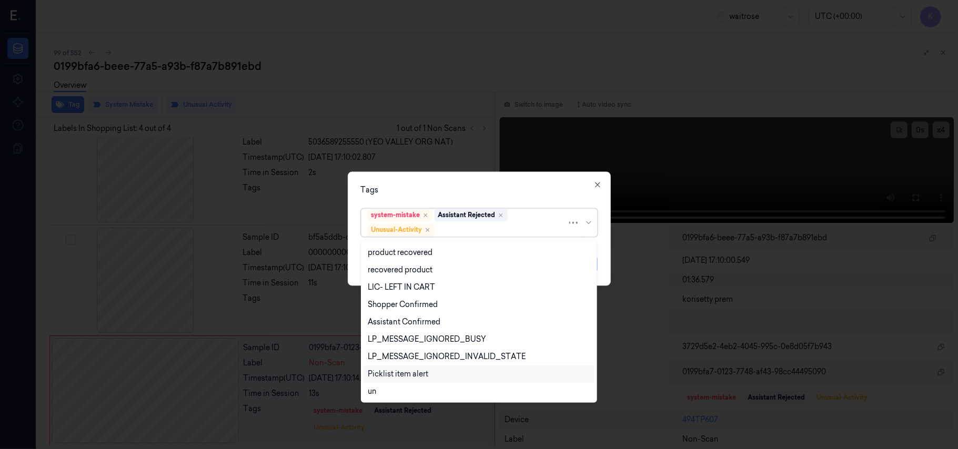
click at [405, 372] on div "Picklist item alert" at bounding box center [398, 374] width 61 height 11
click at [527, 194] on div "Tags" at bounding box center [479, 190] width 237 height 11
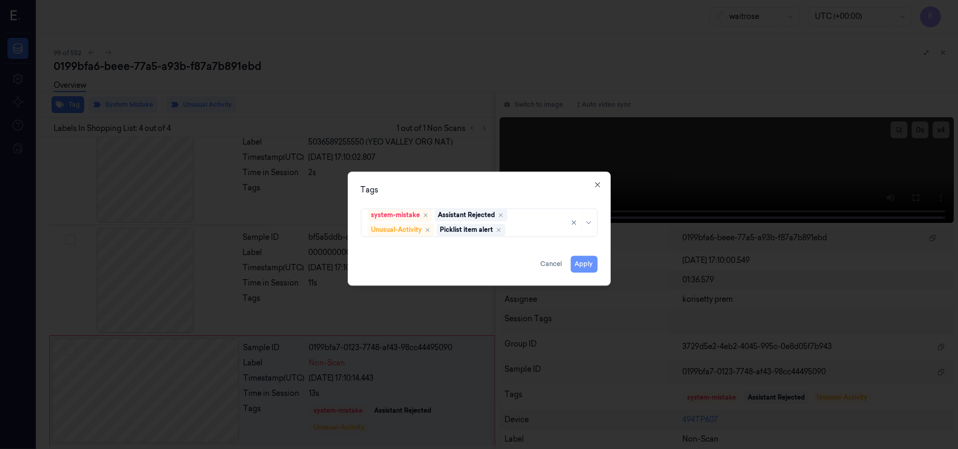
click at [584, 261] on button "Apply" at bounding box center [584, 264] width 27 height 17
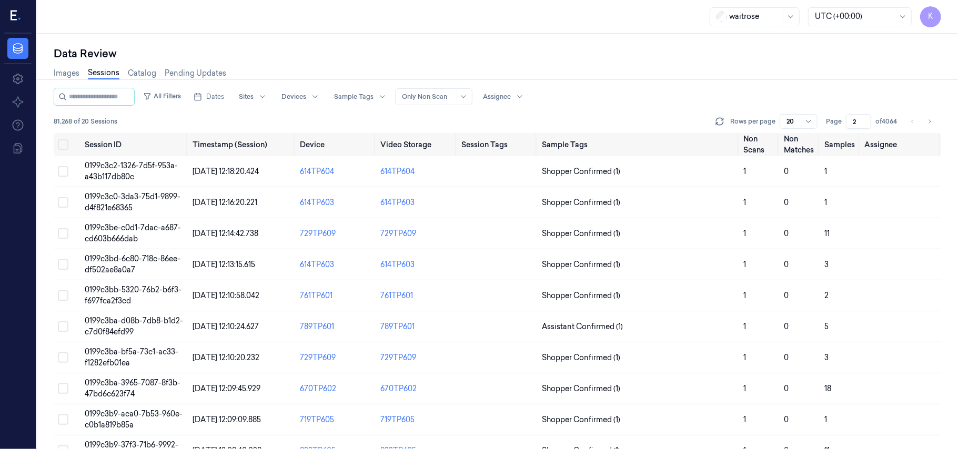
click at [862, 116] on input "2" at bounding box center [858, 121] width 25 height 15
click at [862, 116] on input "3" at bounding box center [858, 121] width 25 height 15
click at [862, 116] on input "4" at bounding box center [858, 121] width 25 height 15
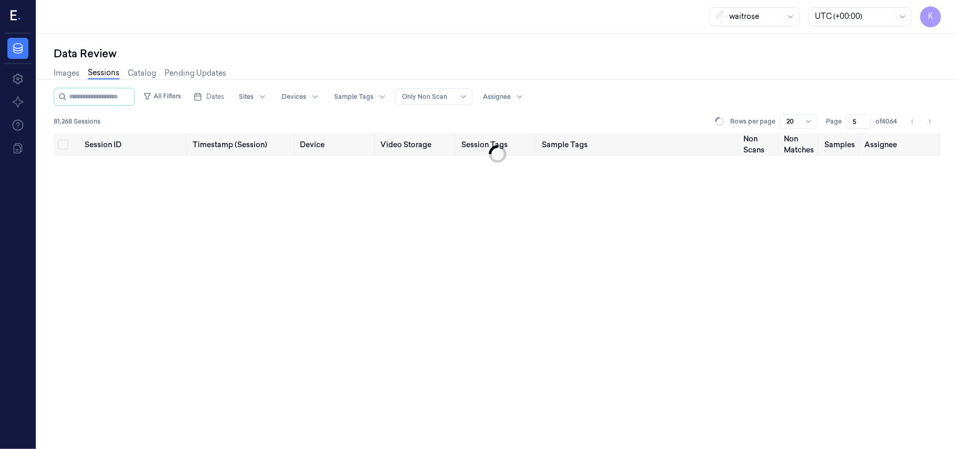
click at [862, 116] on input "5" at bounding box center [858, 121] width 25 height 15
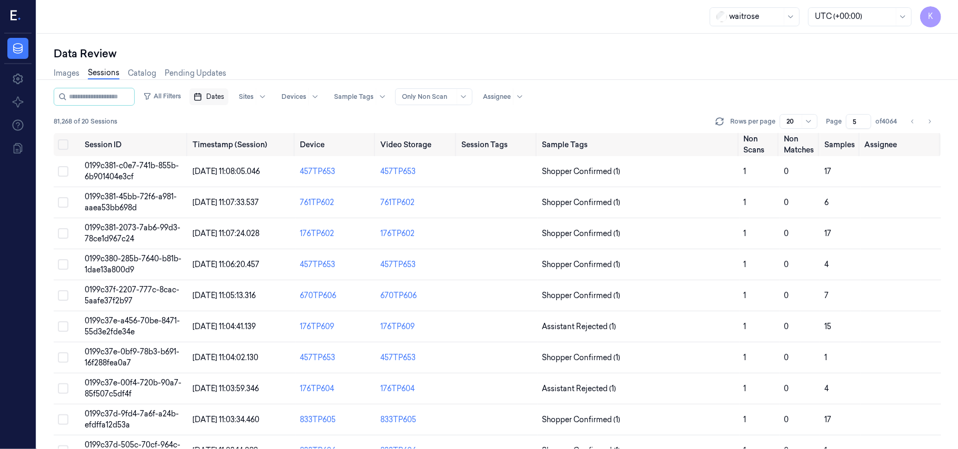
click at [223, 99] on span "Dates" at bounding box center [215, 96] width 18 height 9
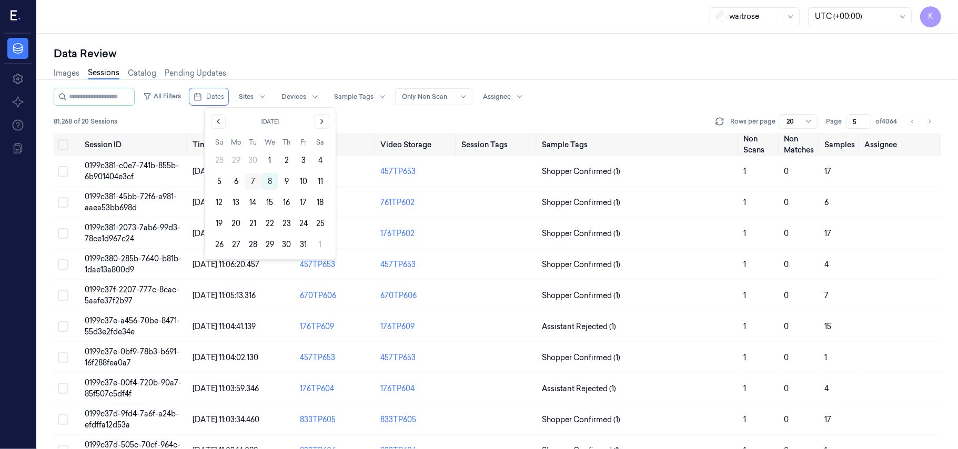
click at [255, 186] on button "7" at bounding box center [253, 181] width 17 height 17
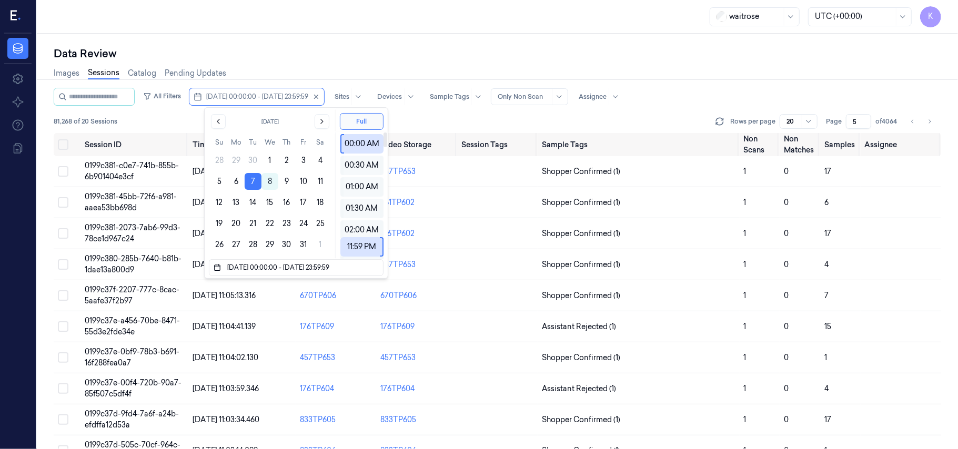
click at [625, 48] on div "Data Review" at bounding box center [498, 53] width 888 height 15
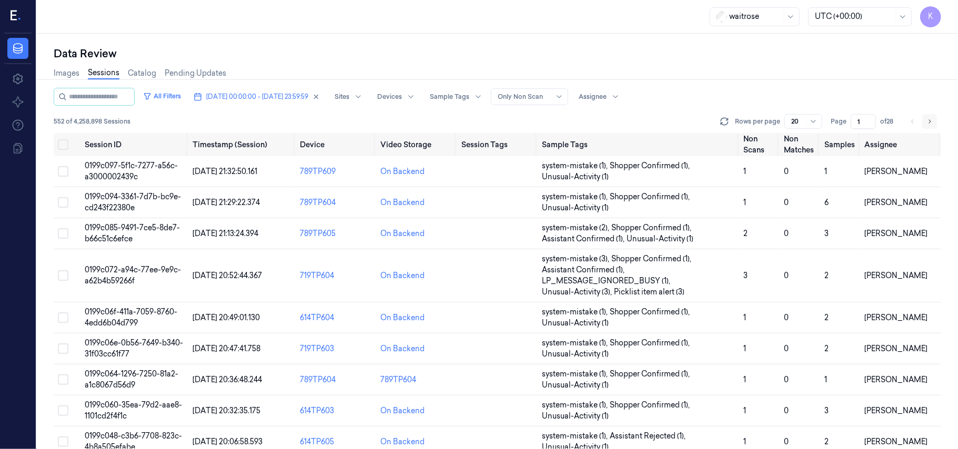
click at [933, 124] on icon "Go to next page" at bounding box center [930, 121] width 6 height 8
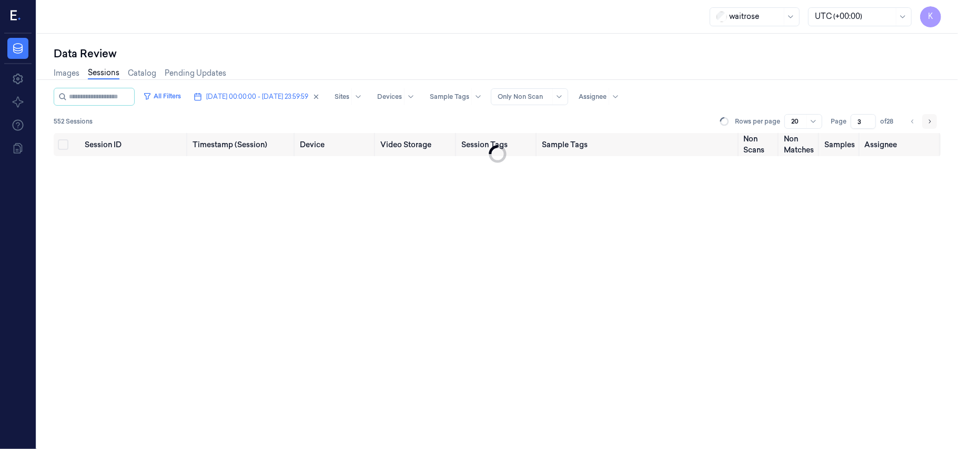
click at [933, 124] on icon "Go to next page" at bounding box center [930, 121] width 6 height 8
type input "5"
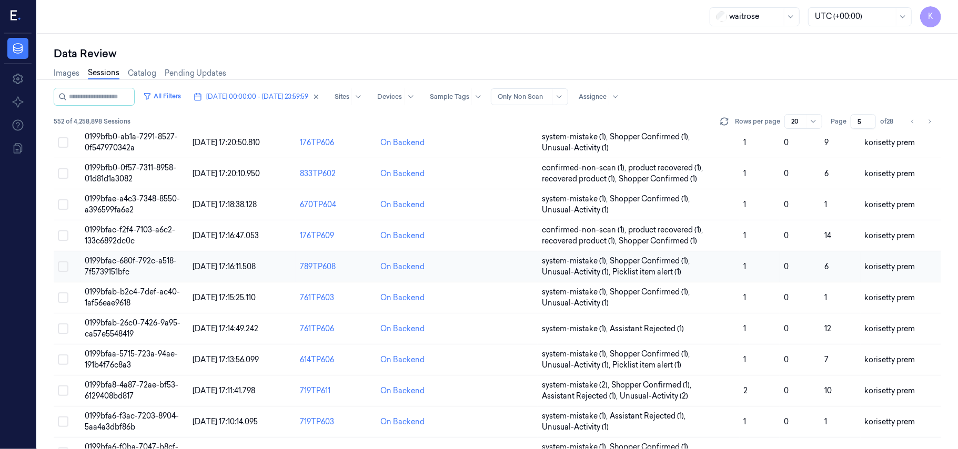
scroll to position [360, 0]
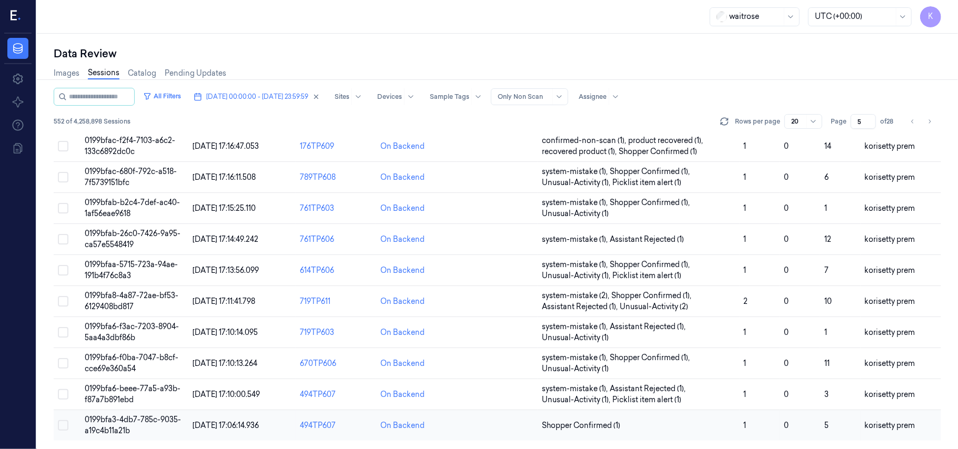
click at [577, 419] on td "Shopper Confirmed (1)" at bounding box center [639, 425] width 202 height 31
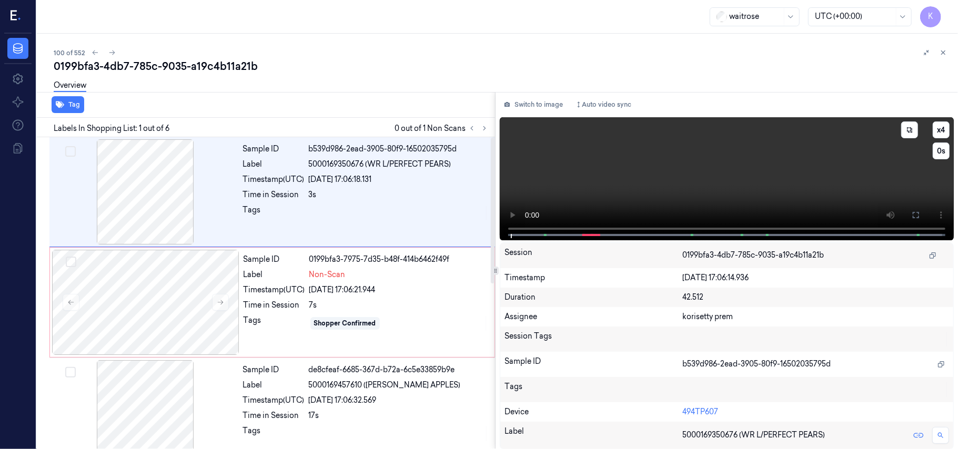
click at [664, 179] on video at bounding box center [727, 178] width 454 height 123
click at [942, 127] on button "x 4" at bounding box center [941, 130] width 17 height 17
click at [942, 127] on button "x 1" at bounding box center [941, 130] width 17 height 17
click at [739, 192] on video at bounding box center [727, 178] width 454 height 123
click at [372, 275] on div "Non-Scan" at bounding box center [398, 274] width 179 height 11
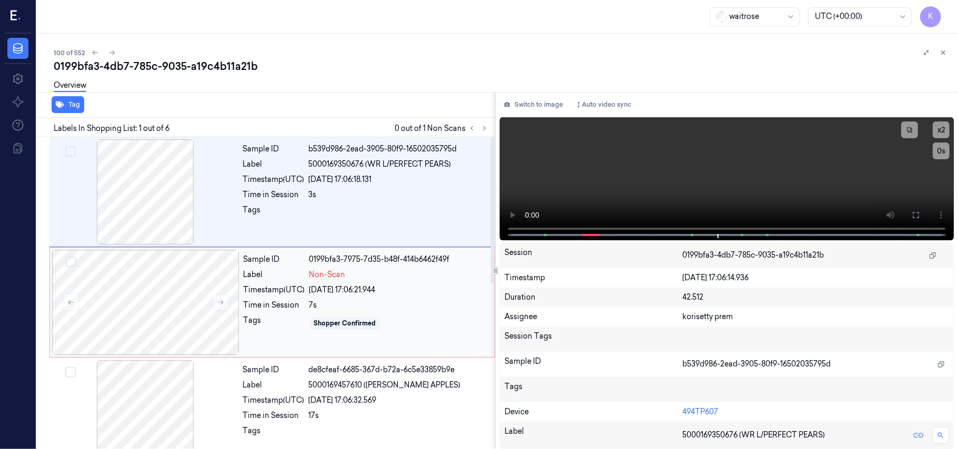
scroll to position [9, 0]
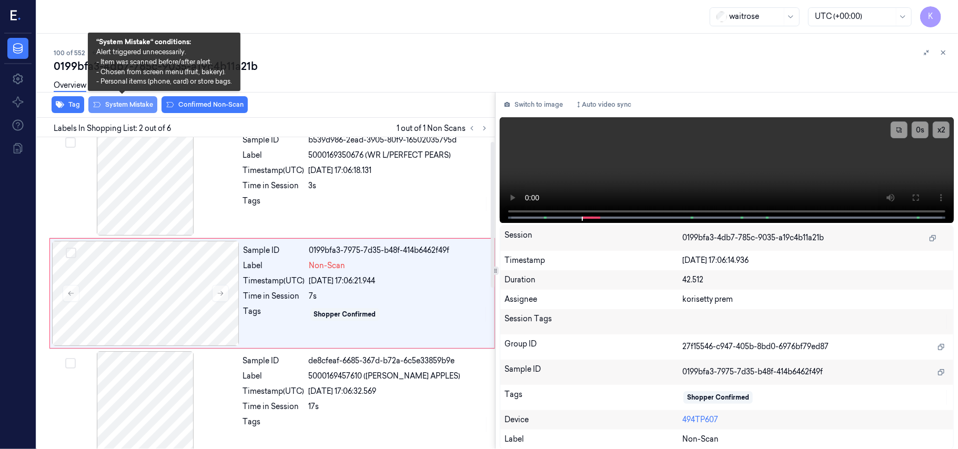
click at [137, 106] on button "System Mistake" at bounding box center [122, 104] width 69 height 17
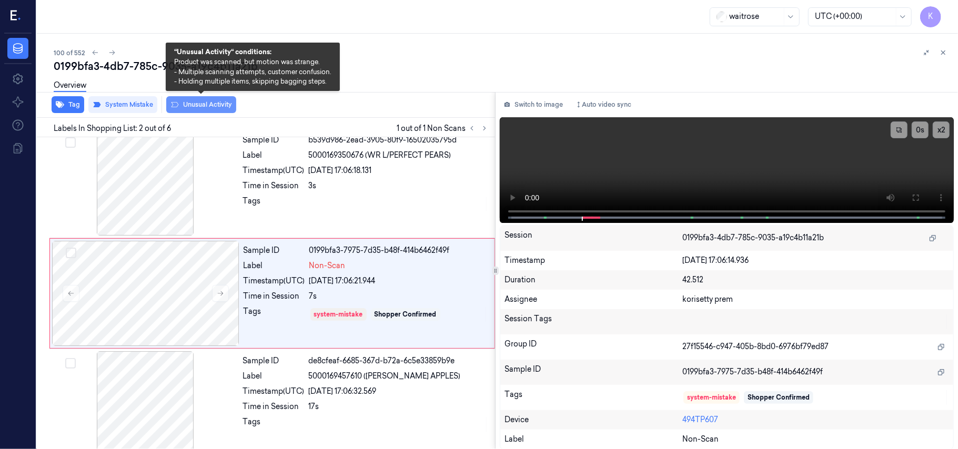
click at [203, 105] on button "Unusual Activity" at bounding box center [201, 104] width 70 height 17
